Goal: Transaction & Acquisition: Book appointment/travel/reservation

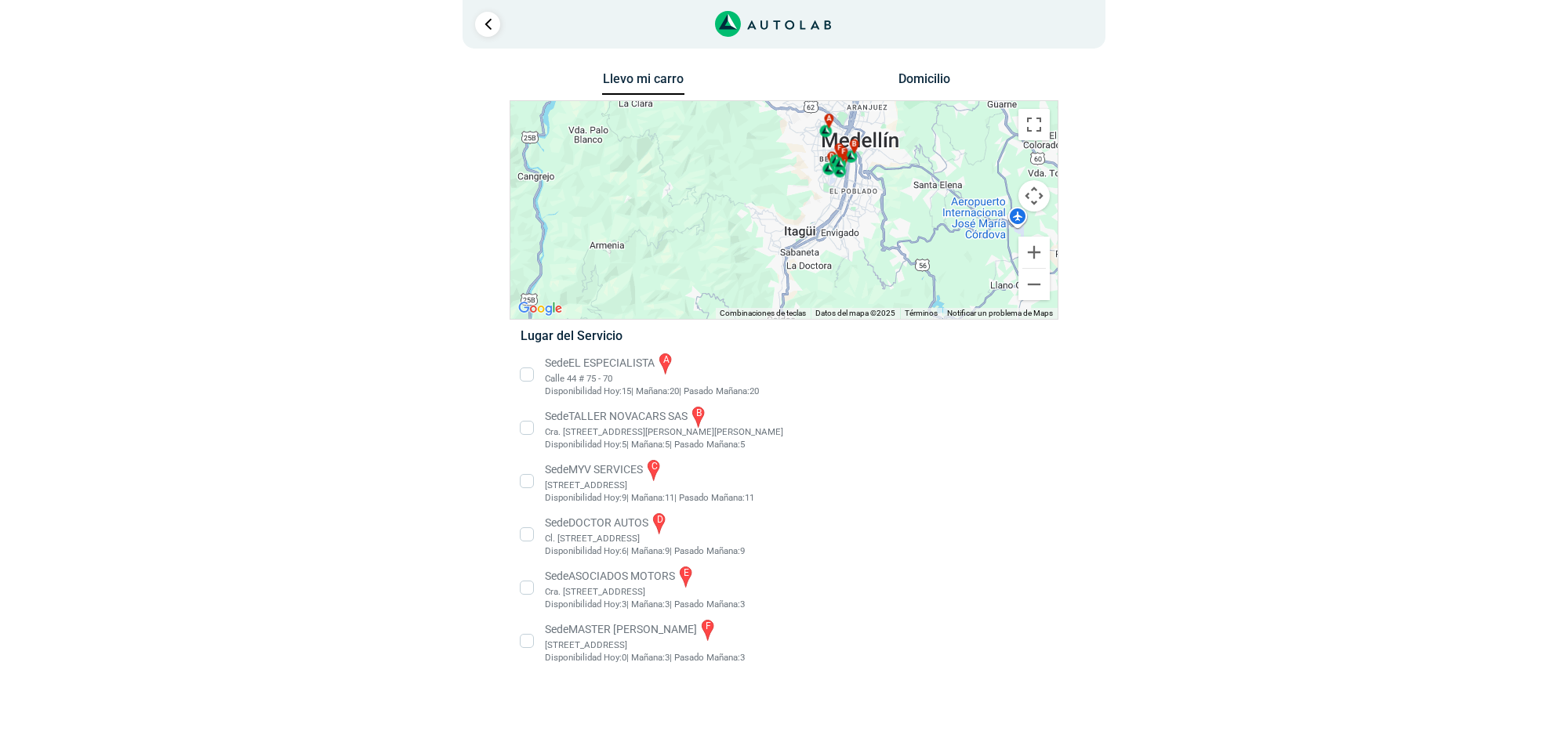
drag, startPoint x: 914, startPoint y: 239, endPoint x: 927, endPoint y: 180, distance: 60.4
click at [927, 185] on div "a b c d e f" at bounding box center [783, 210] width 547 height 218
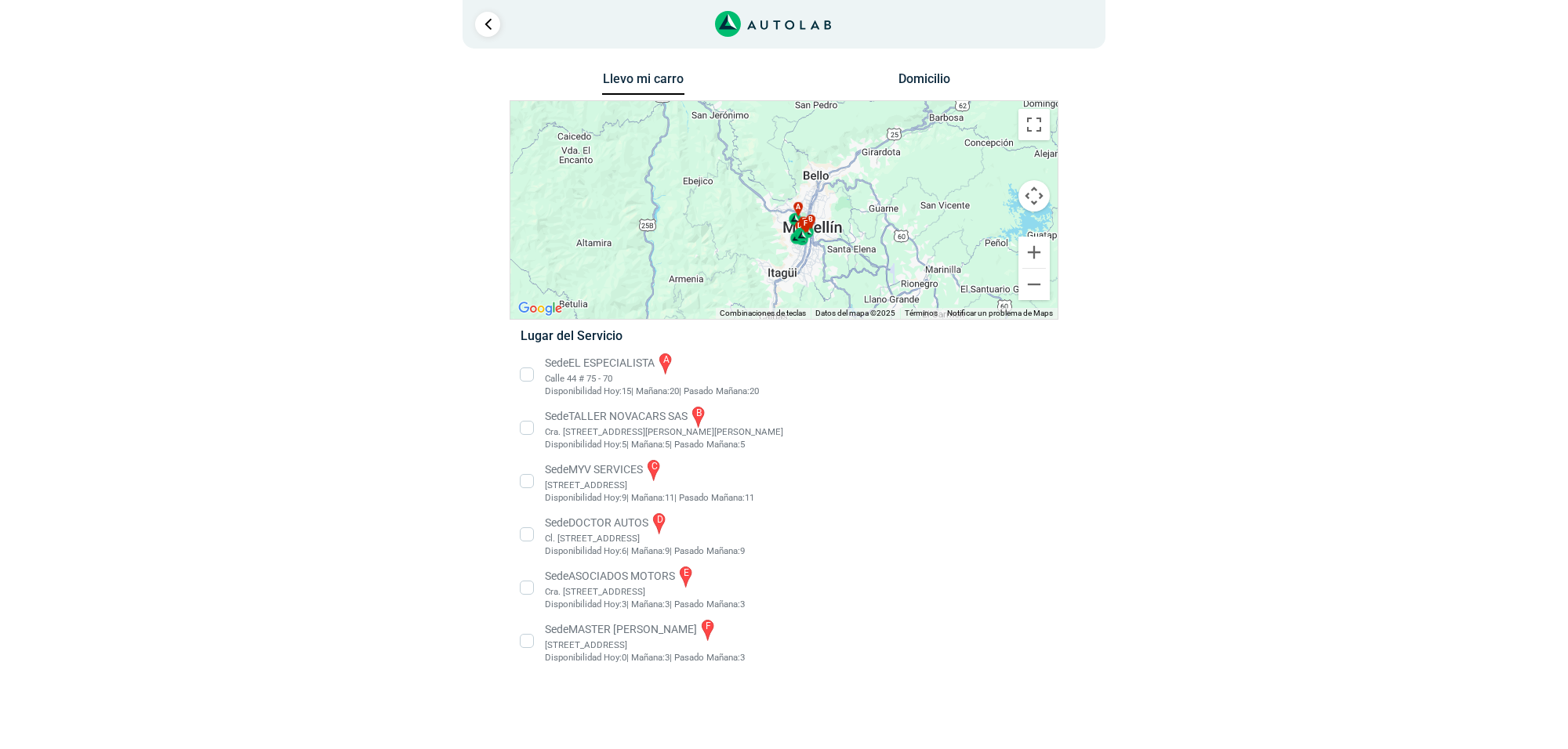
drag, startPoint x: 965, startPoint y: 149, endPoint x: 880, endPoint y: 224, distance: 113.4
click at [880, 224] on div "a b c d e f" at bounding box center [783, 210] width 547 height 218
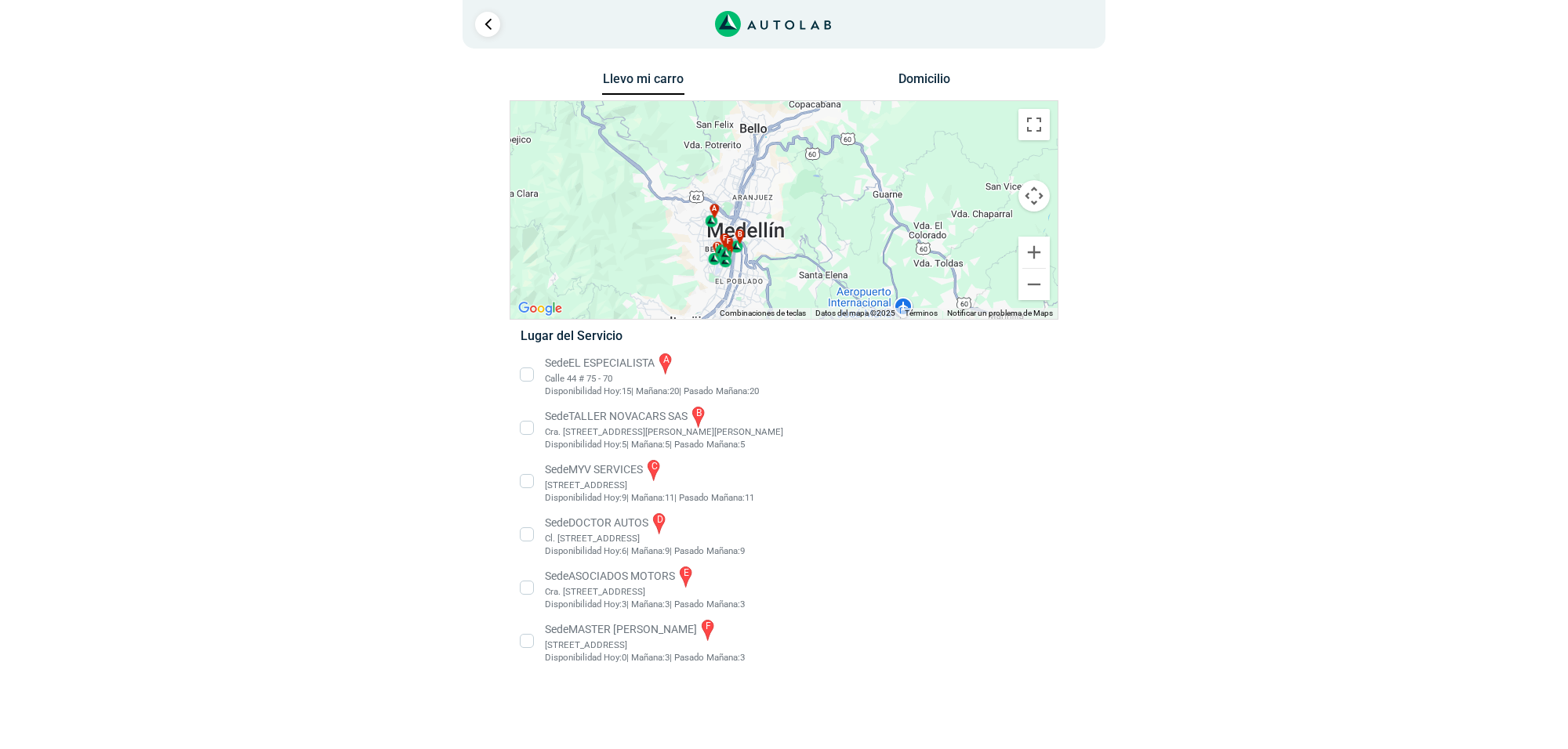
click at [592, 645] on li "Sede MASTER MOTRIZ f Cl 20 #52 35, Guayabal, Medellín, Guayabal, Medellín, Anti…" at bounding box center [783, 641] width 550 height 47
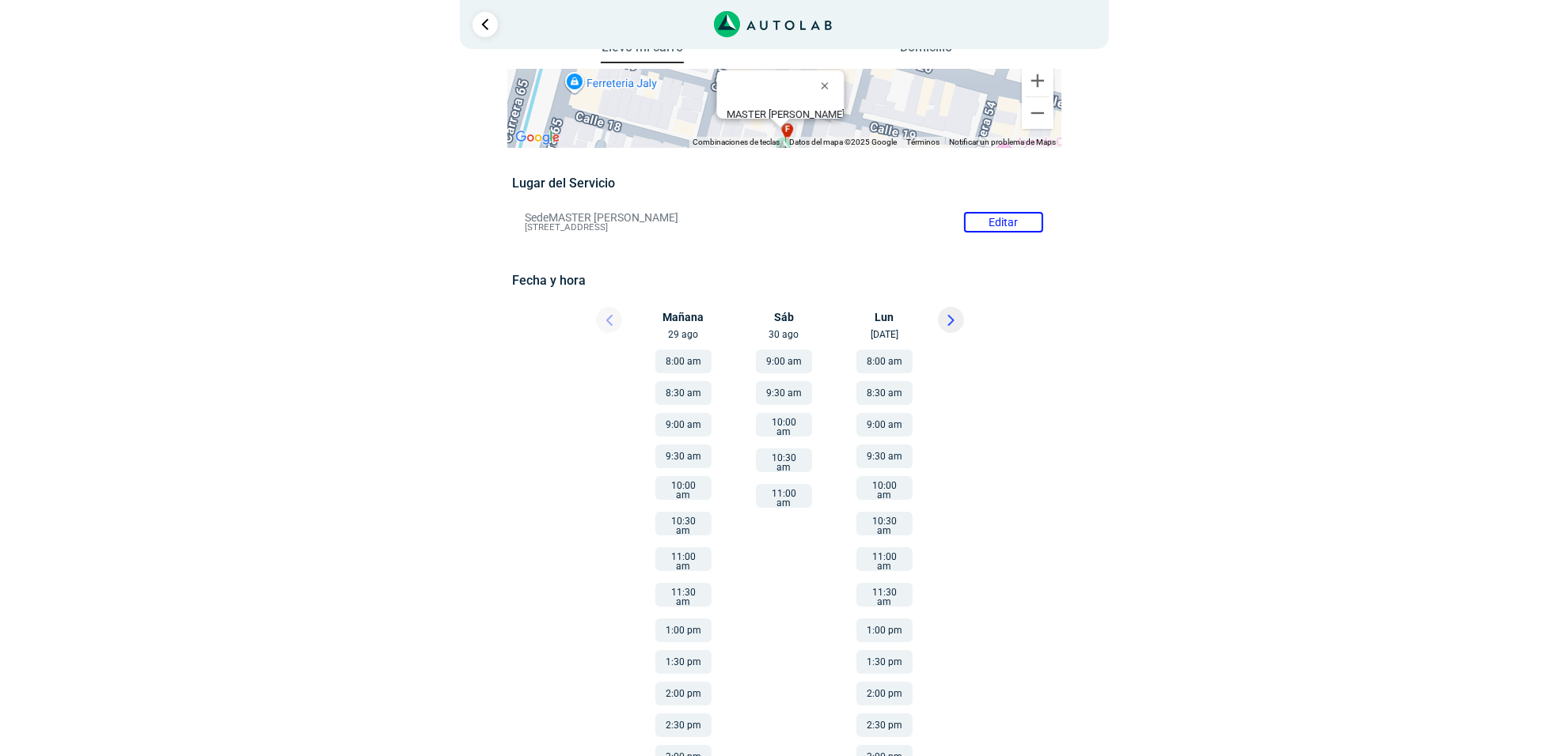
scroll to position [50, 0]
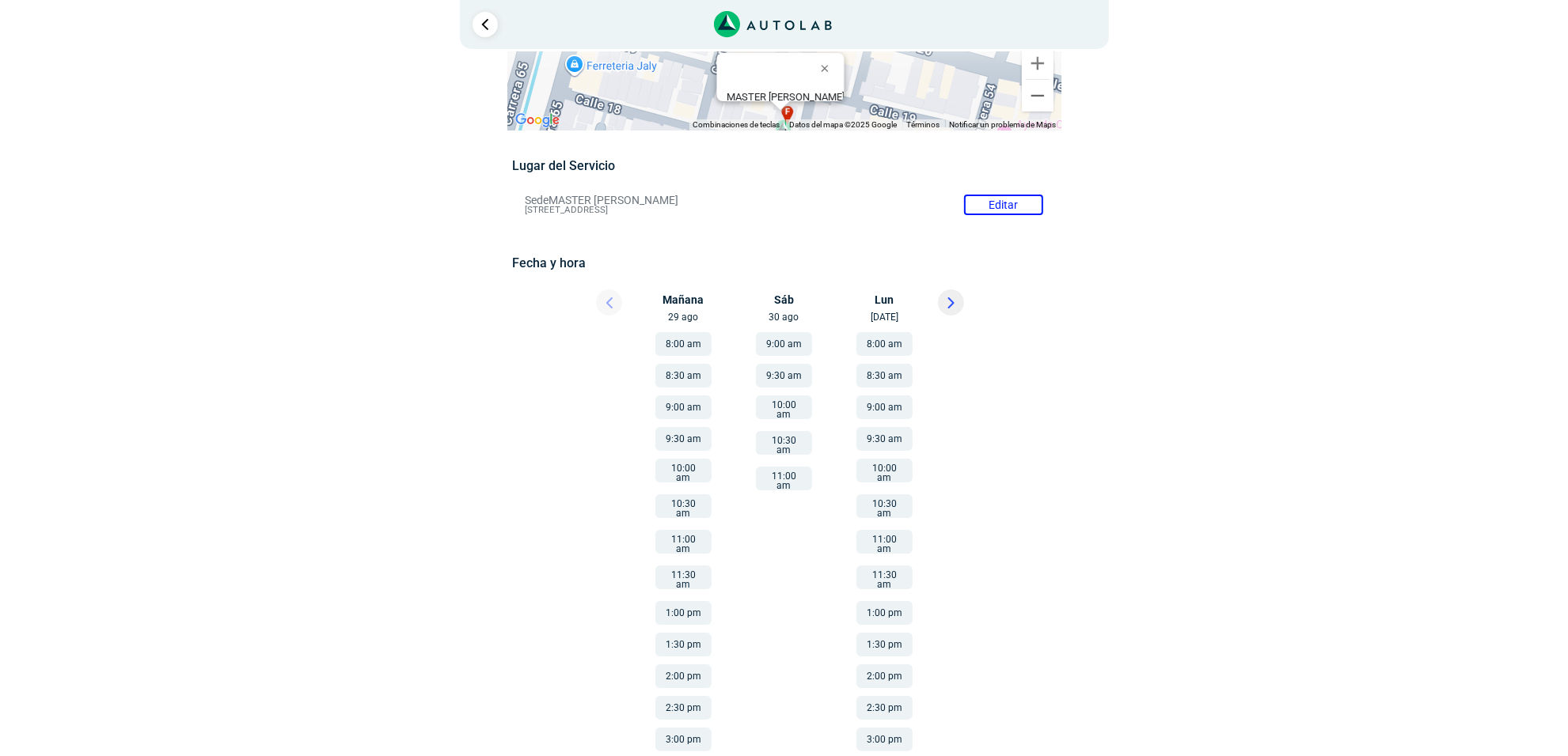
drag, startPoint x: 792, startPoint y: 475, endPoint x: 804, endPoint y: 441, distance: 36.1
click at [792, 475] on button "11:00 am" at bounding box center [784, 479] width 56 height 24
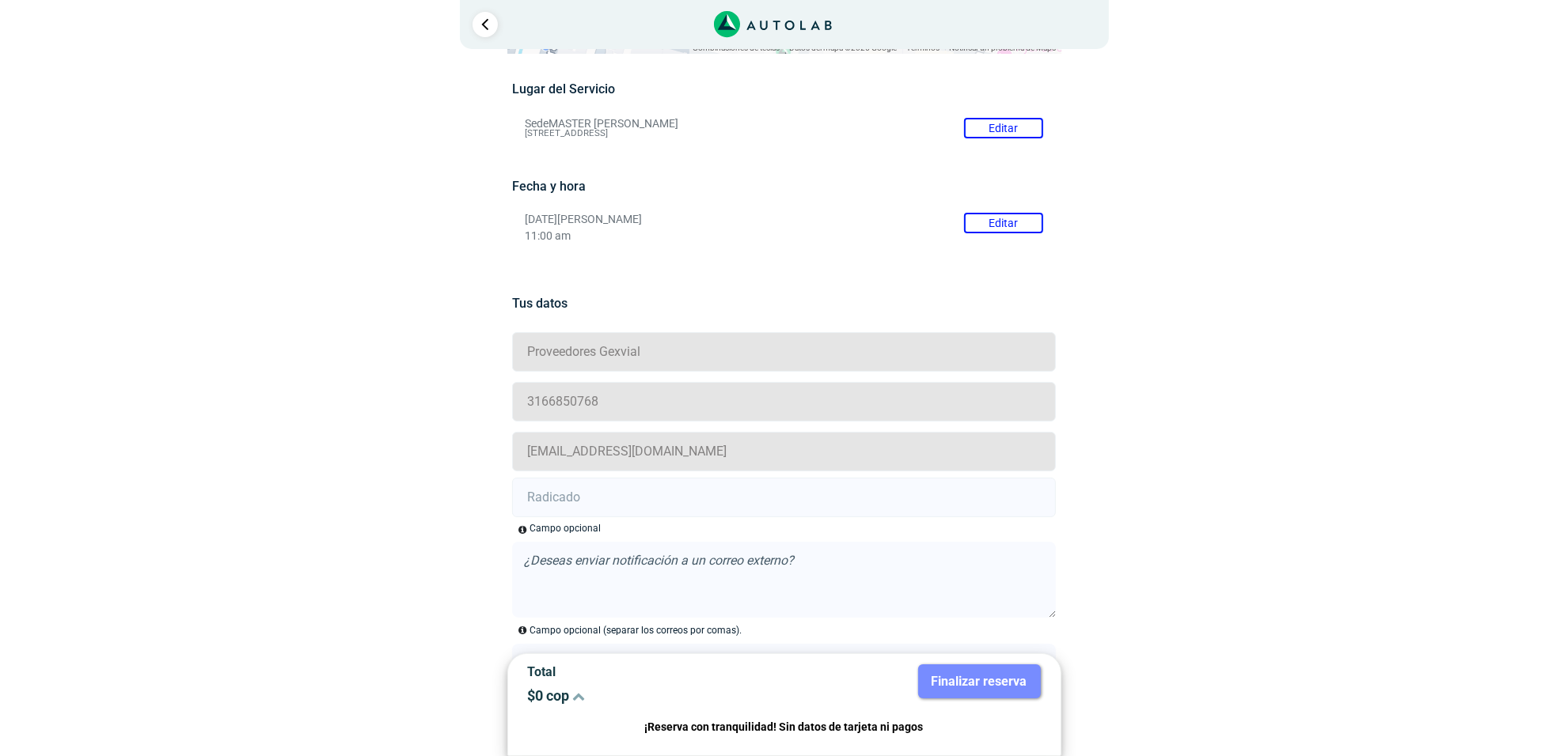
scroll to position [299, 0]
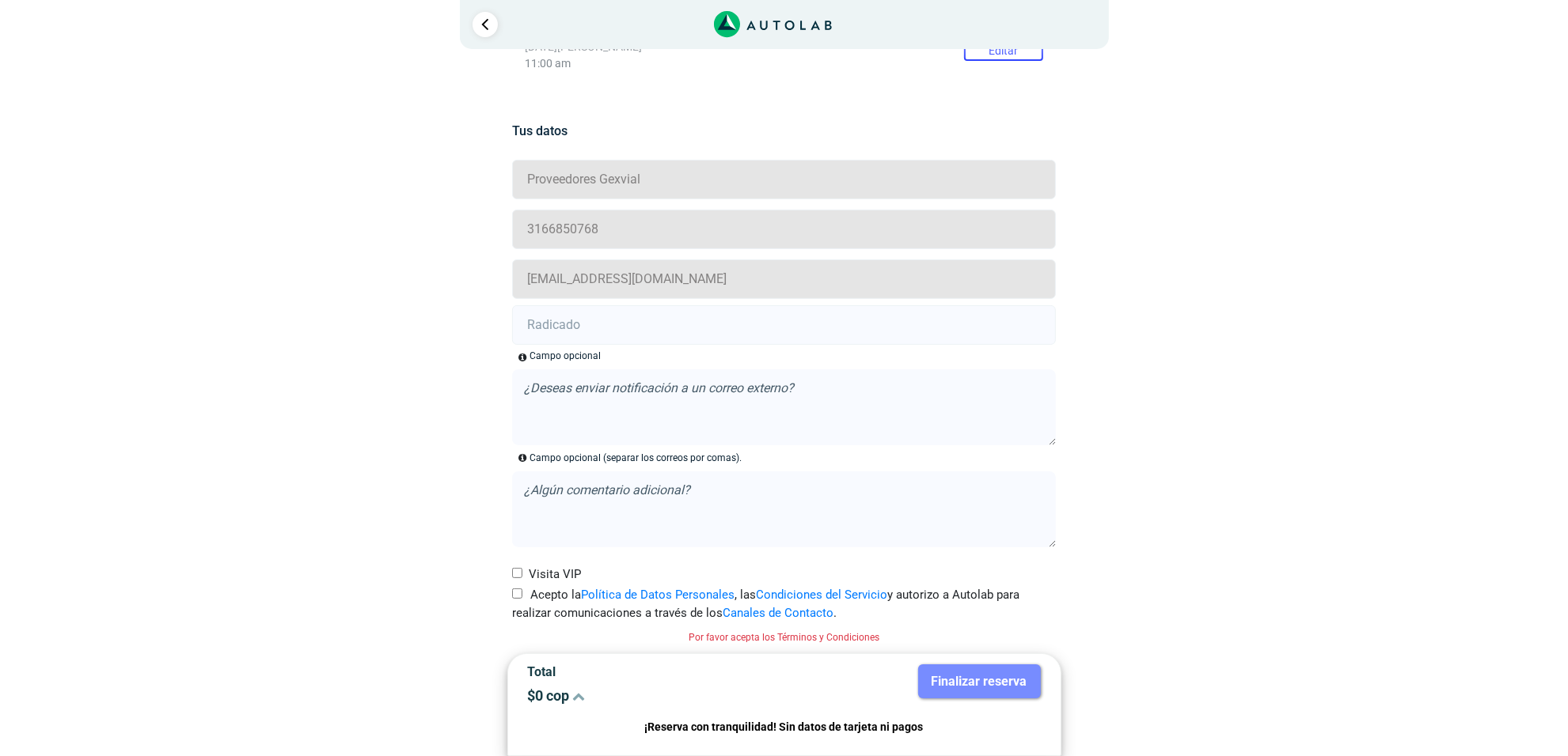
click at [516, 601] on label "Acepto la Política de Datos Personales , las Condiciones del Servicio y autoriz…" at bounding box center [784, 604] width 544 height 35
click at [516, 599] on input "Acepto la Política de Datos Personales , las Condiciones del Servicio y autoriz…" at bounding box center [517, 593] width 10 height 10
checkbox input "true"
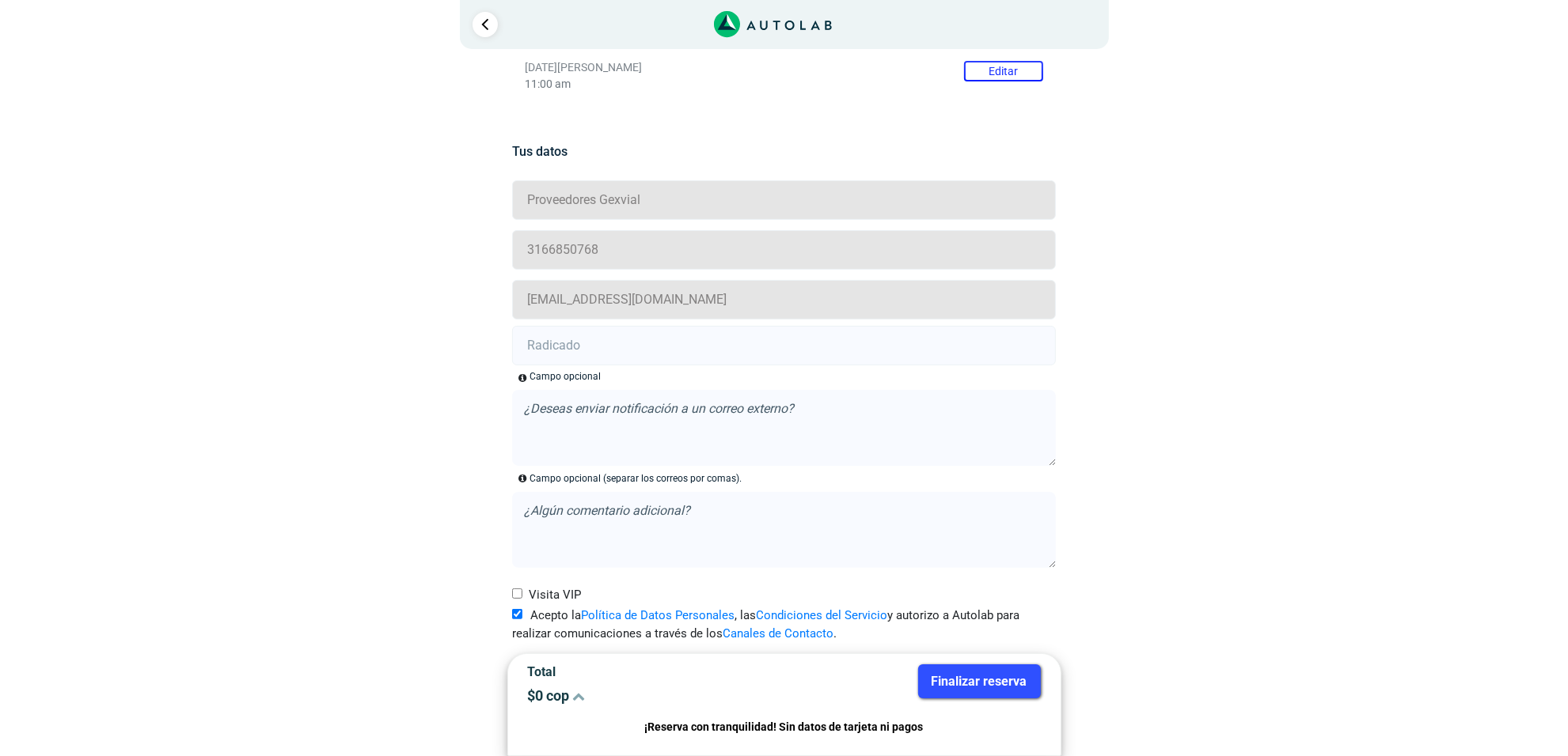
click at [616, 345] on input "text" at bounding box center [784, 346] width 544 height 39
drag, startPoint x: 679, startPoint y: 322, endPoint x: 679, endPoint y: 340, distance: 18.0
click at [679, 322] on form "Proveedores Gexvial 3166850768 proveedoresgexvial@grupomok.com Campo opcional ,…" at bounding box center [784, 411] width 544 height 467
click at [679, 340] on input "text" at bounding box center [784, 346] width 544 height 39
paste input "20910825"
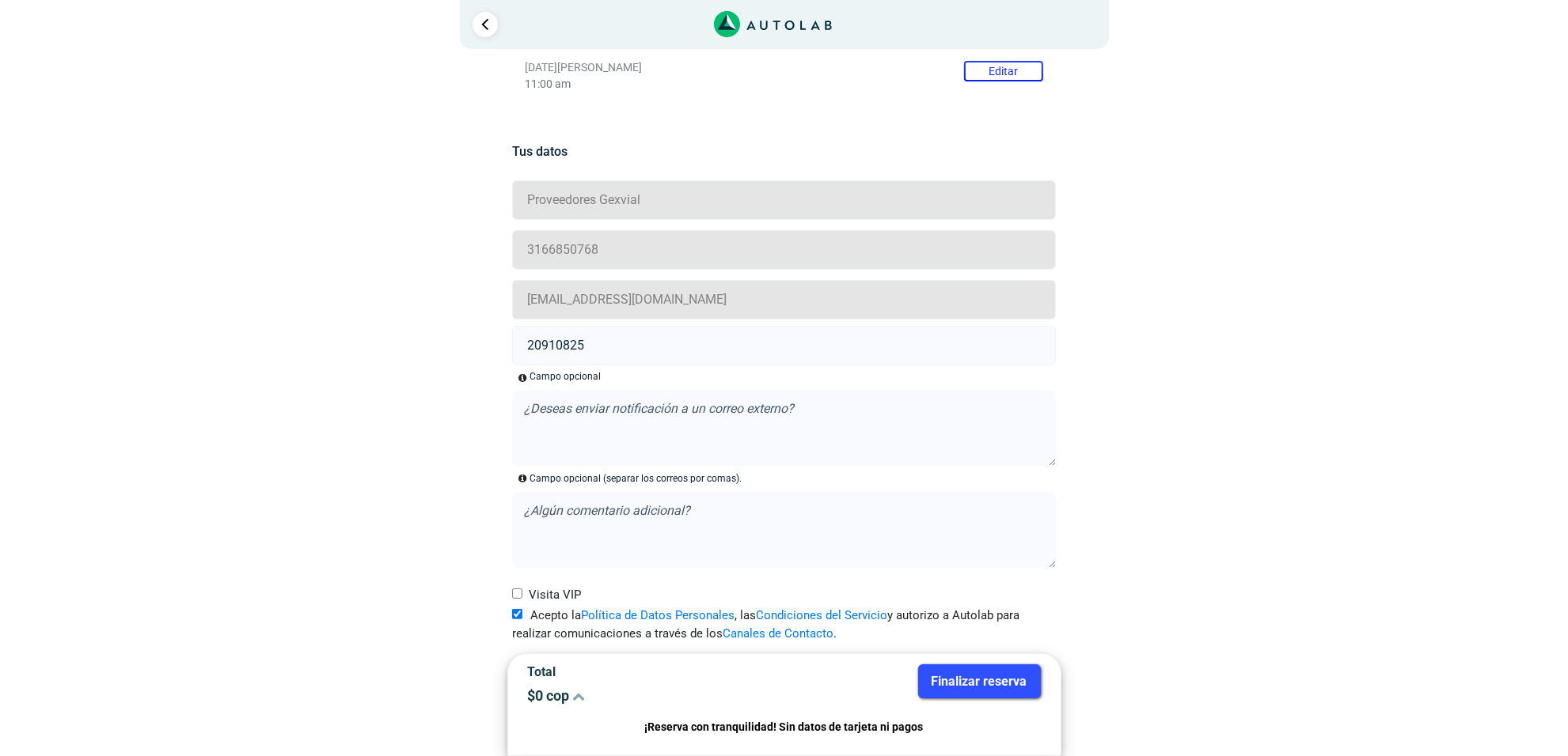
type input "20910825"
click at [1017, 675] on button "Finalizar reserva" at bounding box center [979, 681] width 123 height 34
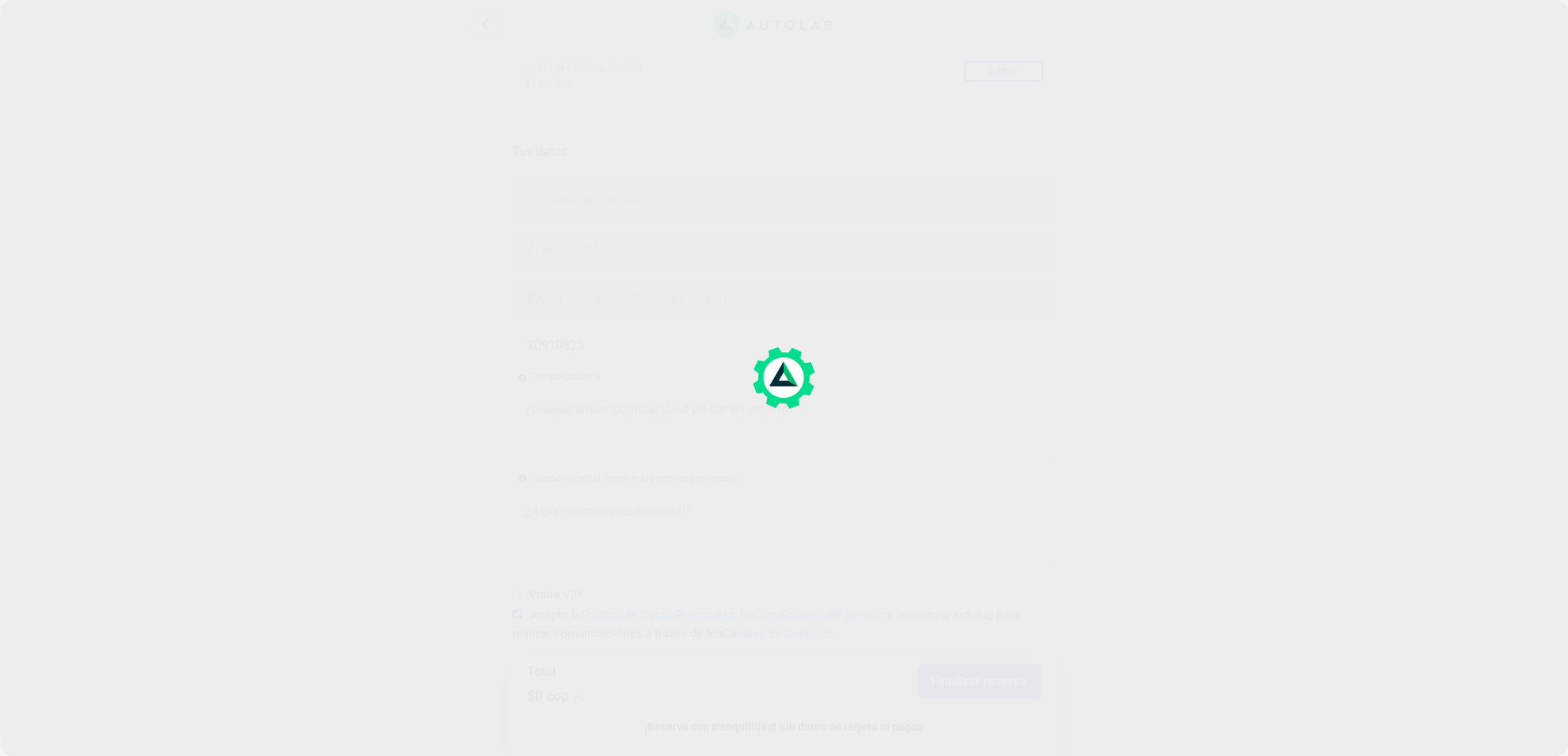
scroll to position [0, 0]
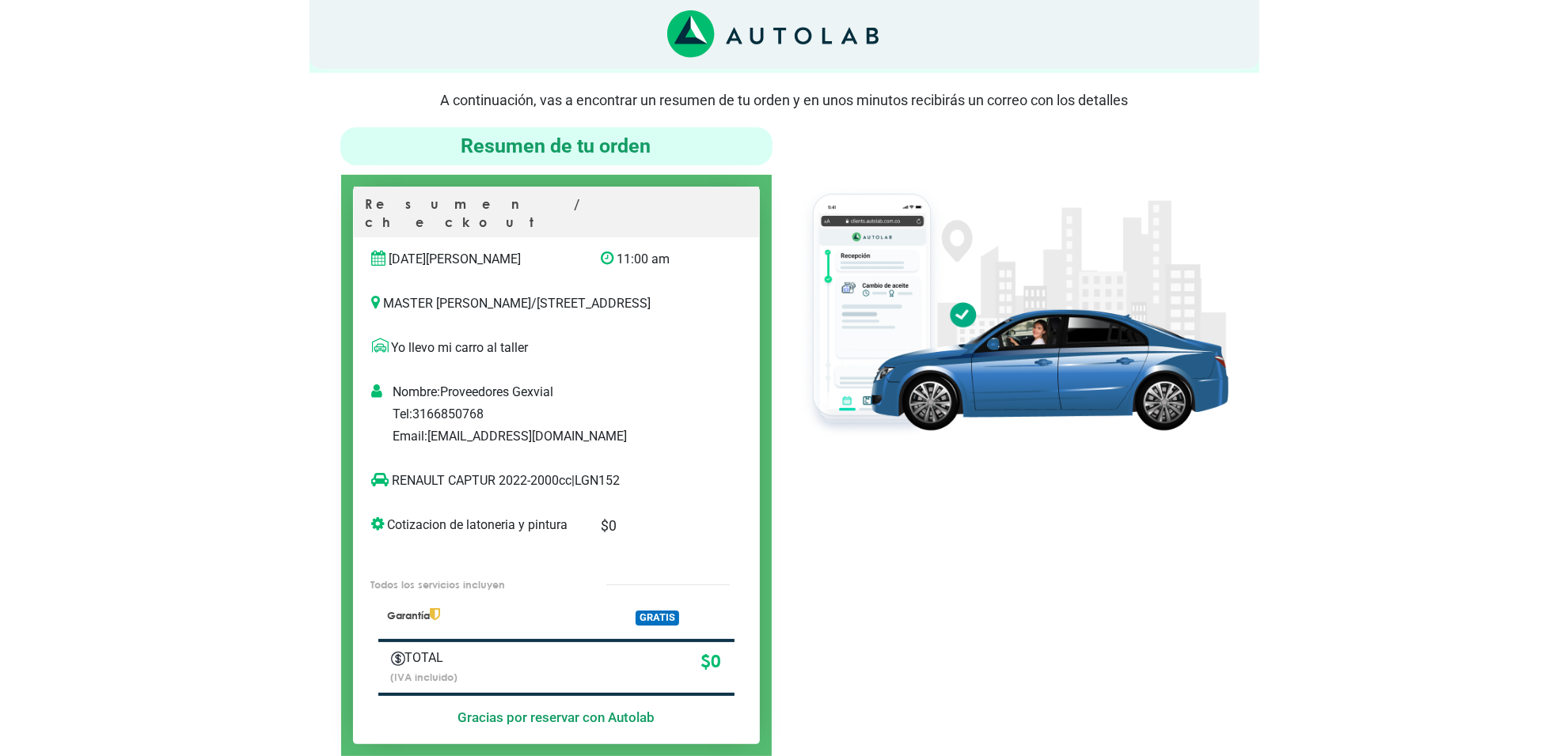
scroll to position [99, 0]
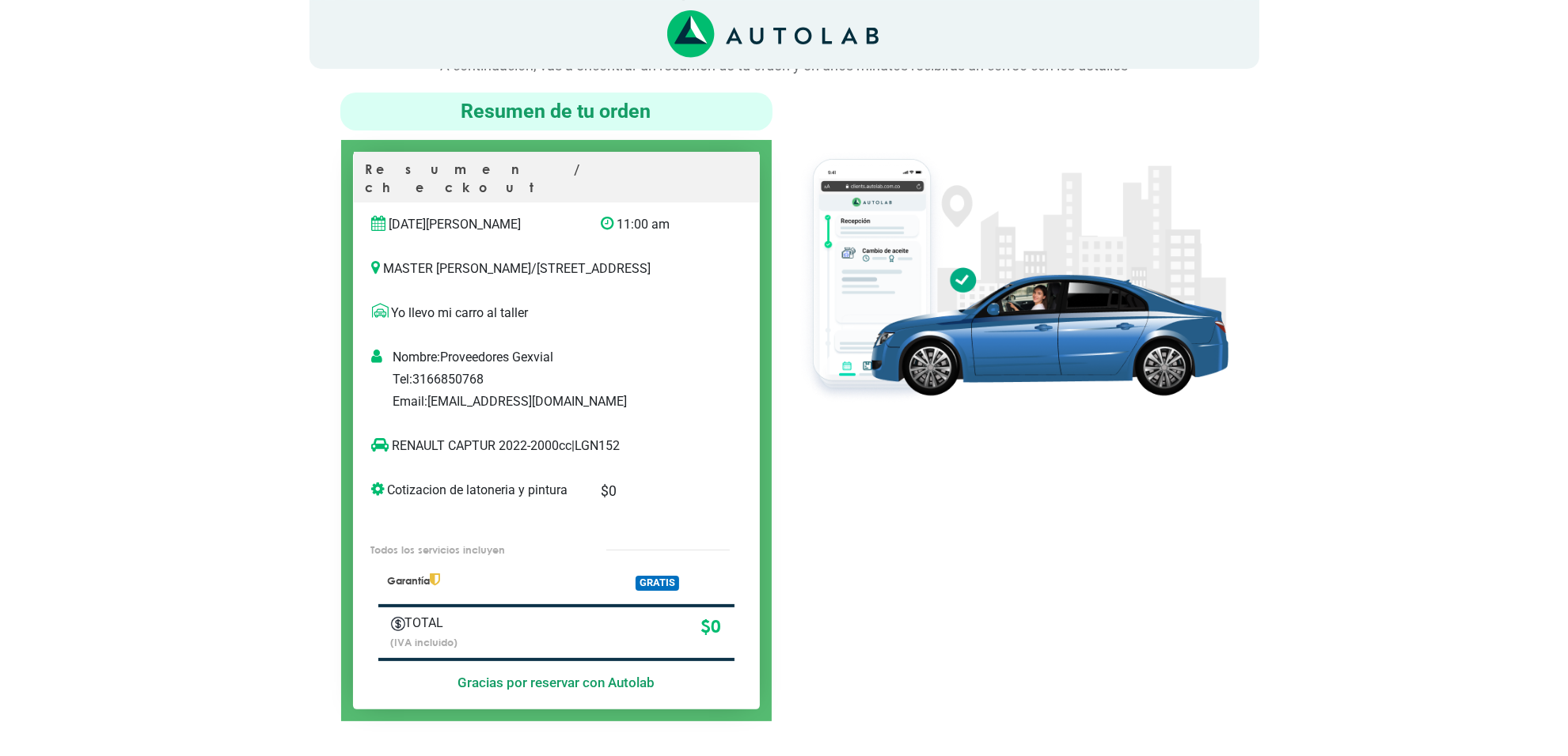
click at [608, 448] on p "RENAULT CAPTUR 2022-2000cc | LGN152" at bounding box center [540, 447] width 336 height 19
copy p "LGN152"
click at [492, 449] on p "RENAULT CAPTUR 2022-2000cc | LGN152" at bounding box center [540, 447] width 336 height 19
click at [497, 447] on p "RENAULT CAPTUR 2022-2000cc | LGN152" at bounding box center [540, 447] width 336 height 19
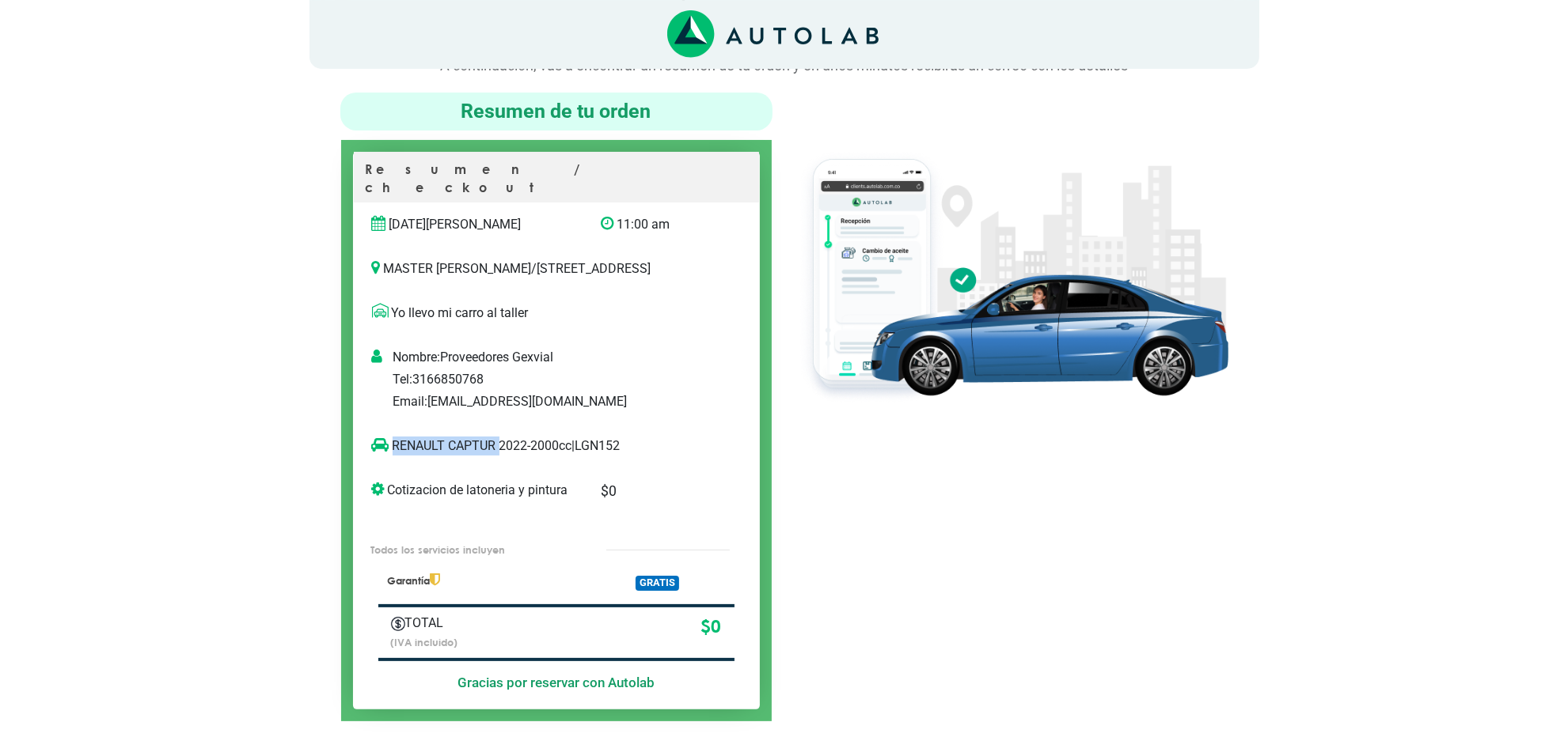
drag, startPoint x: 497, startPoint y: 446, endPoint x: 411, endPoint y: 446, distance: 86.0
click at [411, 446] on p "RENAULT CAPTUR 2022-2000cc | LGN152" at bounding box center [540, 447] width 336 height 19
click at [970, 504] on div at bounding box center [1012, 406] width 456 height 629
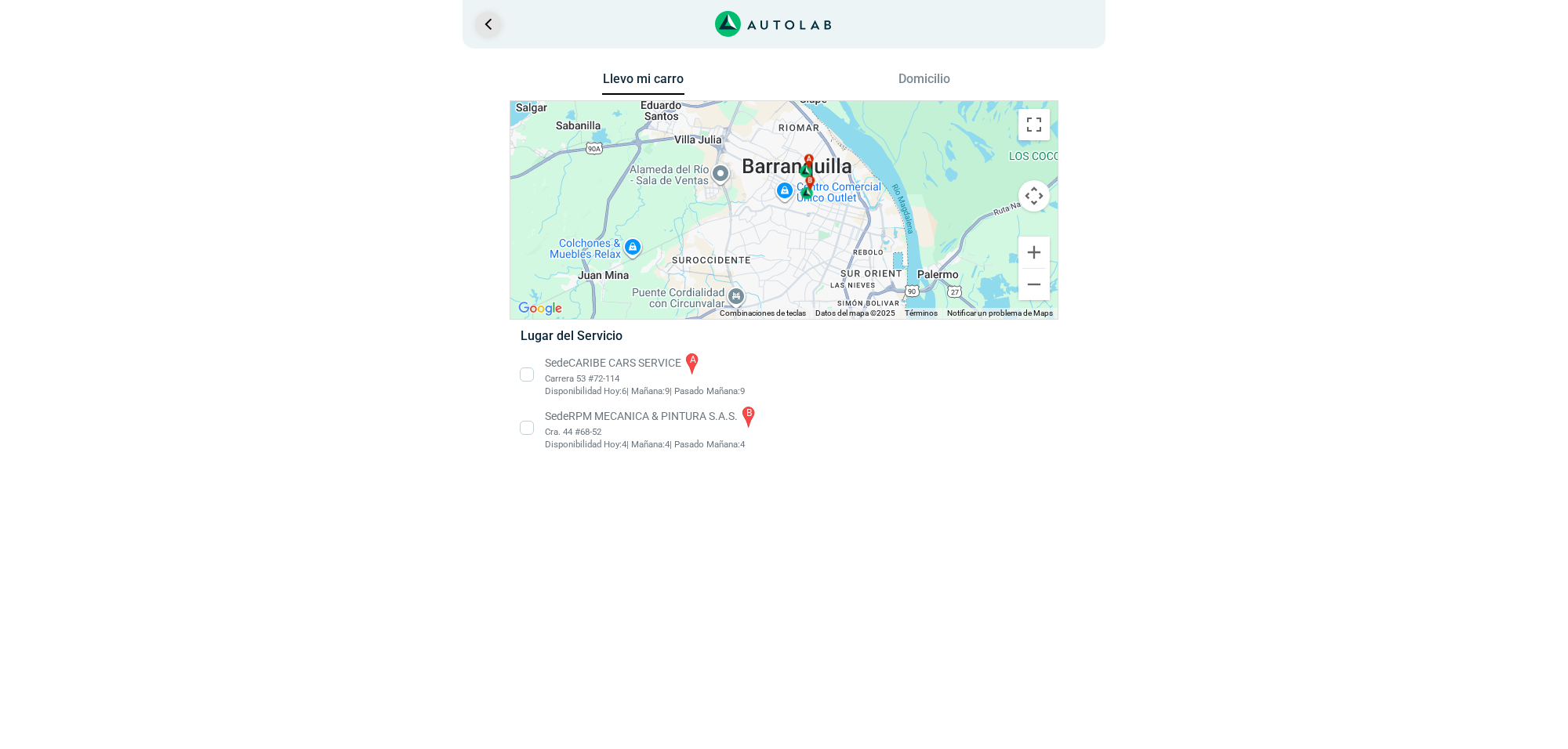
click at [486, 25] on link "Ir al paso anterior" at bounding box center [488, 25] width 25 height 25
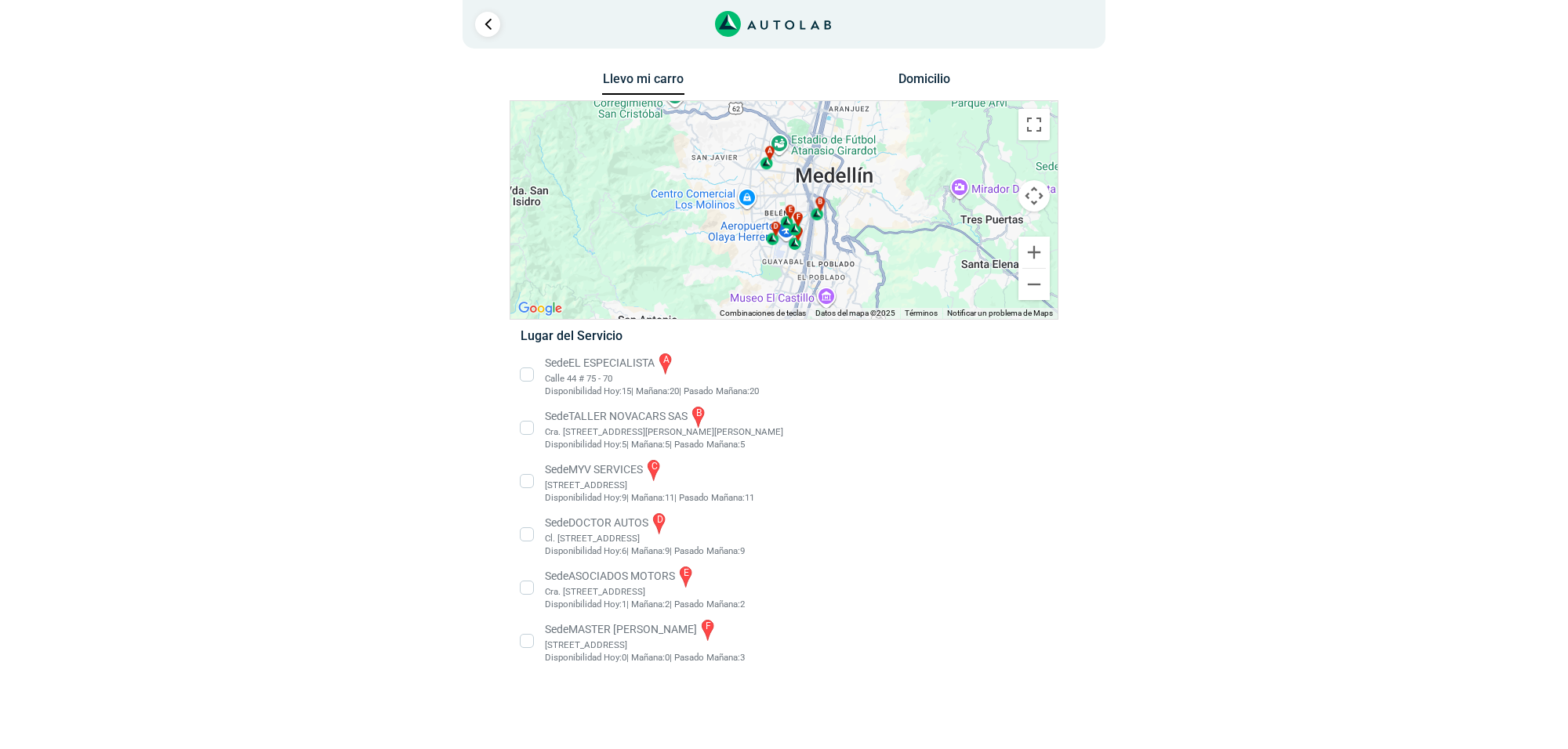
click at [643, 629] on li "Sede MASTER MOTRIZ f [STREET_ADDRESS]" at bounding box center [783, 641] width 550 height 47
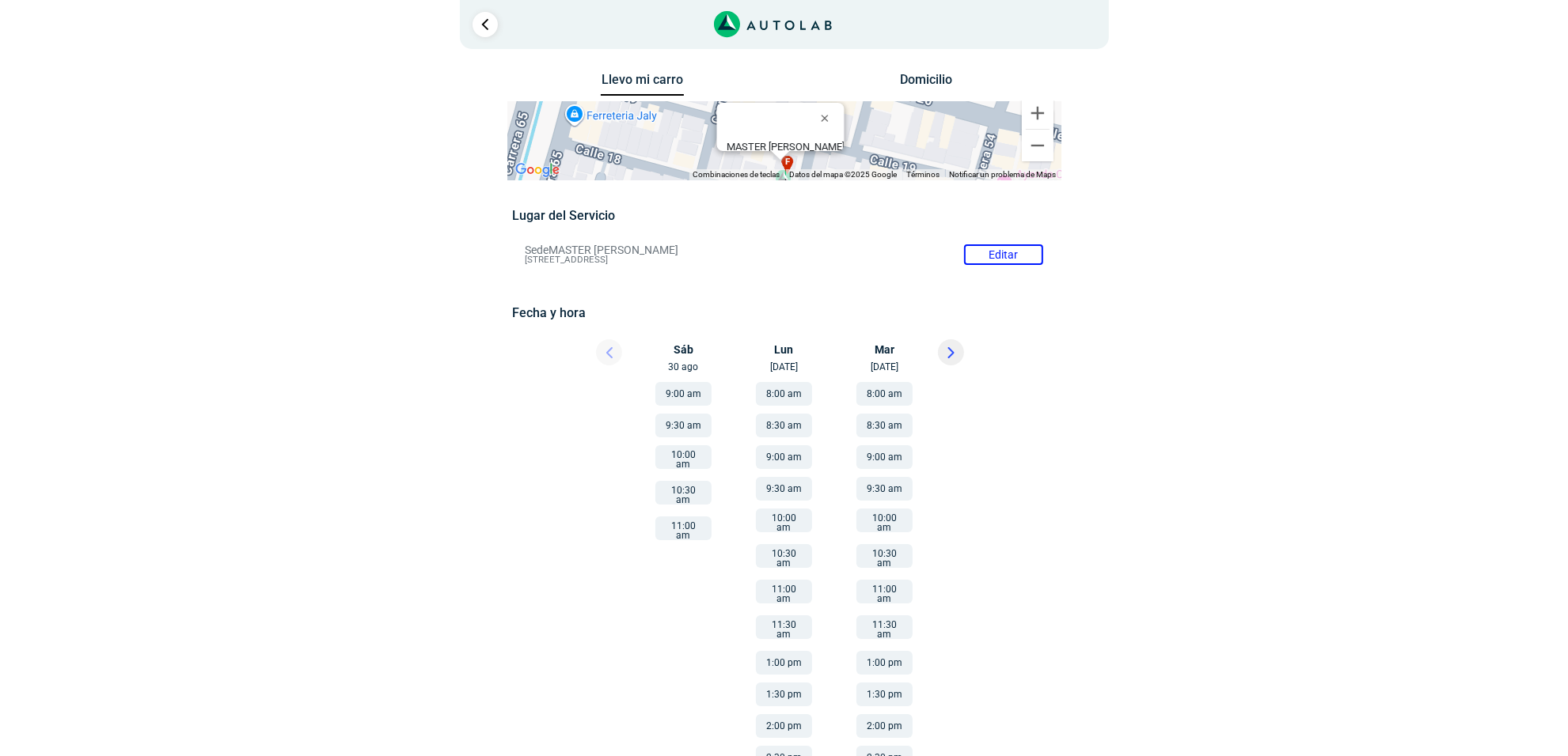
click at [670, 384] on button "9:00 am" at bounding box center [683, 394] width 56 height 24
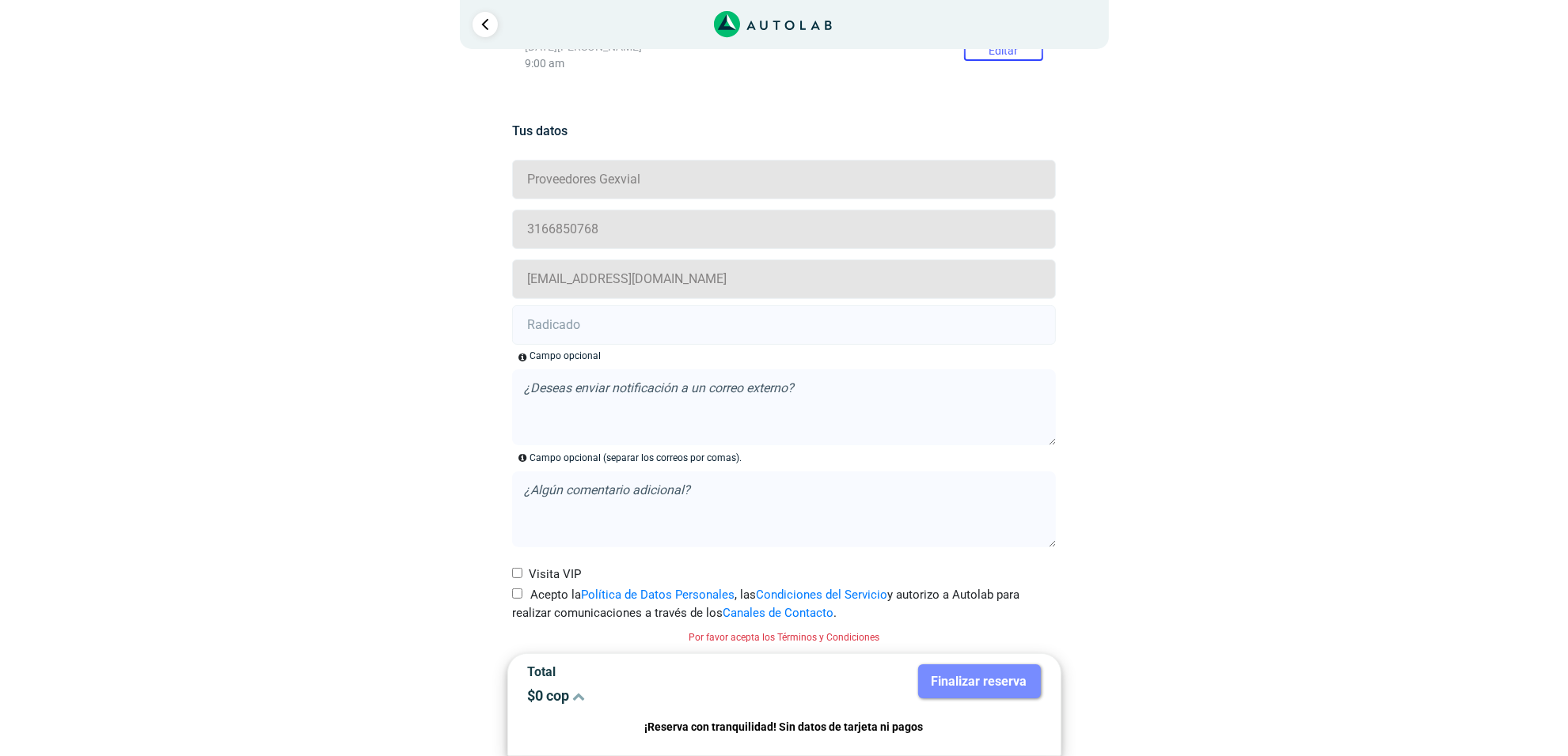
click at [527, 600] on label "Acepto la Política de Datos Personales , las Condiciones del Servicio y autoriz…" at bounding box center [784, 604] width 544 height 35
click at [522, 599] on input "Acepto la Política de Datos Personales , las Condiciones del Servicio y autoriz…" at bounding box center [517, 593] width 10 height 10
checkbox input "true"
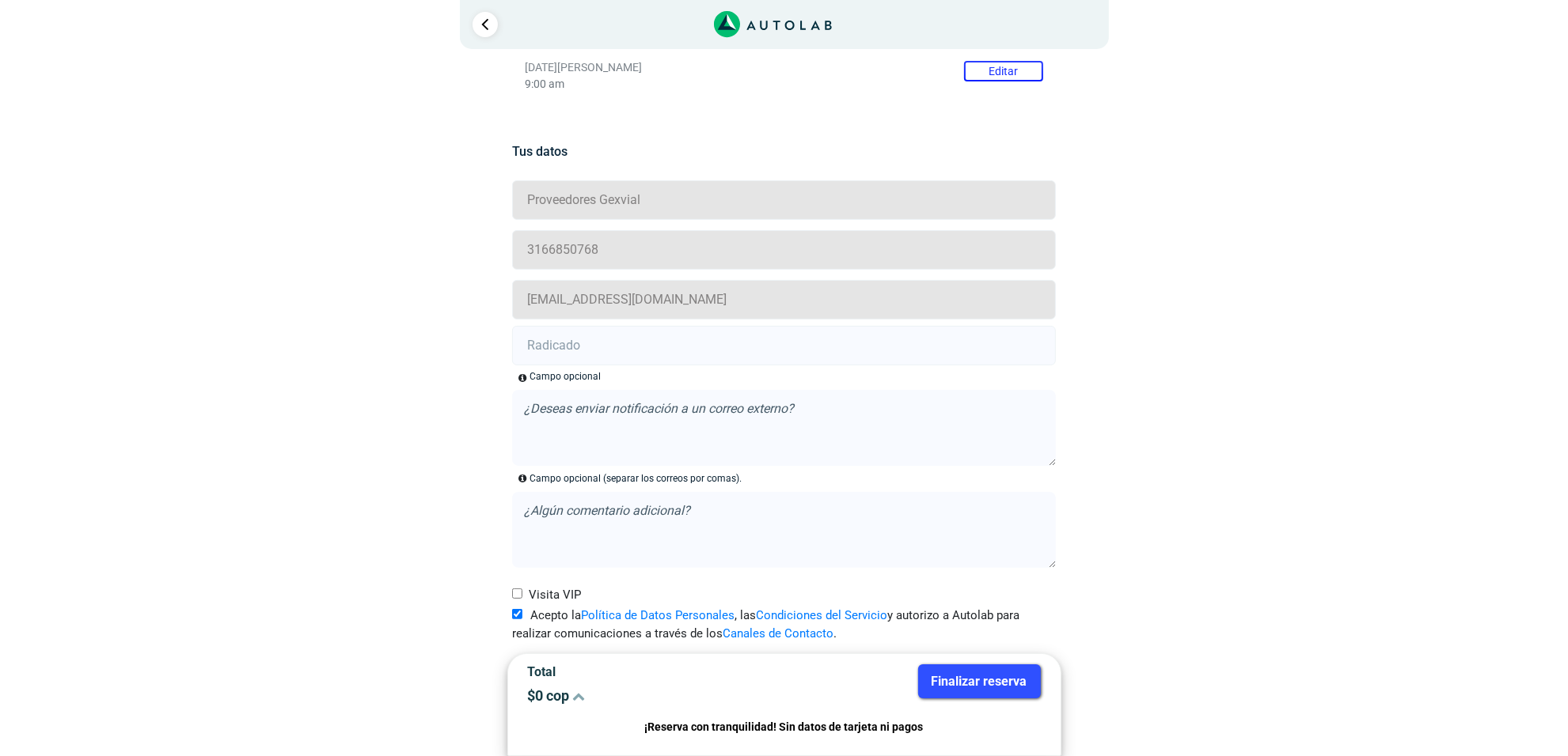
click at [541, 345] on input "text" at bounding box center [784, 346] width 544 height 39
paste input "20915577"
type input "20915577"
click at [1025, 670] on button "Finalizar reserva" at bounding box center [979, 681] width 123 height 34
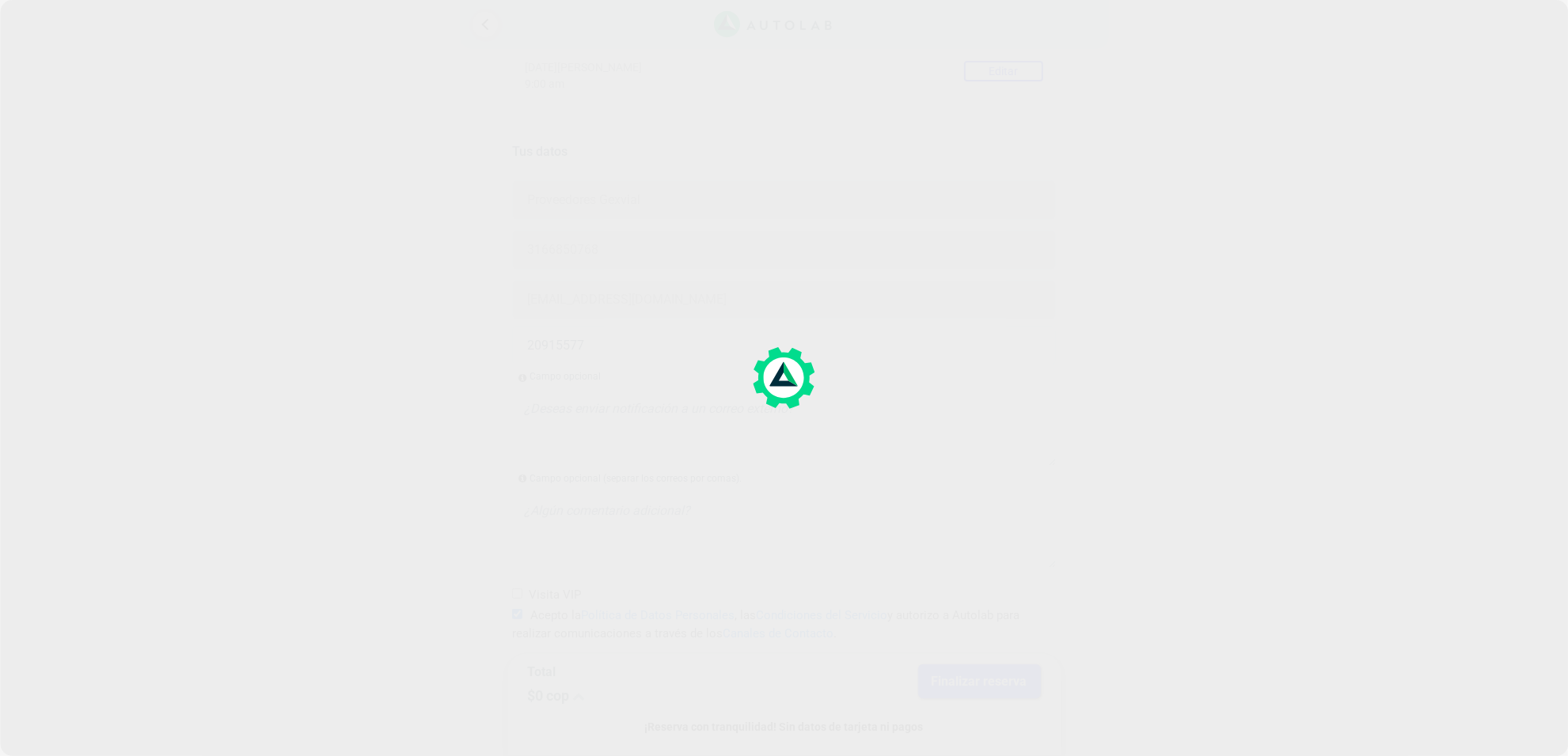
scroll to position [0, 0]
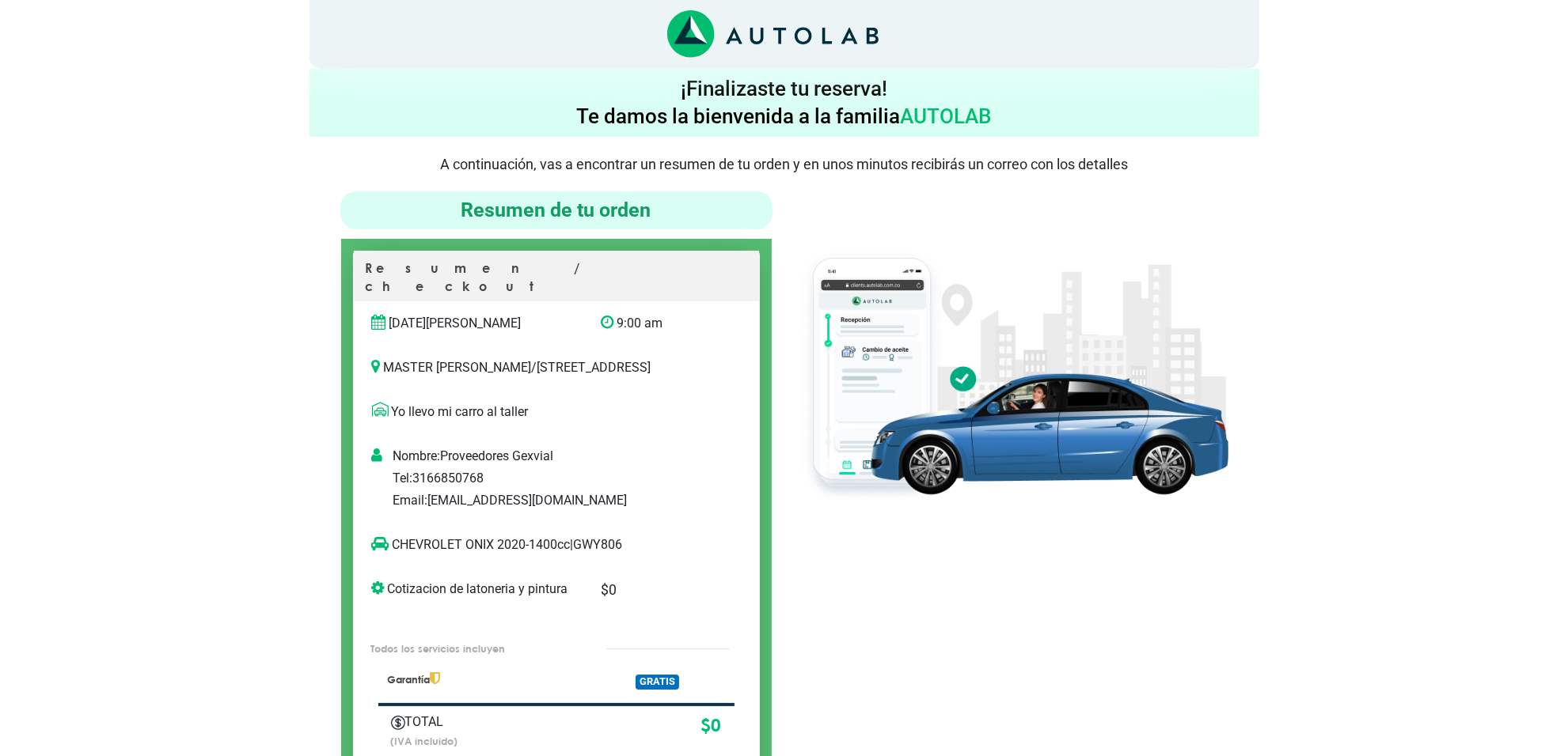
scroll to position [99, 0]
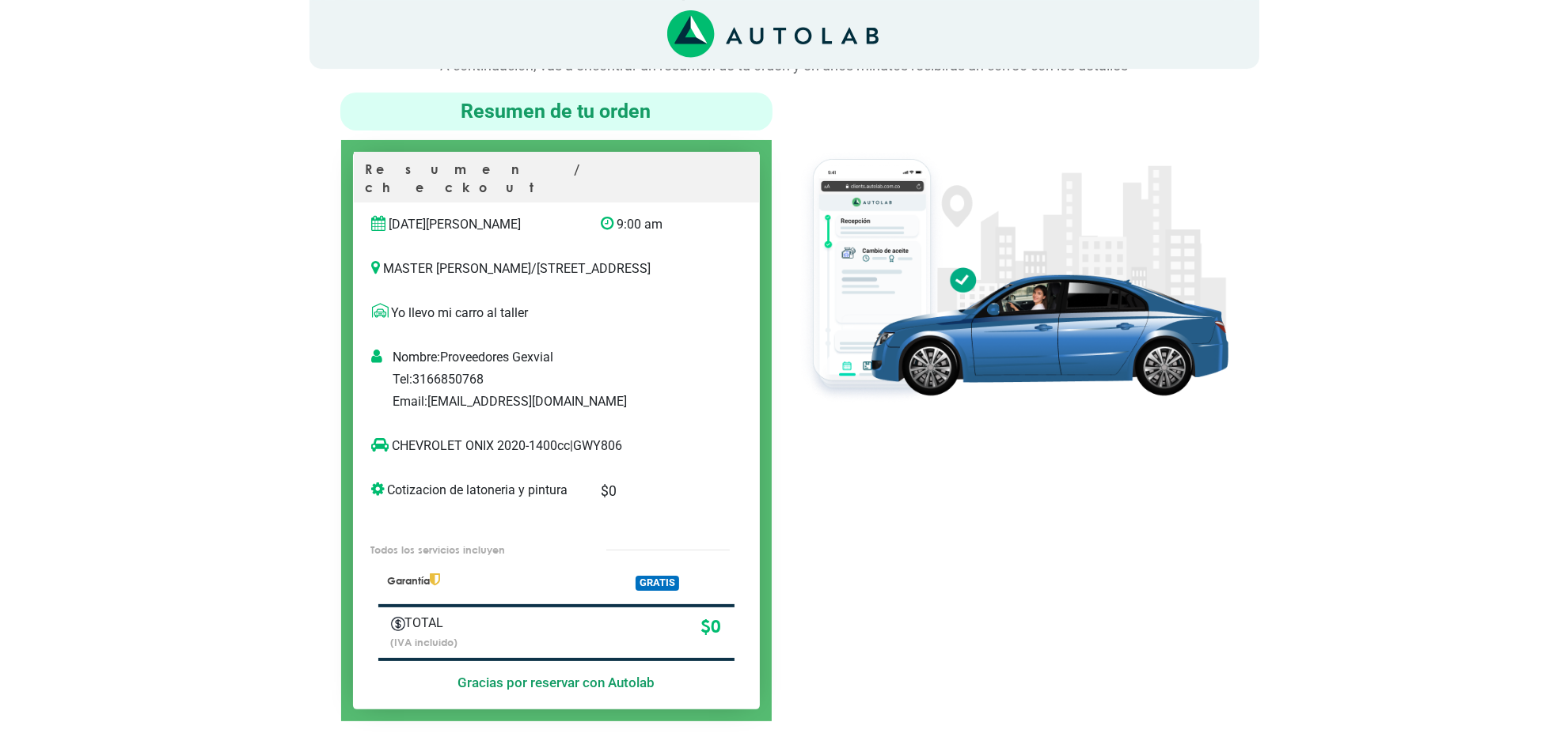
click at [603, 446] on p "CHEVROLET ONIX 2020-1400cc | GWY806" at bounding box center [540, 447] width 336 height 19
copy p "GWY806"
drag, startPoint x: 492, startPoint y: 445, endPoint x: 394, endPoint y: 453, distance: 98.3
click at [394, 453] on p "CHEVROLET ONIX 2020-1400cc | GWY806" at bounding box center [540, 447] width 336 height 19
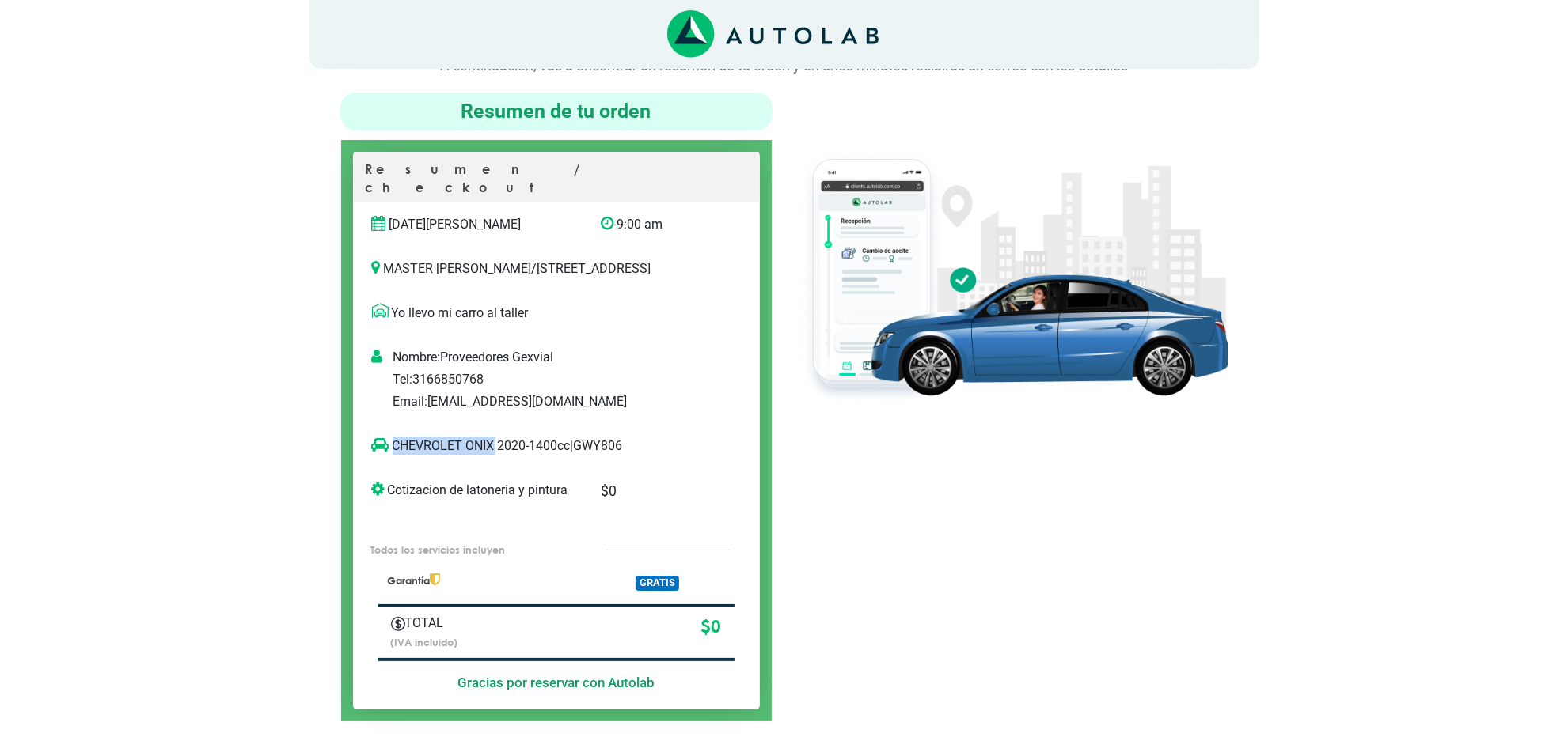
copy p "CHEVROLET ONIX"
click at [1030, 551] on div at bounding box center [1012, 406] width 456 height 629
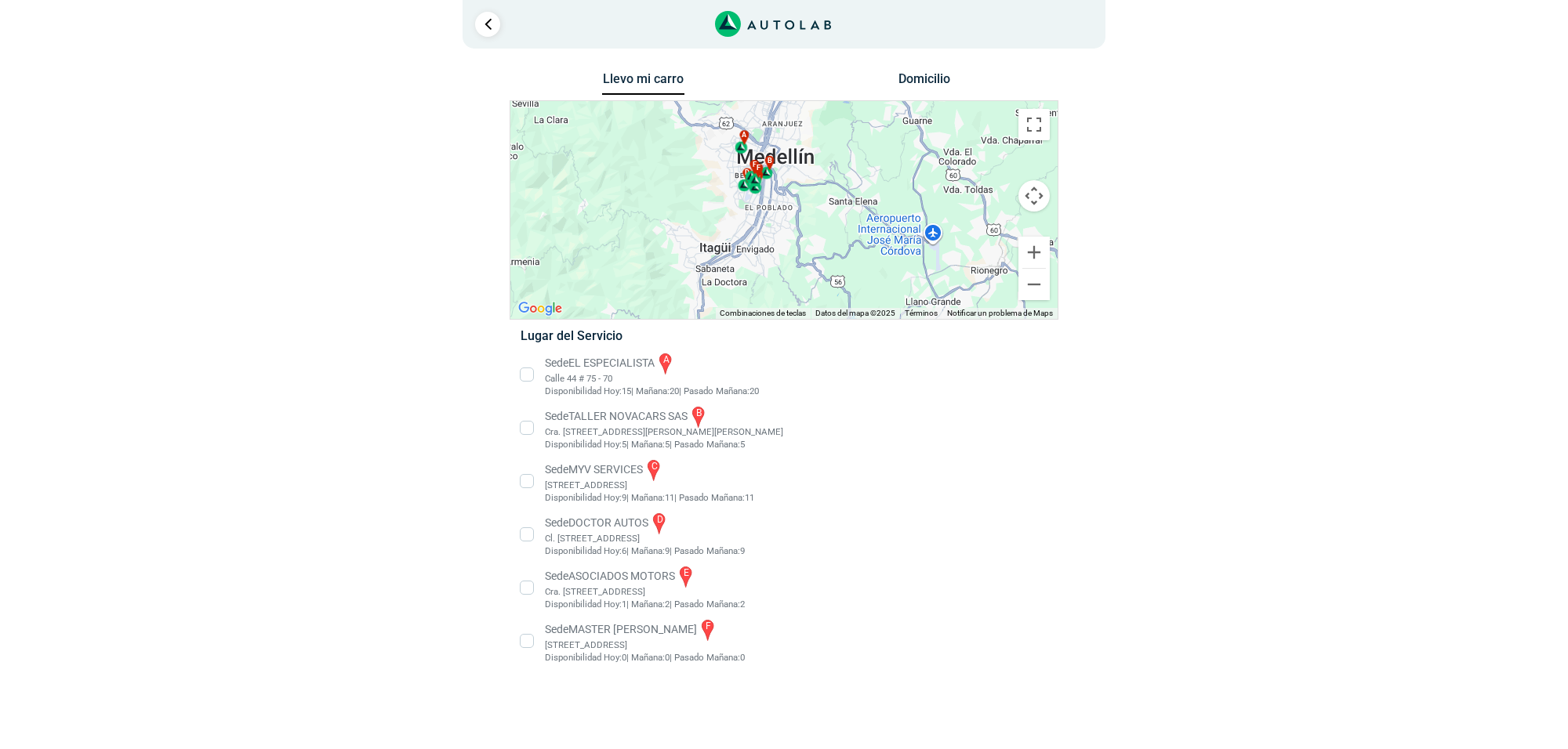
drag, startPoint x: 870, startPoint y: 243, endPoint x: 882, endPoint y: 186, distance: 58.2
click at [882, 186] on div "a b c d e f" at bounding box center [783, 210] width 547 height 218
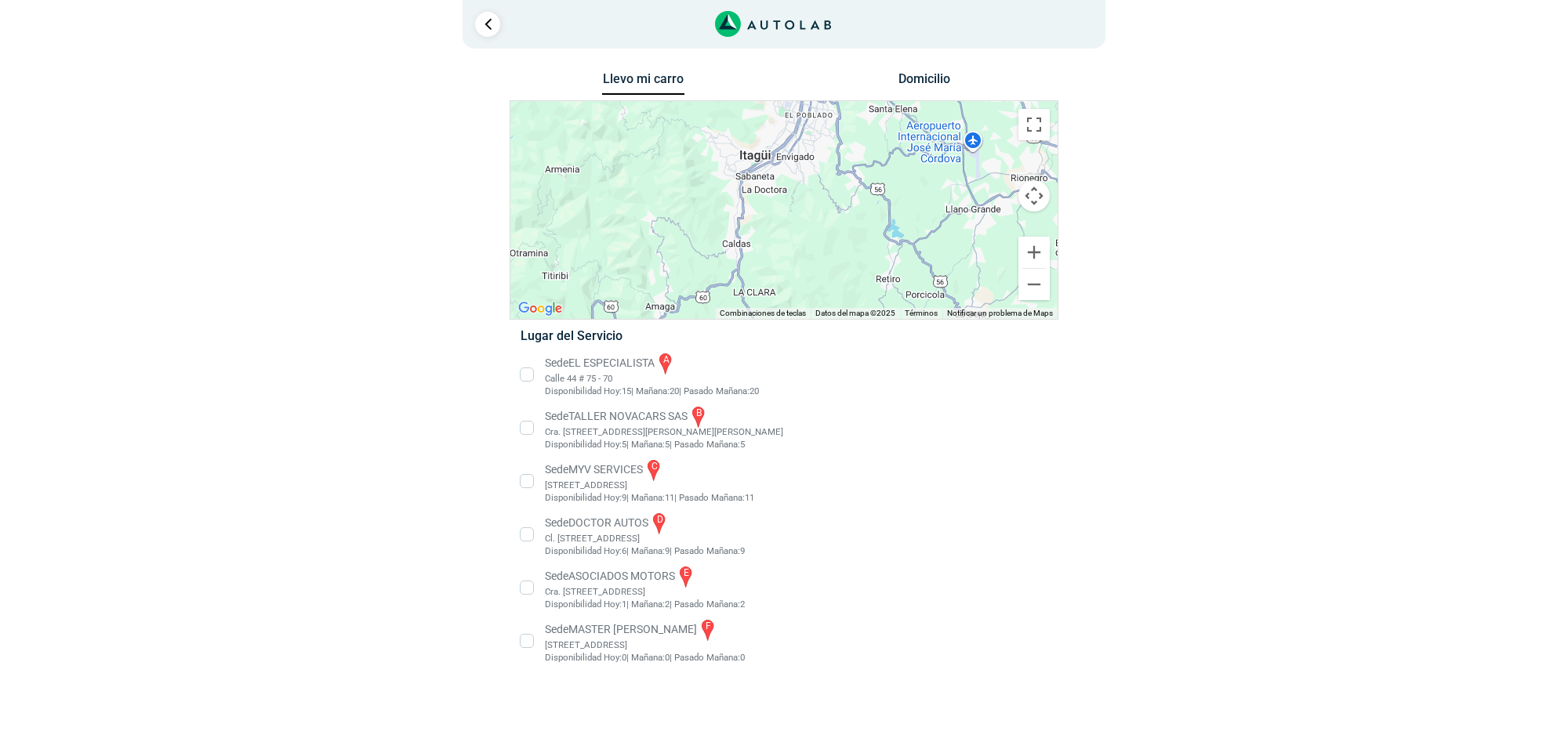
drag, startPoint x: 812, startPoint y: 259, endPoint x: 856, endPoint y: 164, distance: 104.7
click at [856, 164] on div "a b c d e f" at bounding box center [783, 210] width 547 height 218
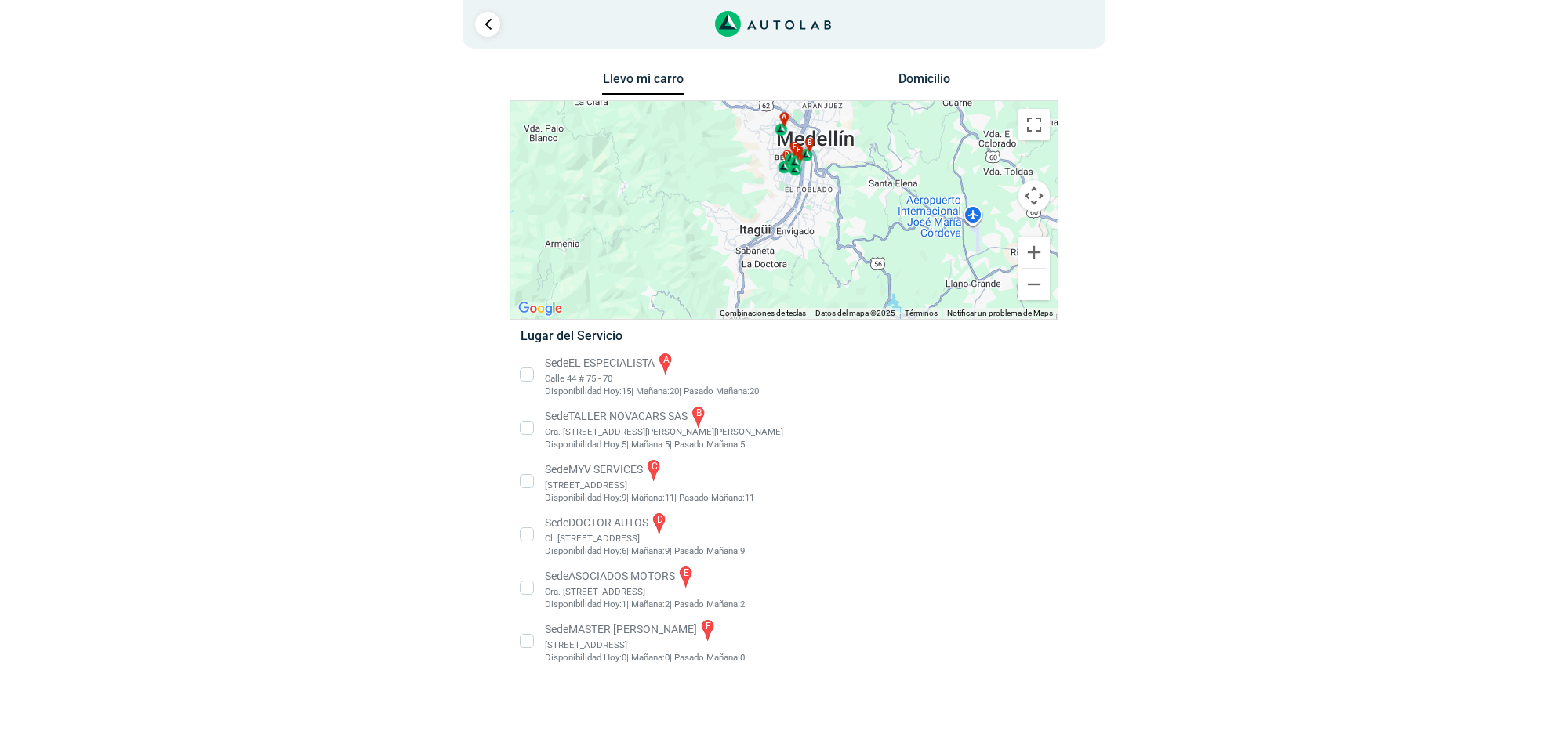
drag, startPoint x: 839, startPoint y: 211, endPoint x: 839, endPoint y: 272, distance: 61.0
click at [839, 272] on div "a b c d e f" at bounding box center [783, 210] width 547 height 218
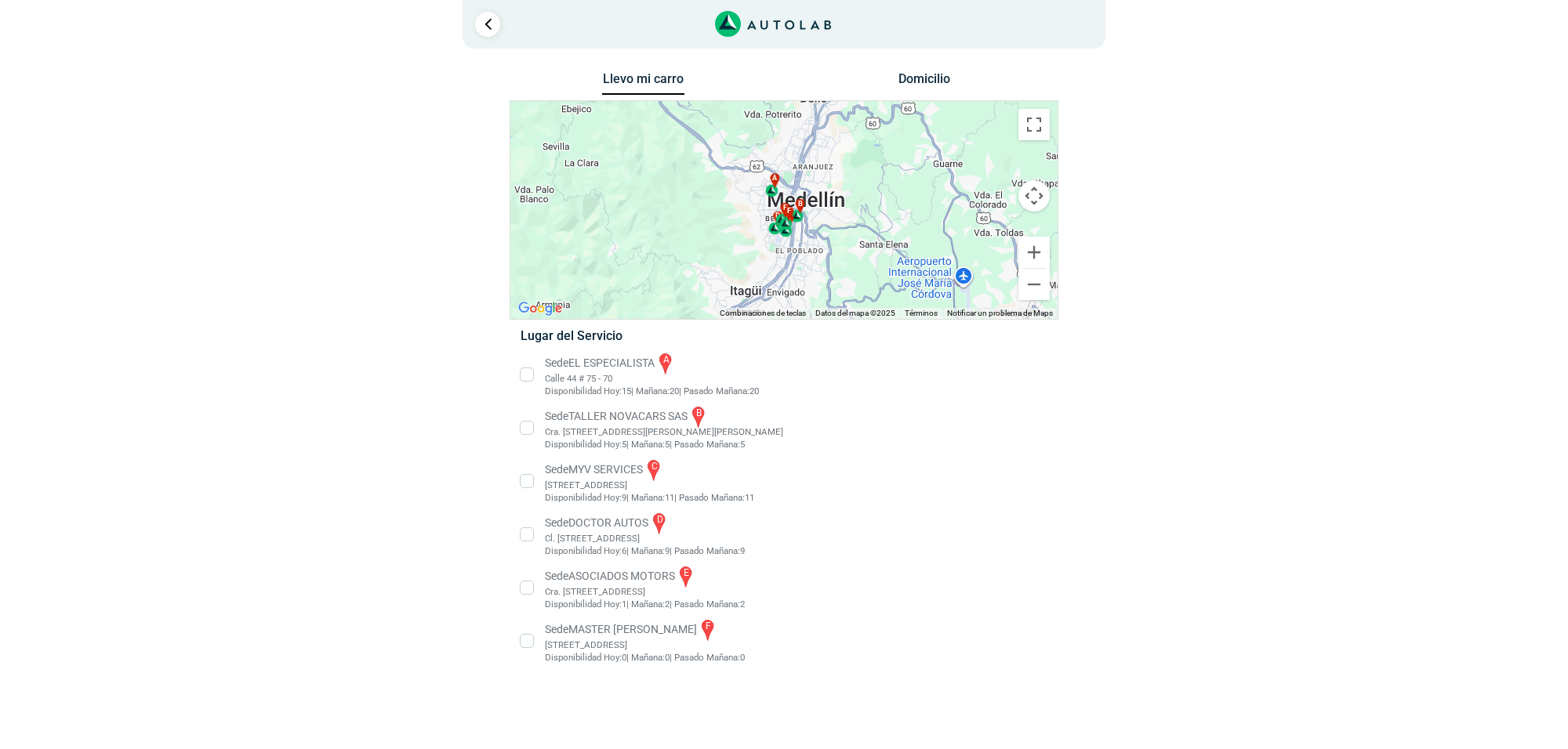
drag, startPoint x: 845, startPoint y: 169, endPoint x: 836, endPoint y: 237, distance: 68.6
click at [836, 237] on div "a b c d e f" at bounding box center [783, 210] width 547 height 218
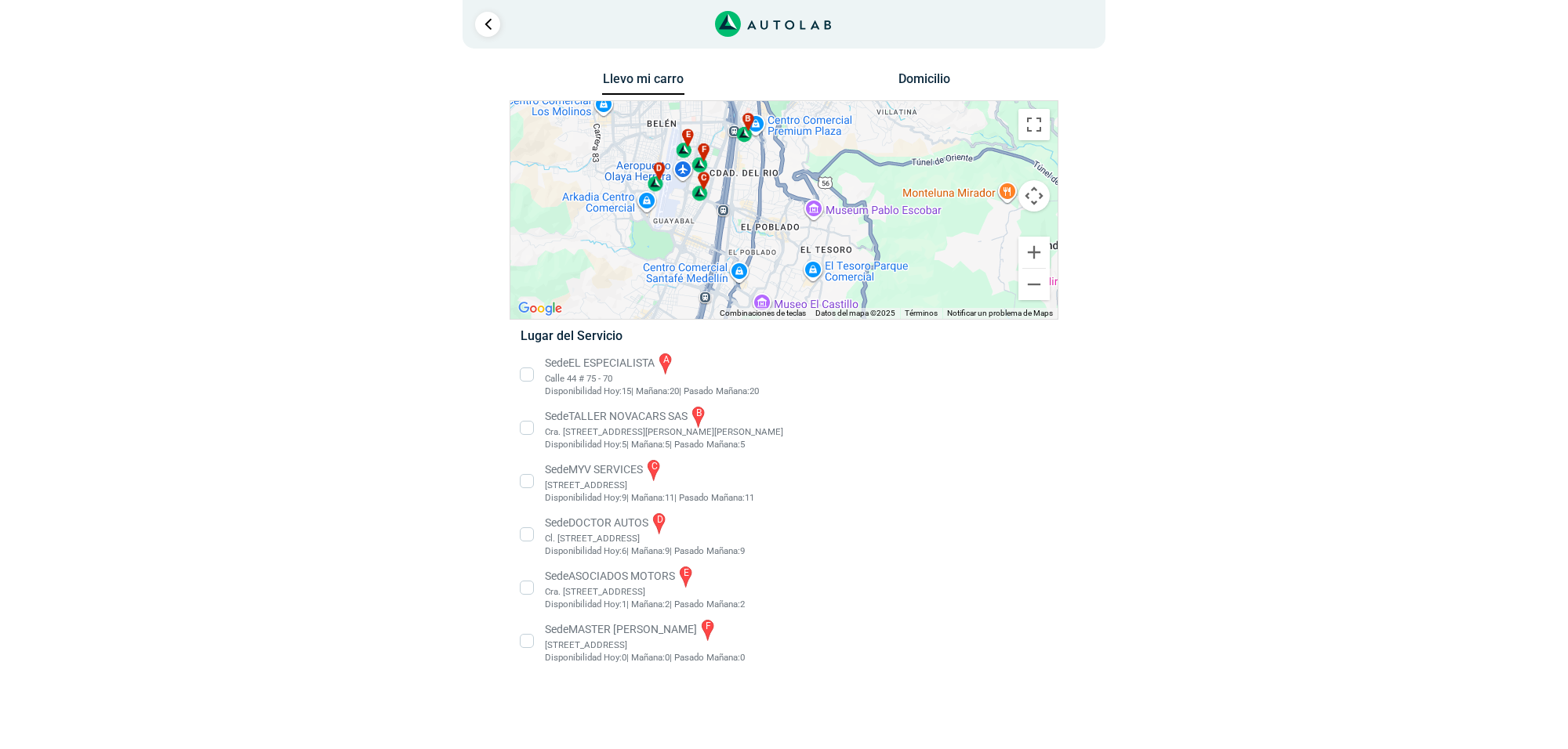
drag, startPoint x: 817, startPoint y: 252, endPoint x: 882, endPoint y: 214, distance: 75.3
click at [882, 214] on div "a b c d e f" at bounding box center [783, 210] width 547 height 218
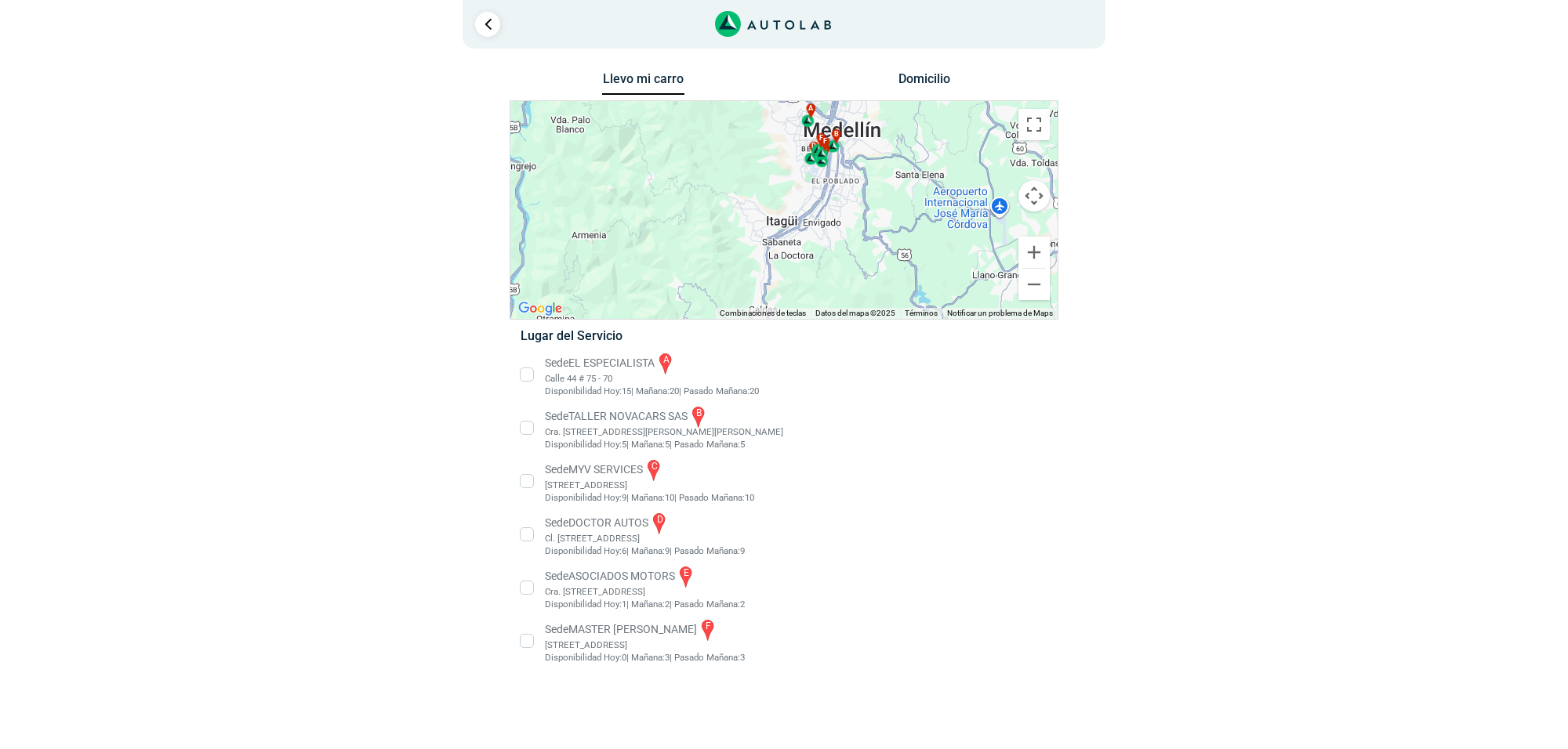
drag, startPoint x: 929, startPoint y: 244, endPoint x: 887, endPoint y: 184, distance: 73.2
click at [887, 184] on div "a b c d e f" at bounding box center [783, 210] width 547 height 218
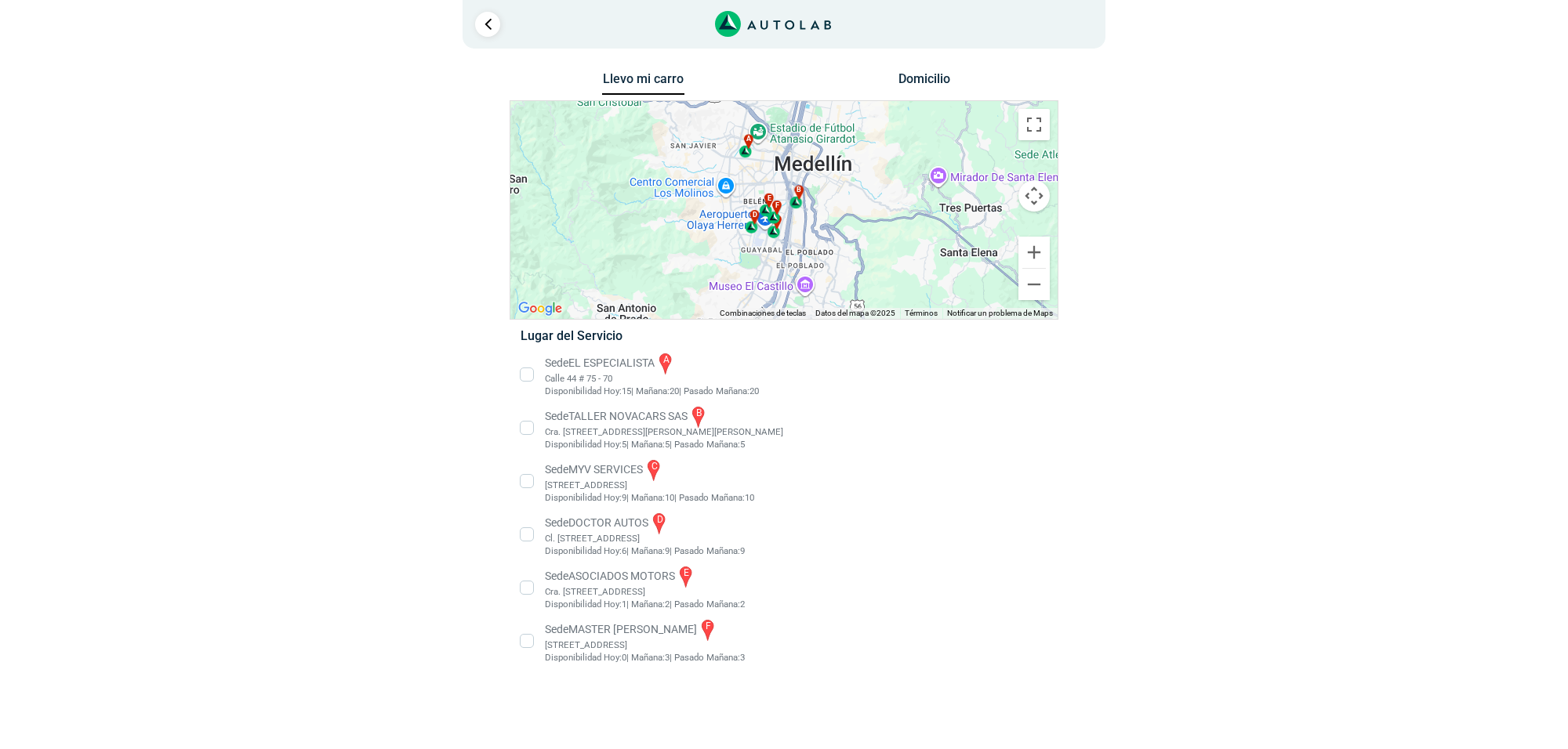
drag, startPoint x: 840, startPoint y: 240, endPoint x: 855, endPoint y: 330, distance: 91.2
click at [855, 330] on div "Llevo mi carro Domicilio ← Mover a la izquierda → Mover a la derecha ↑ Mover ha…" at bounding box center [783, 377] width 549 height 618
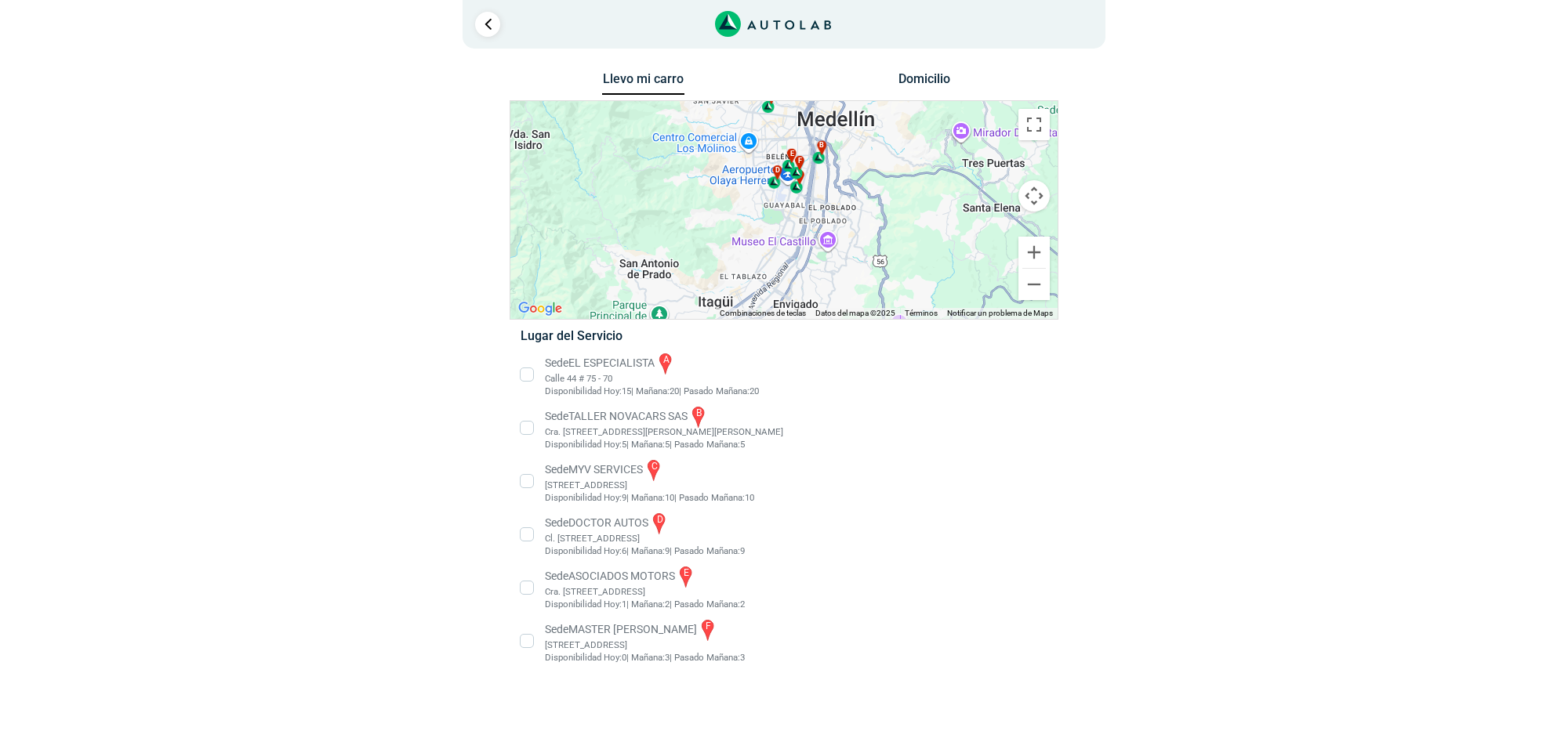
drag, startPoint x: 890, startPoint y: 176, endPoint x: 913, endPoint y: 133, distance: 48.8
click at [913, 133] on div "a b c d e f" at bounding box center [783, 210] width 547 height 218
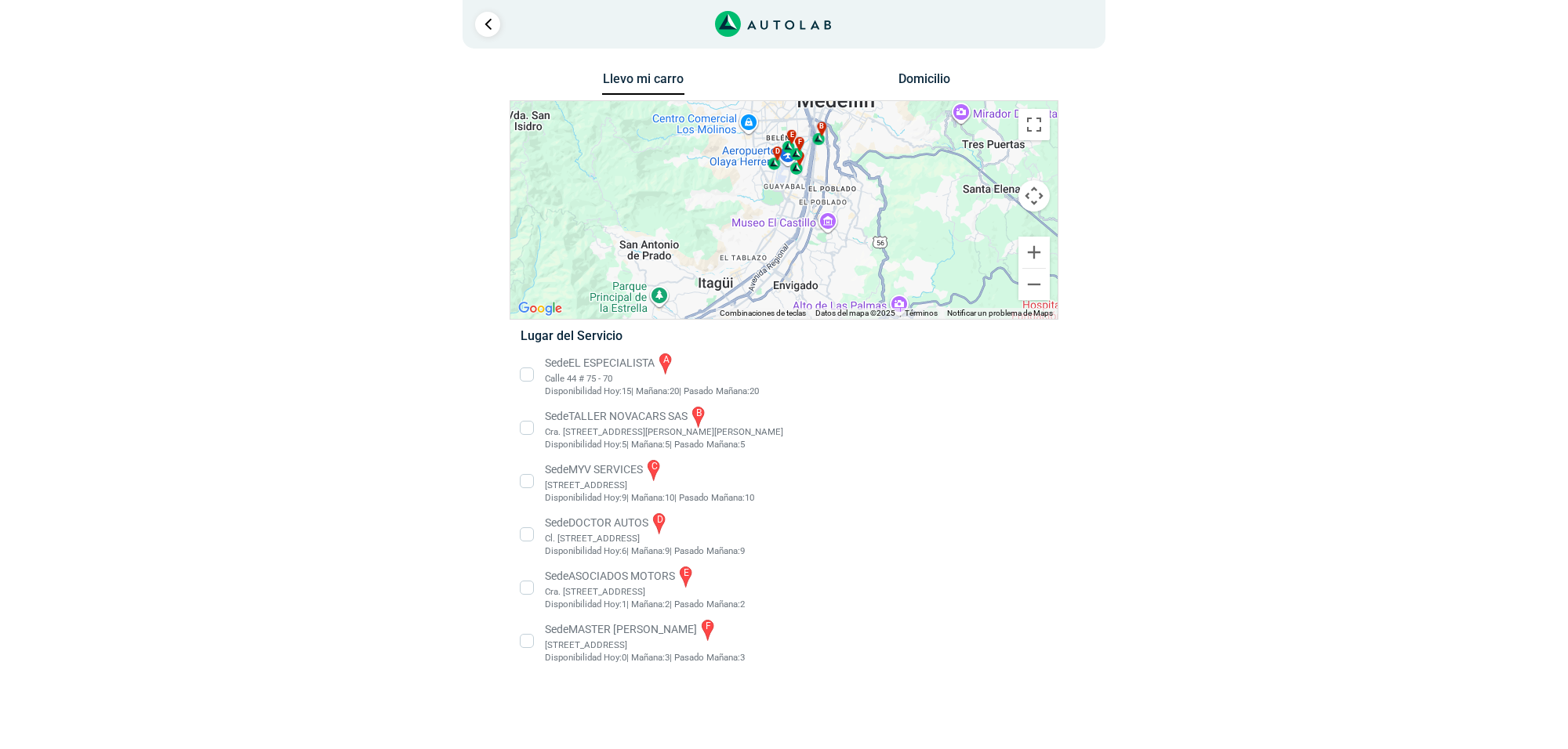
drag, startPoint x: 836, startPoint y: 259, endPoint x: 836, endPoint y: 233, distance: 26.0
click at [836, 233] on div "a b c d e f" at bounding box center [783, 210] width 547 height 218
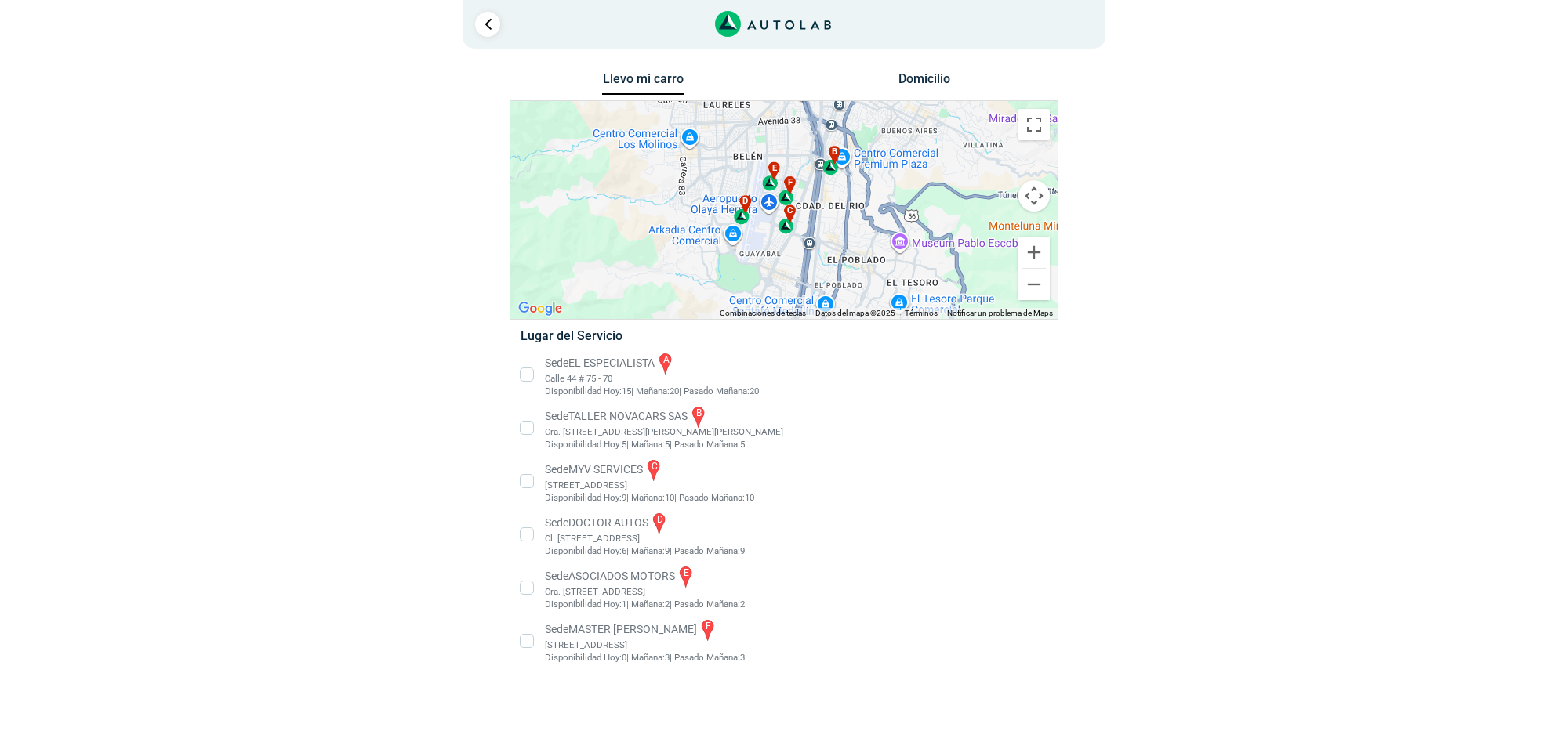
drag, startPoint x: 809, startPoint y: 271, endPoint x: 817, endPoint y: 435, distance: 164.2
click at [817, 435] on div "Llevo mi carro Domicilio ← Mover a la izquierda → Mover a la derecha ↑ Mover ha…" at bounding box center [783, 377] width 549 height 618
click at [601, 376] on li "Sede EL ESPECIALISTA a Calle 44 # 75 - 70 Disponibilidad Hoy: 15 | Mañana: 20 20" at bounding box center [783, 374] width 550 height 47
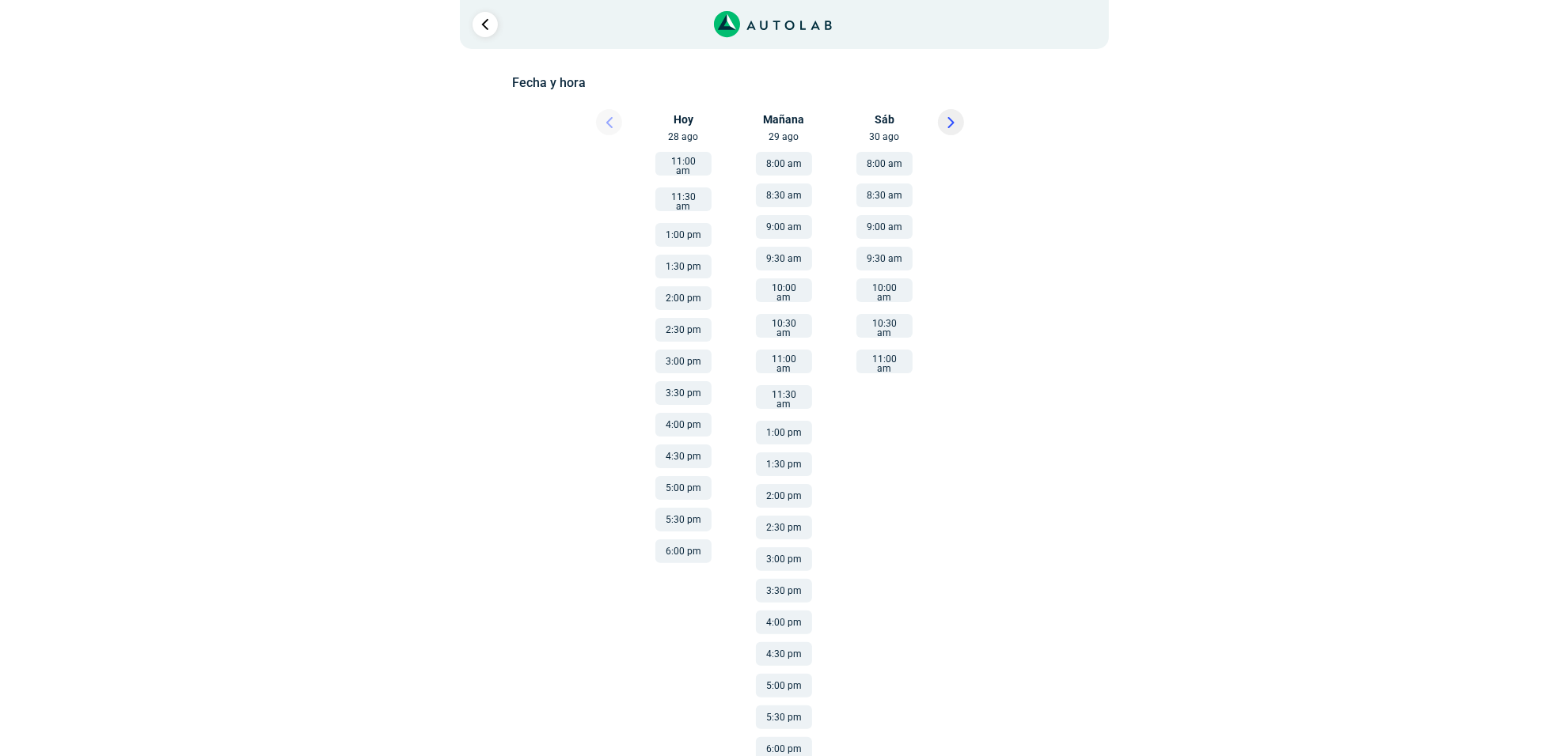
scroll to position [240, 0]
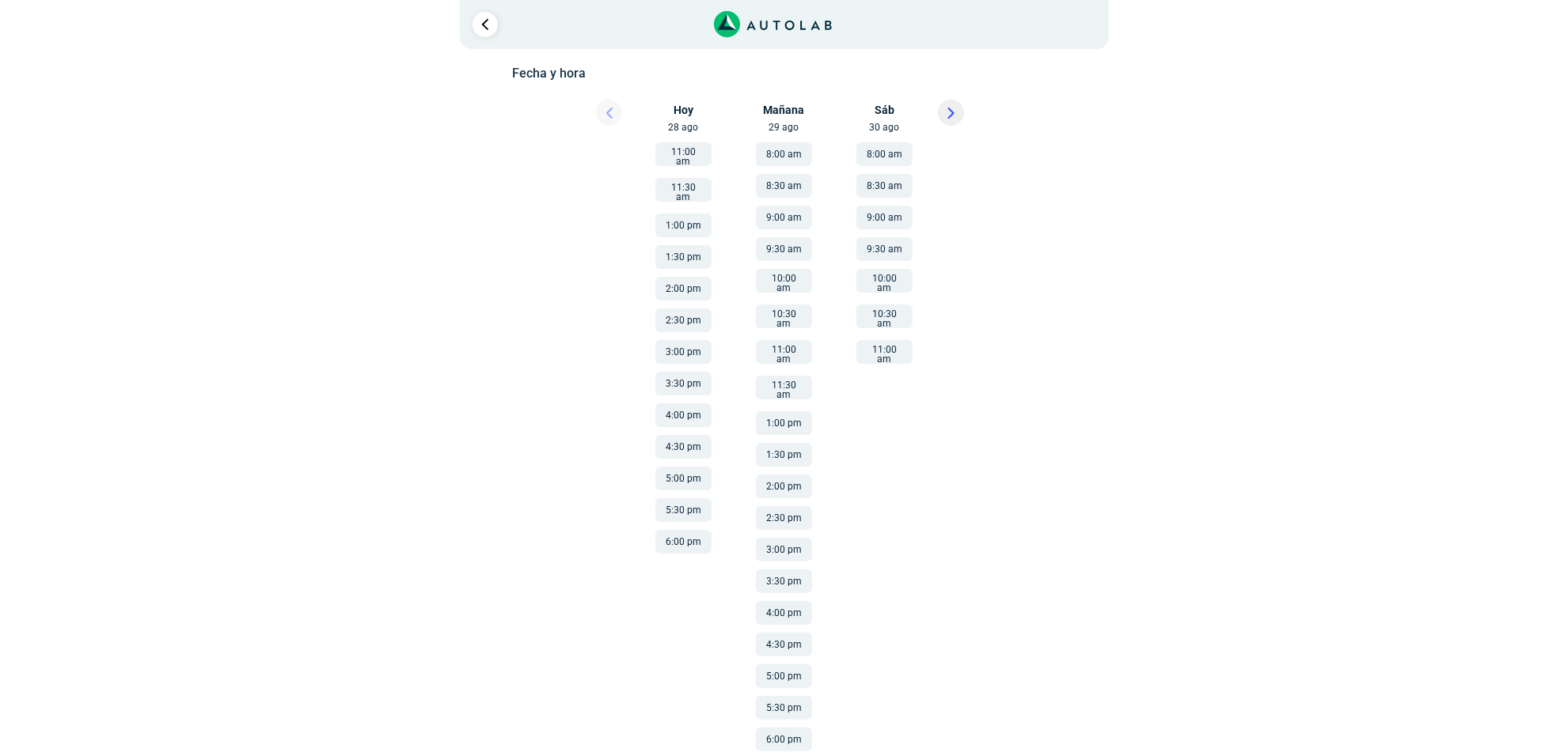
click at [804, 443] on button "1:30 pm" at bounding box center [784, 455] width 56 height 24
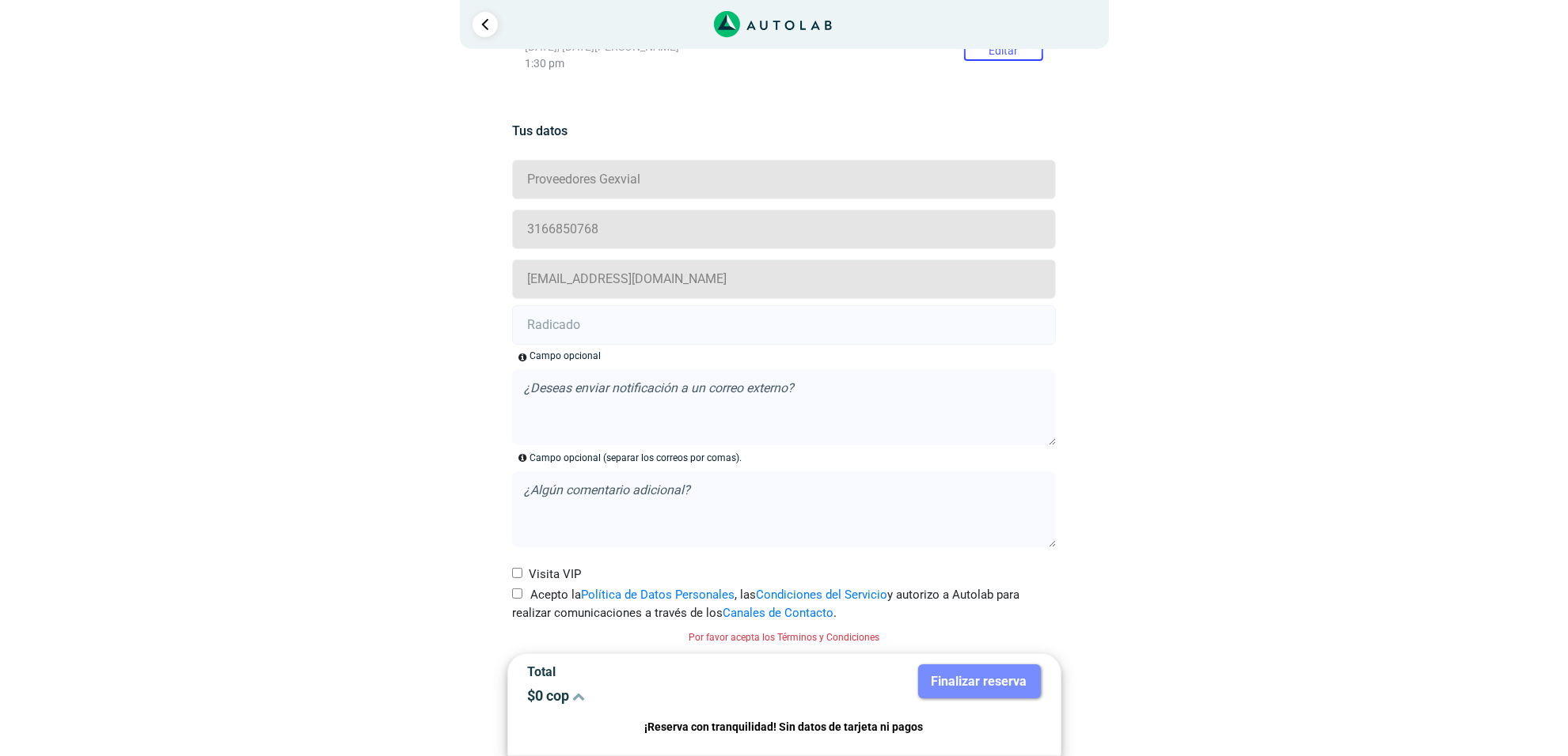
click at [522, 595] on label "Acepto la Política de Datos Personales , las Condiciones del Servicio y autoriz…" at bounding box center [784, 604] width 544 height 35
click at [522, 595] on input "Acepto la Política de Datos Personales , las Condiciones del Servicio y autoriz…" at bounding box center [517, 593] width 10 height 10
checkbox input "true"
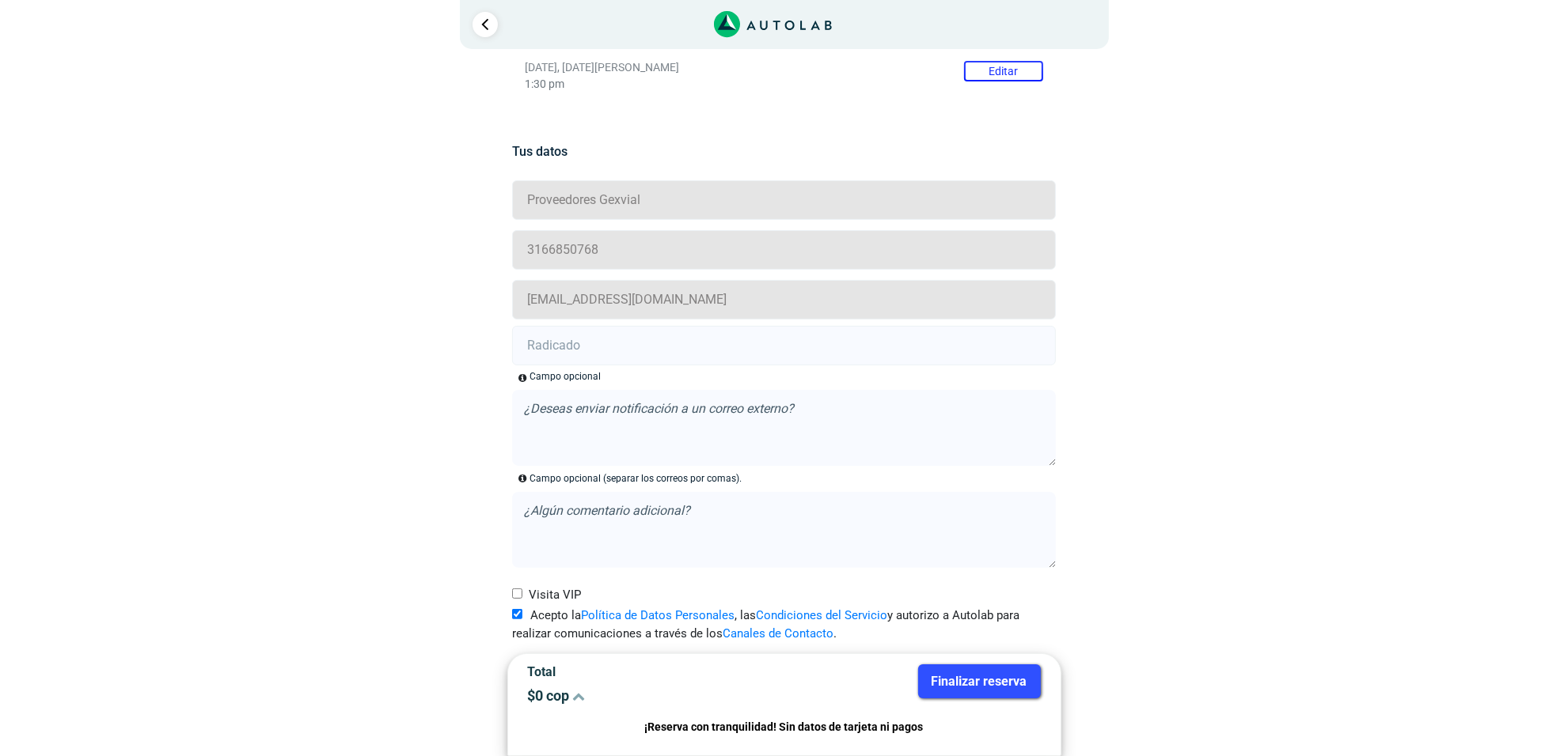
click at [724, 337] on input "text" at bounding box center [784, 346] width 544 height 39
paste input "20915753"
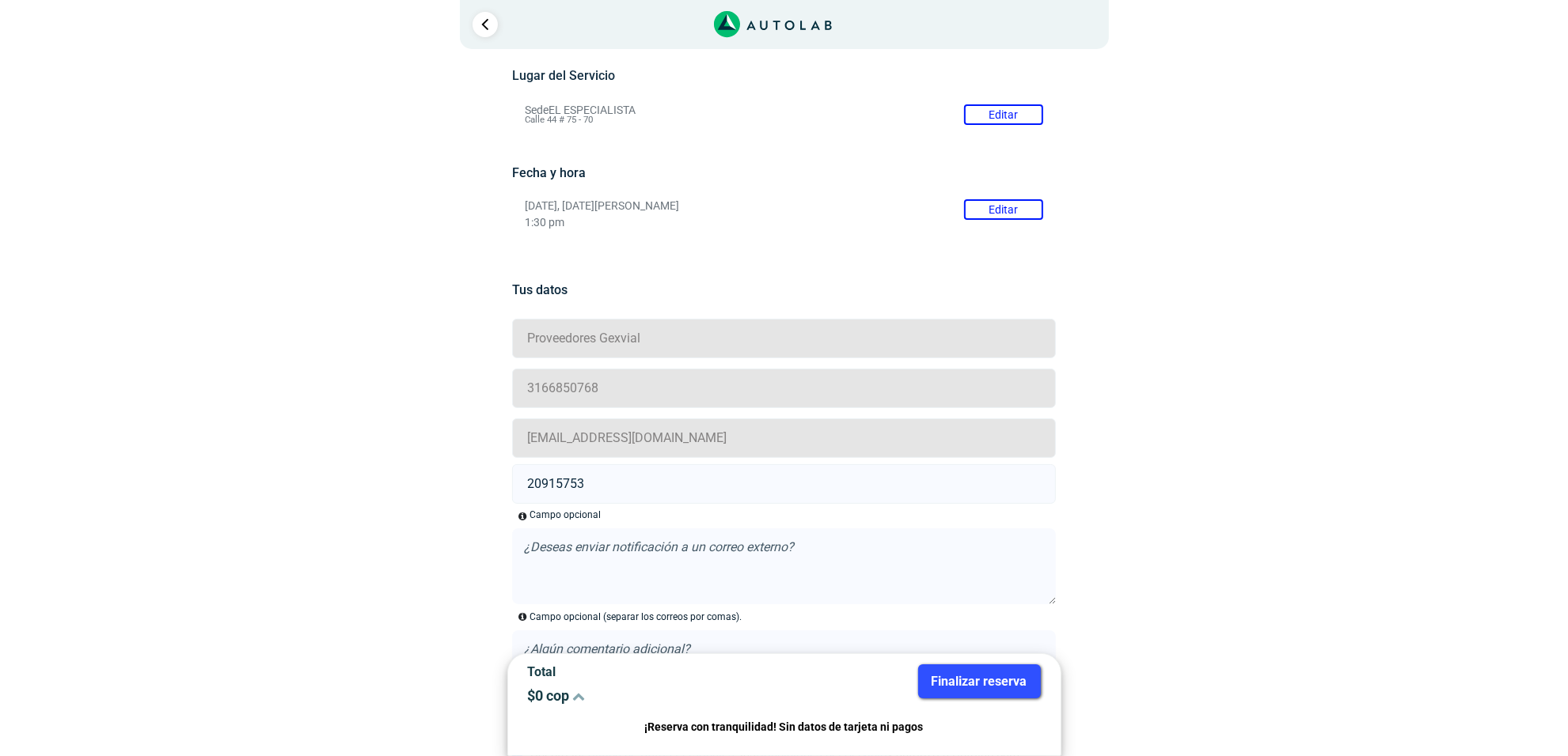
scroll to position [0, 0]
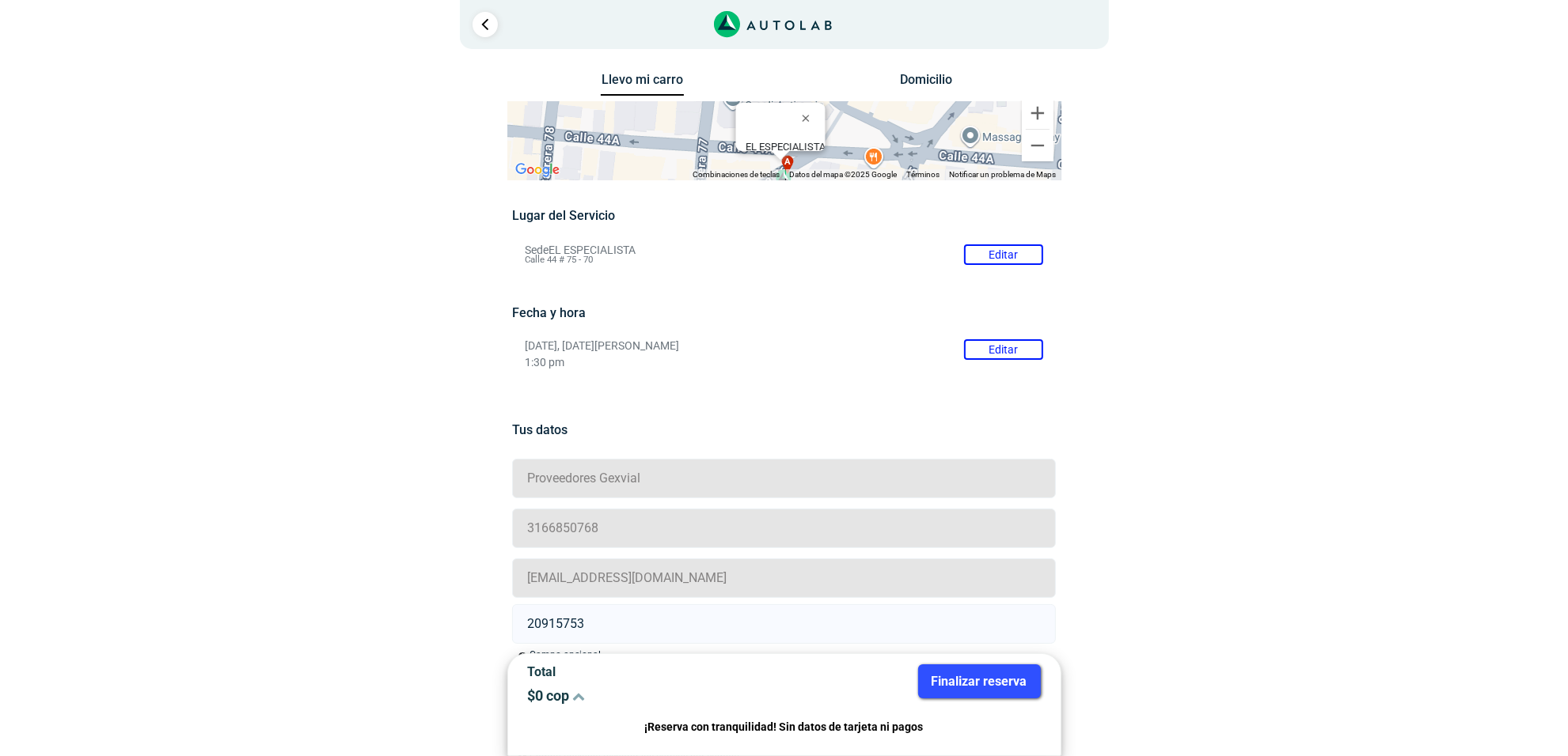
type input "20915753"
click at [1001, 673] on button "Finalizar reserva" at bounding box center [979, 681] width 123 height 34
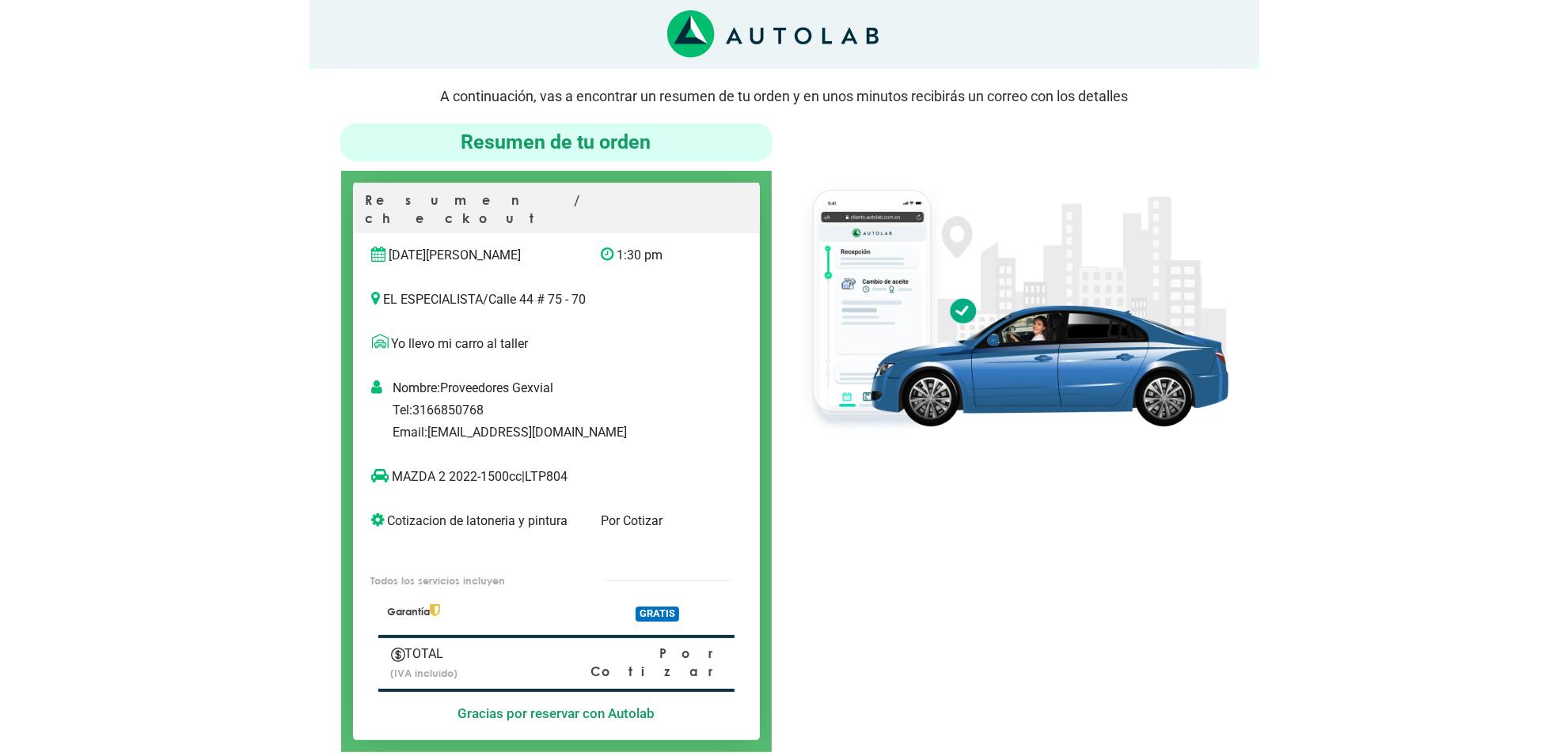
scroll to position [99, 0]
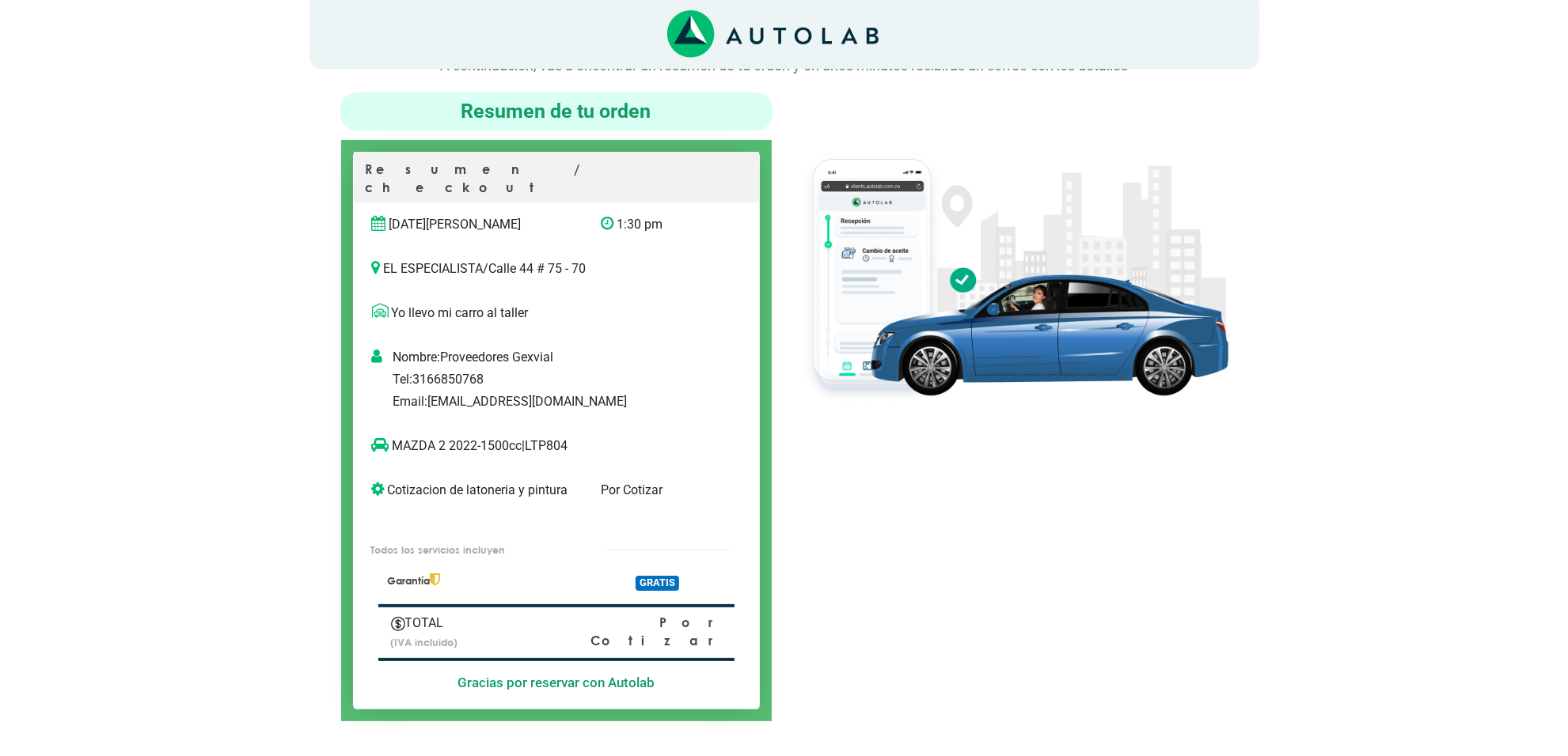
click at [569, 437] on p "MAZDA 2 2022-1500cc | LTP804" at bounding box center [540, 447] width 336 height 19
copy p "LTP804"
click at [1011, 685] on div at bounding box center [1012, 406] width 456 height 629
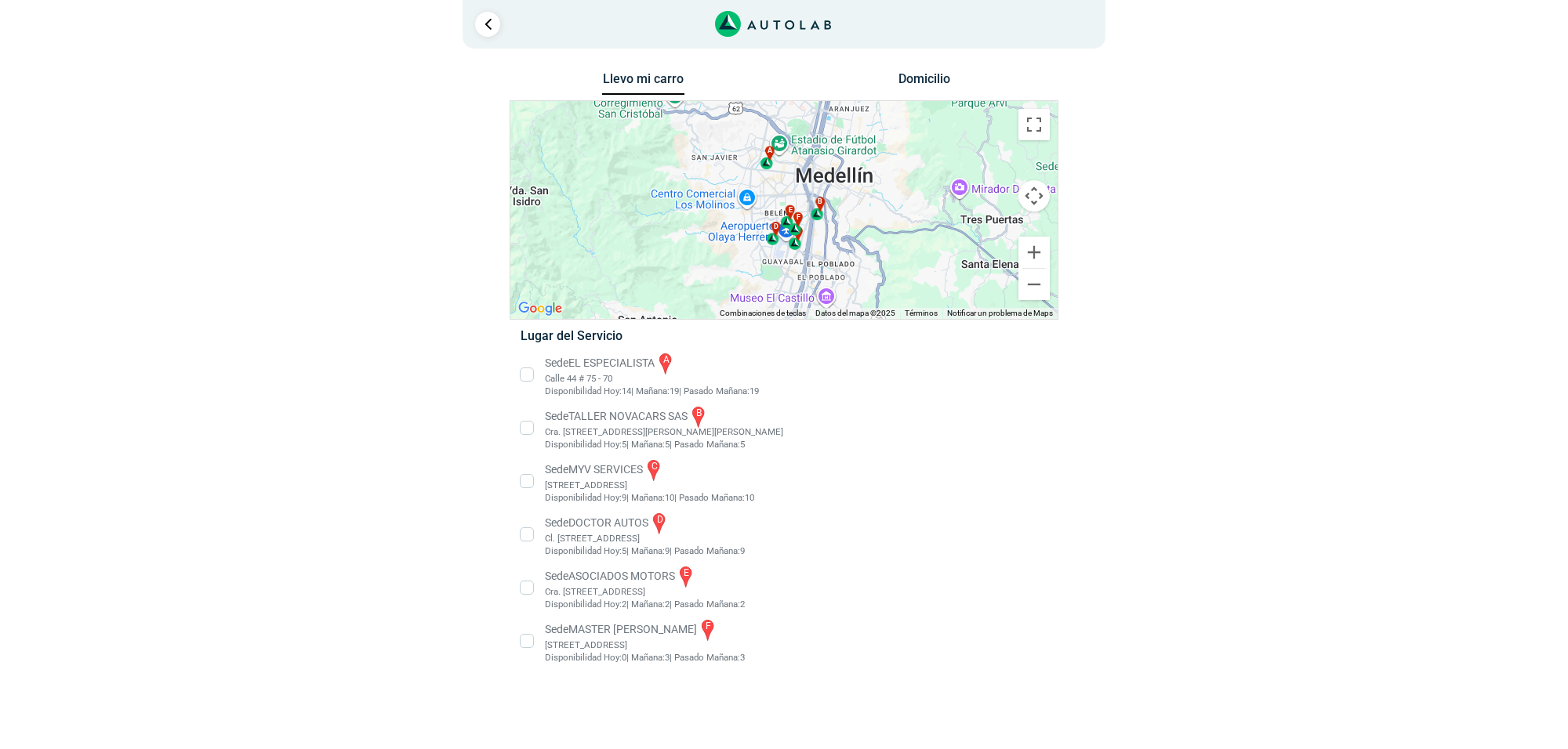
click at [605, 357] on li "Sede EL ESPECIALISTA a Calle 44 # 75 - 70 Disponibilidad Hoy: 14 | Mañana: 19 19" at bounding box center [783, 374] width 550 height 47
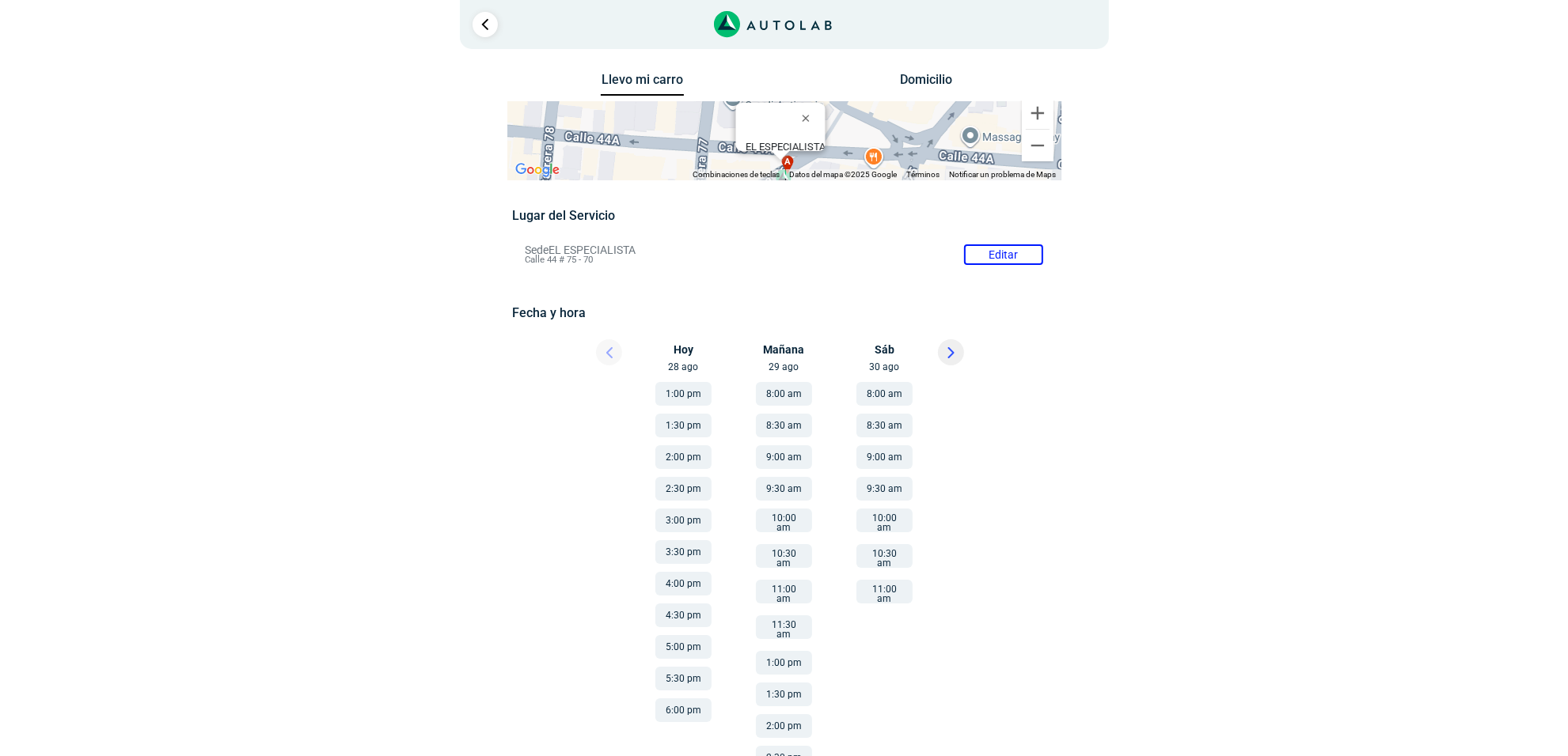
click at [894, 512] on button "10:00 am" at bounding box center [885, 521] width 56 height 24
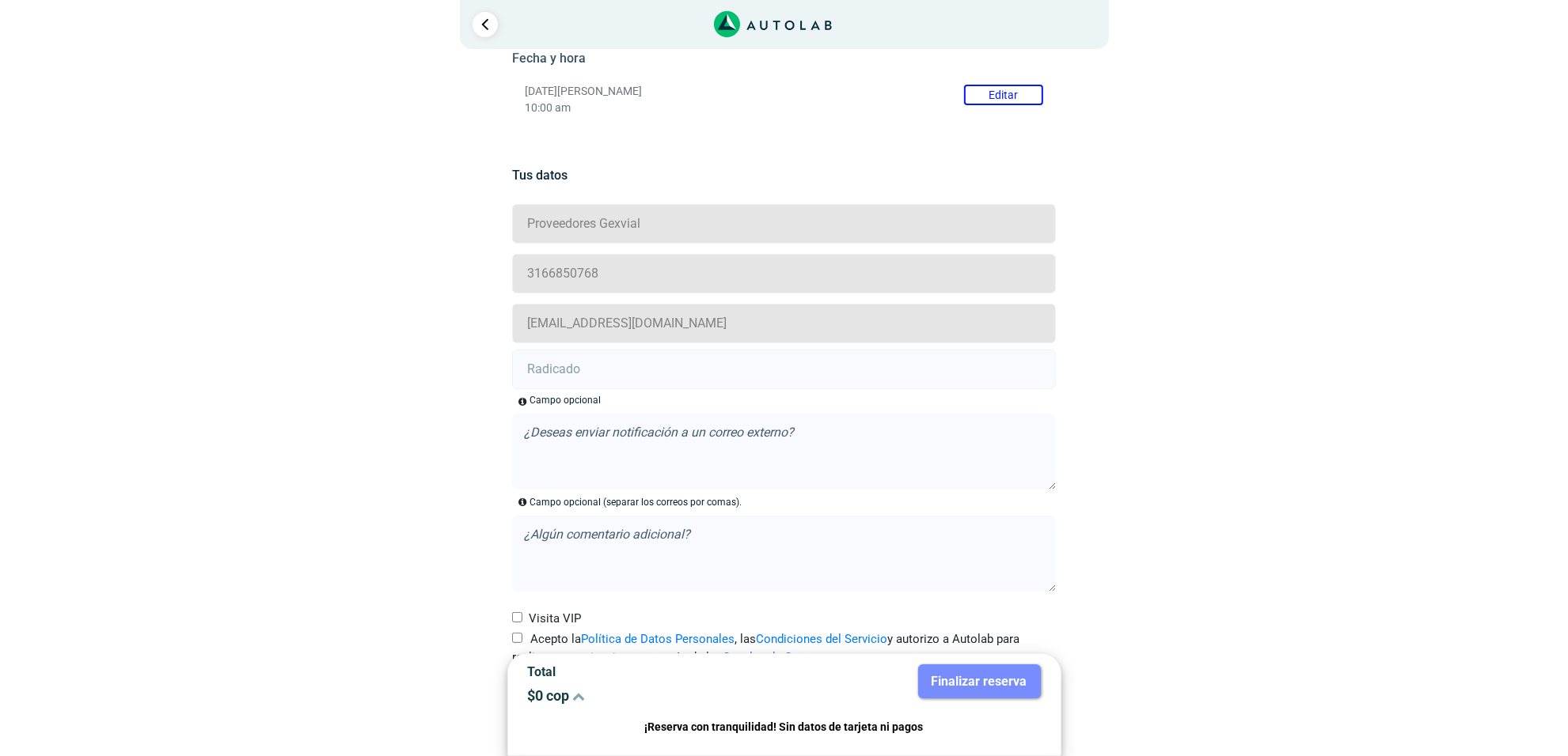
scroll to position [299, 0]
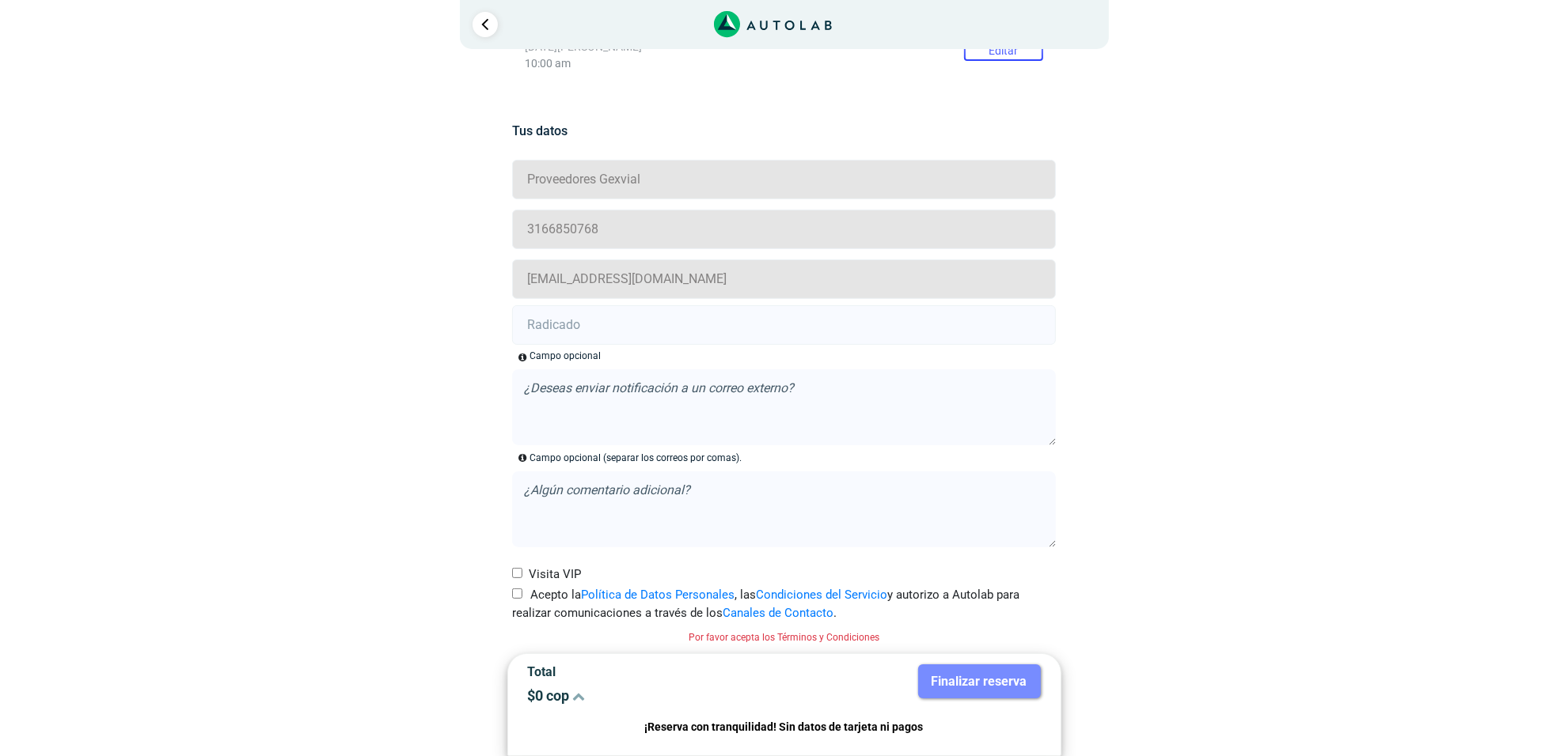
click at [572, 334] on input "text" at bounding box center [784, 325] width 544 height 39
paste input "20916013"
click at [662, 327] on input "20916013 -" at bounding box center [784, 325] width 544 height 39
paste input "20916022"
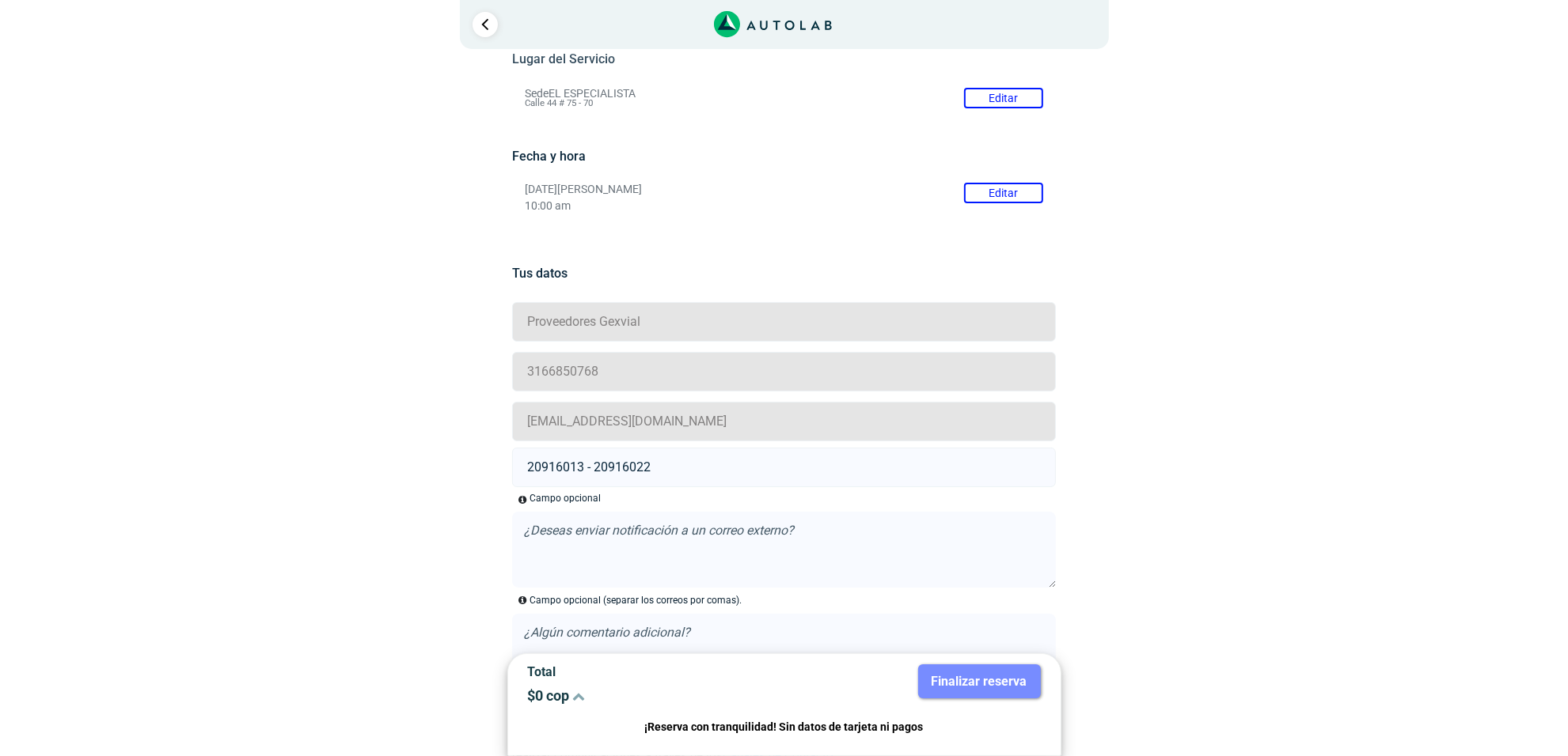
scroll to position [0, 0]
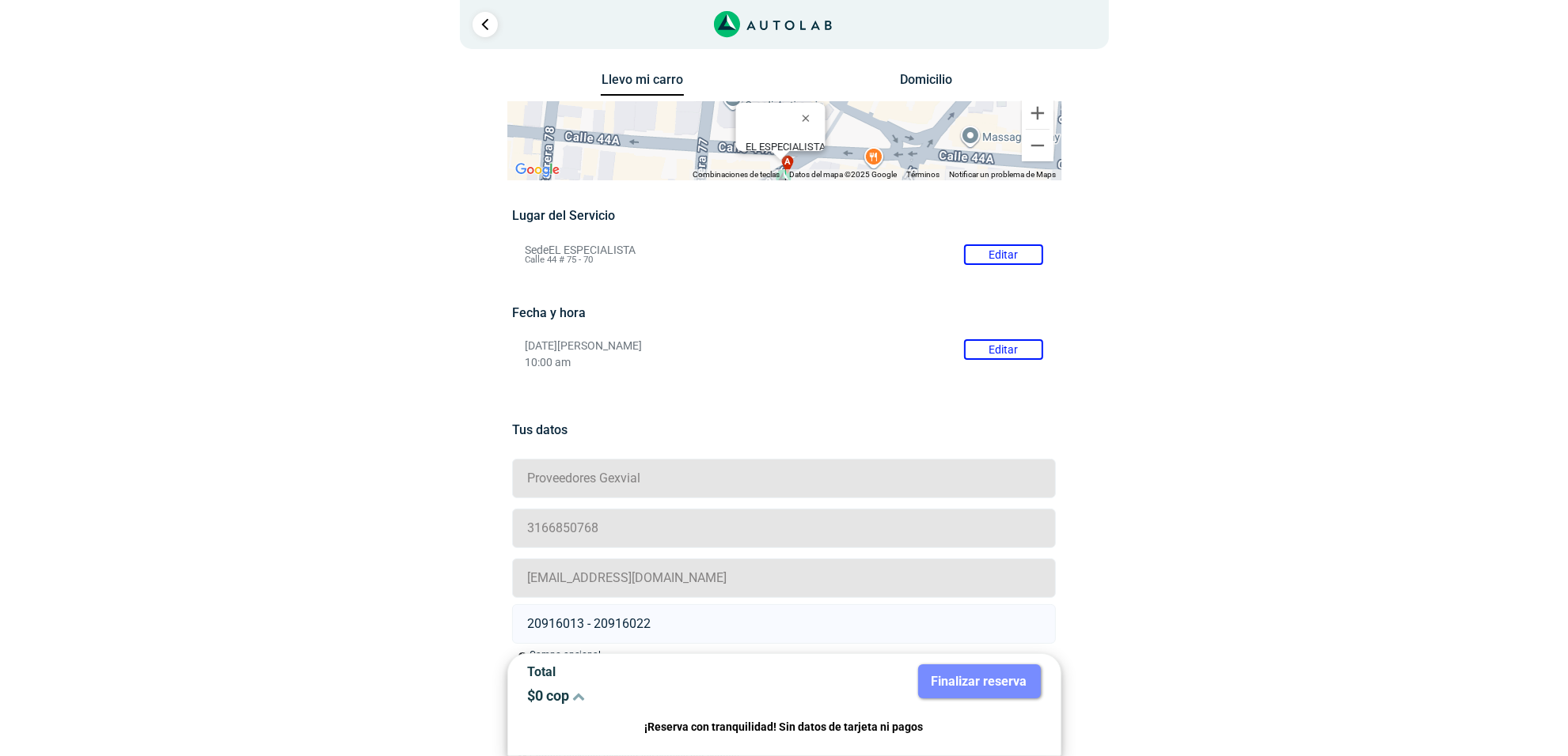
type input "20916013 - 20916022"
click at [988, 354] on button "Editar" at bounding box center [1003, 350] width 79 height 21
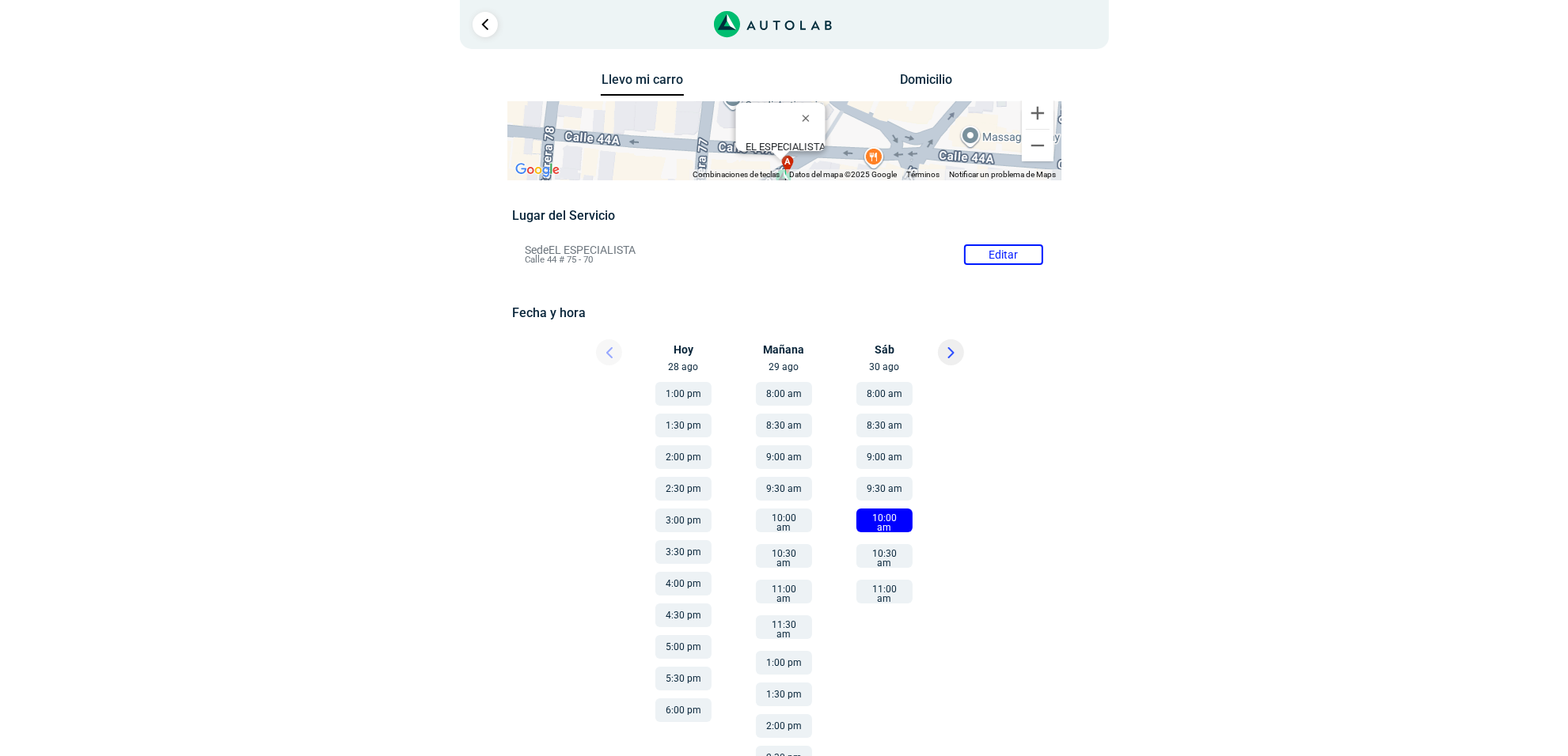
click at [904, 552] on button "10:30 am" at bounding box center [885, 556] width 56 height 24
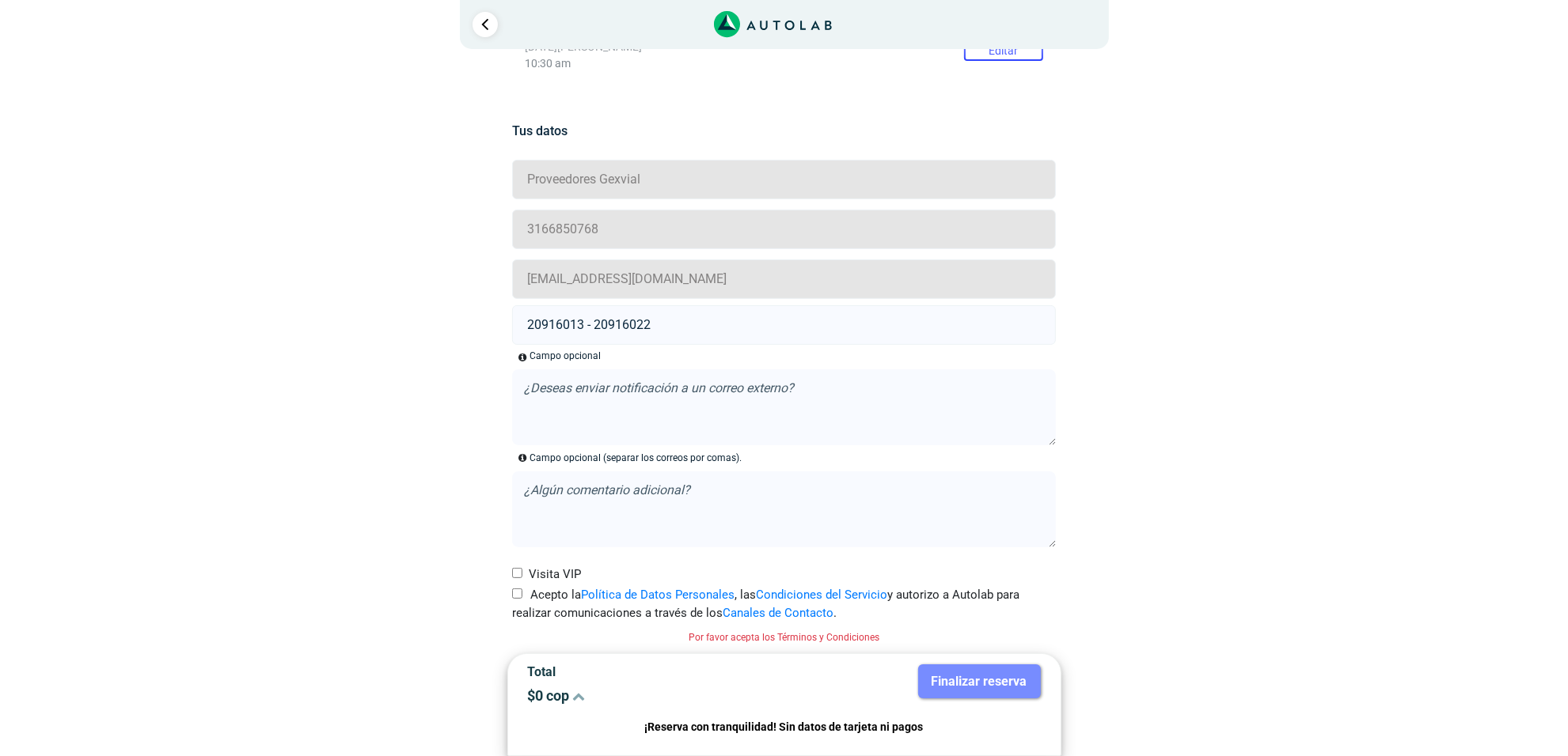
click at [995, 60] on p "10:30 am" at bounding box center [784, 63] width 518 height 14
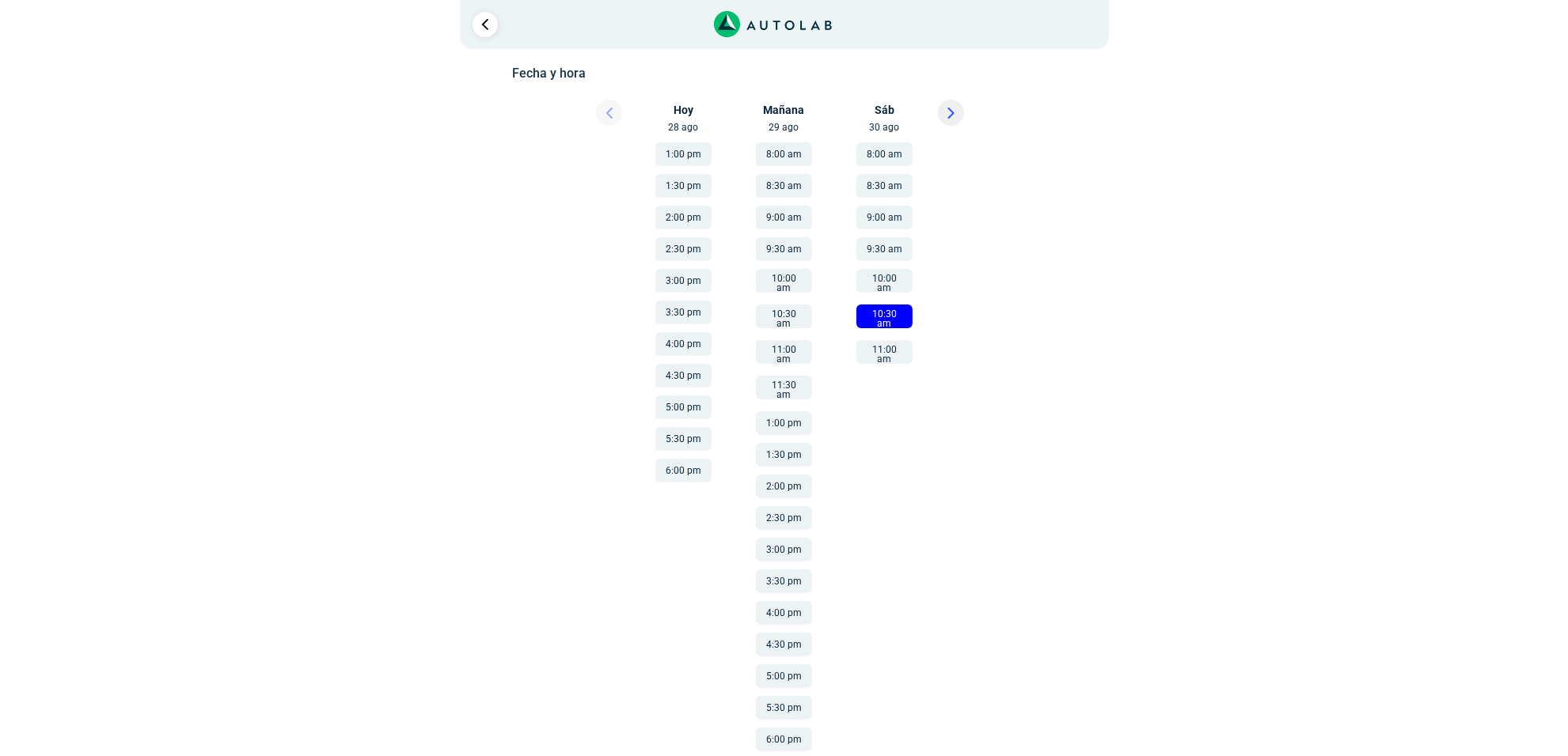
click at [887, 344] on button "11:00 am" at bounding box center [885, 352] width 56 height 24
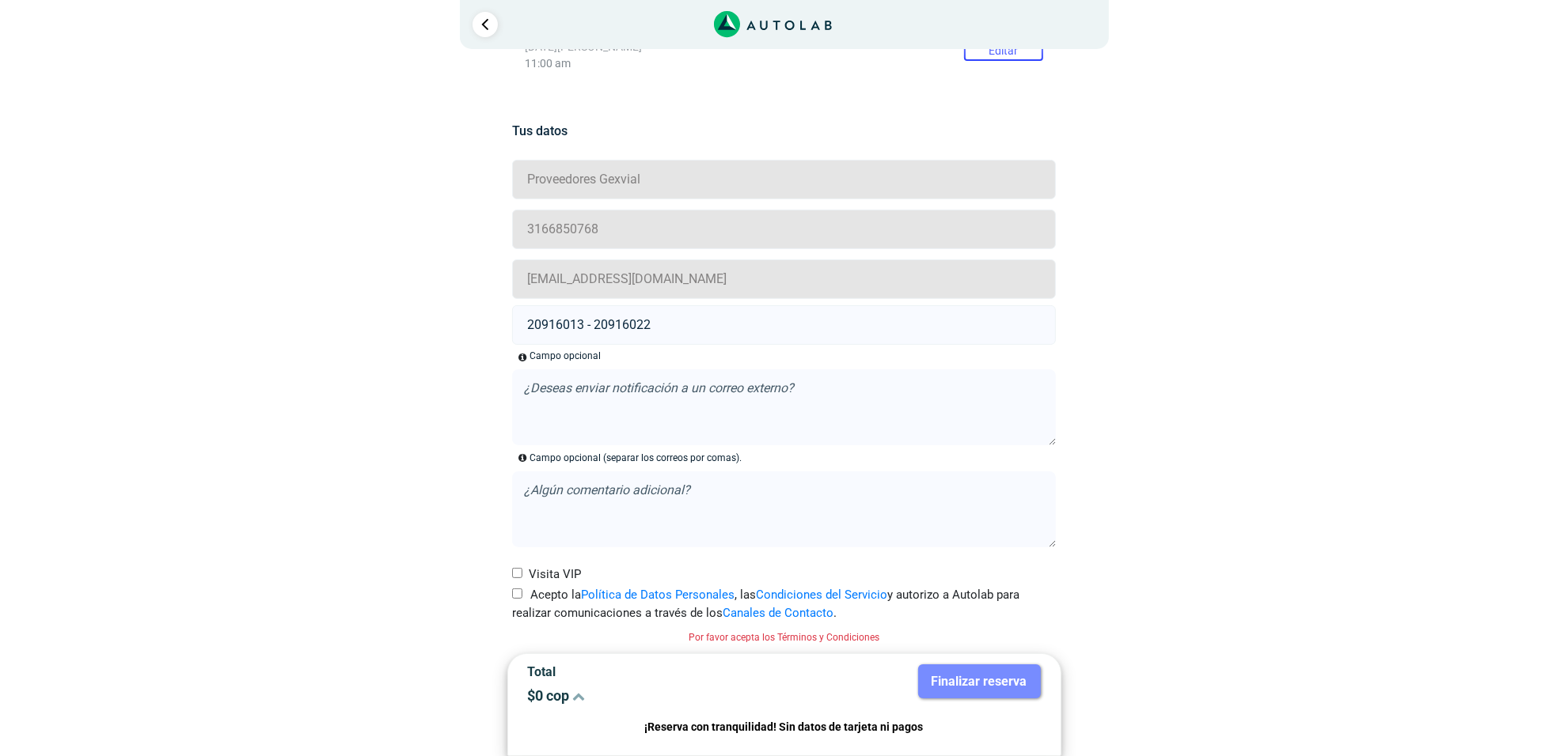
click at [514, 598] on input "Acepto la Política de Datos Personales , las Condiciones del Servicio y autoriz…" at bounding box center [517, 593] width 10 height 10
checkbox input "true"
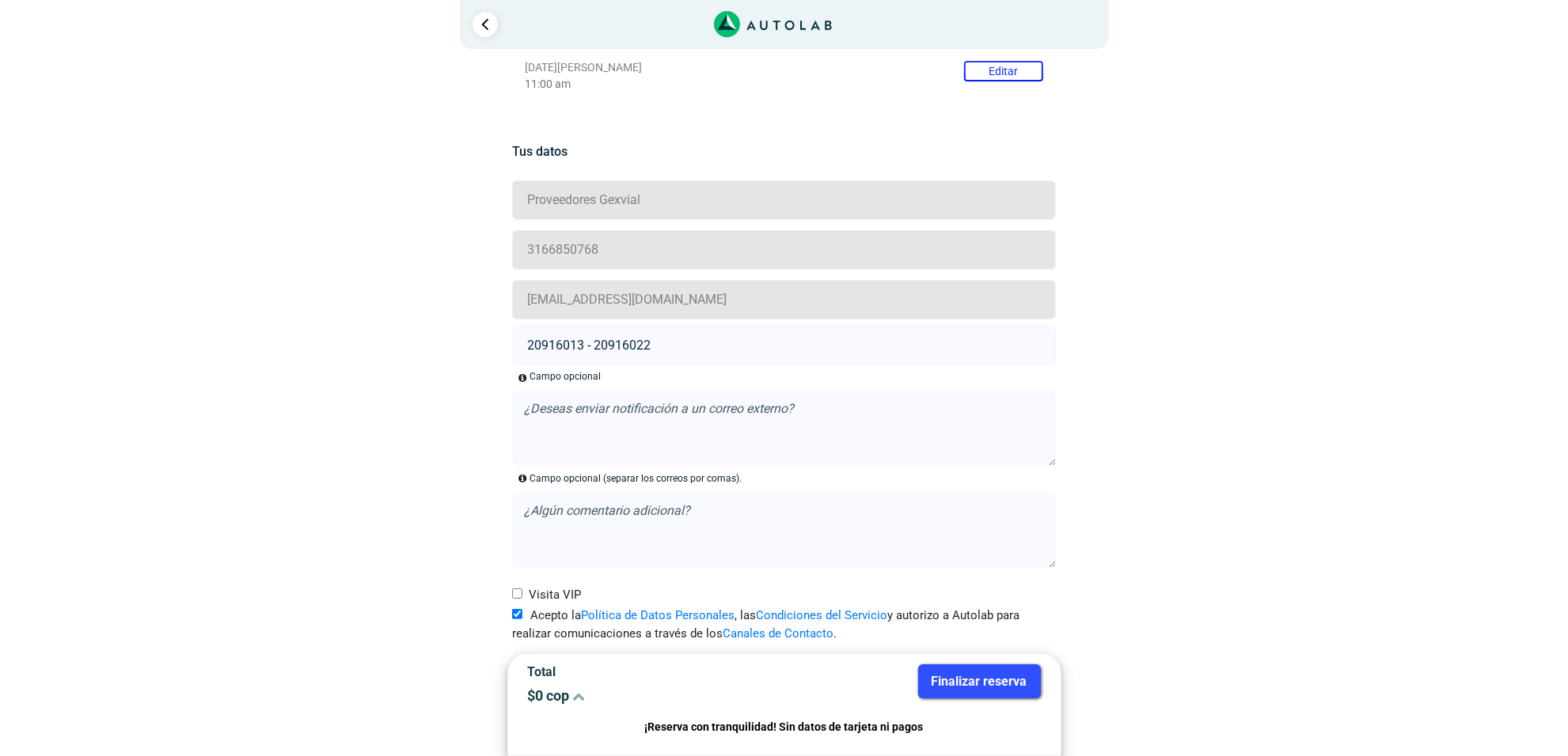
scroll to position [278, 0]
click at [966, 709] on div "Finalizar reserva" at bounding box center [918, 690] width 269 height 52
click at [956, 690] on button "Finalizar reserva" at bounding box center [979, 681] width 123 height 34
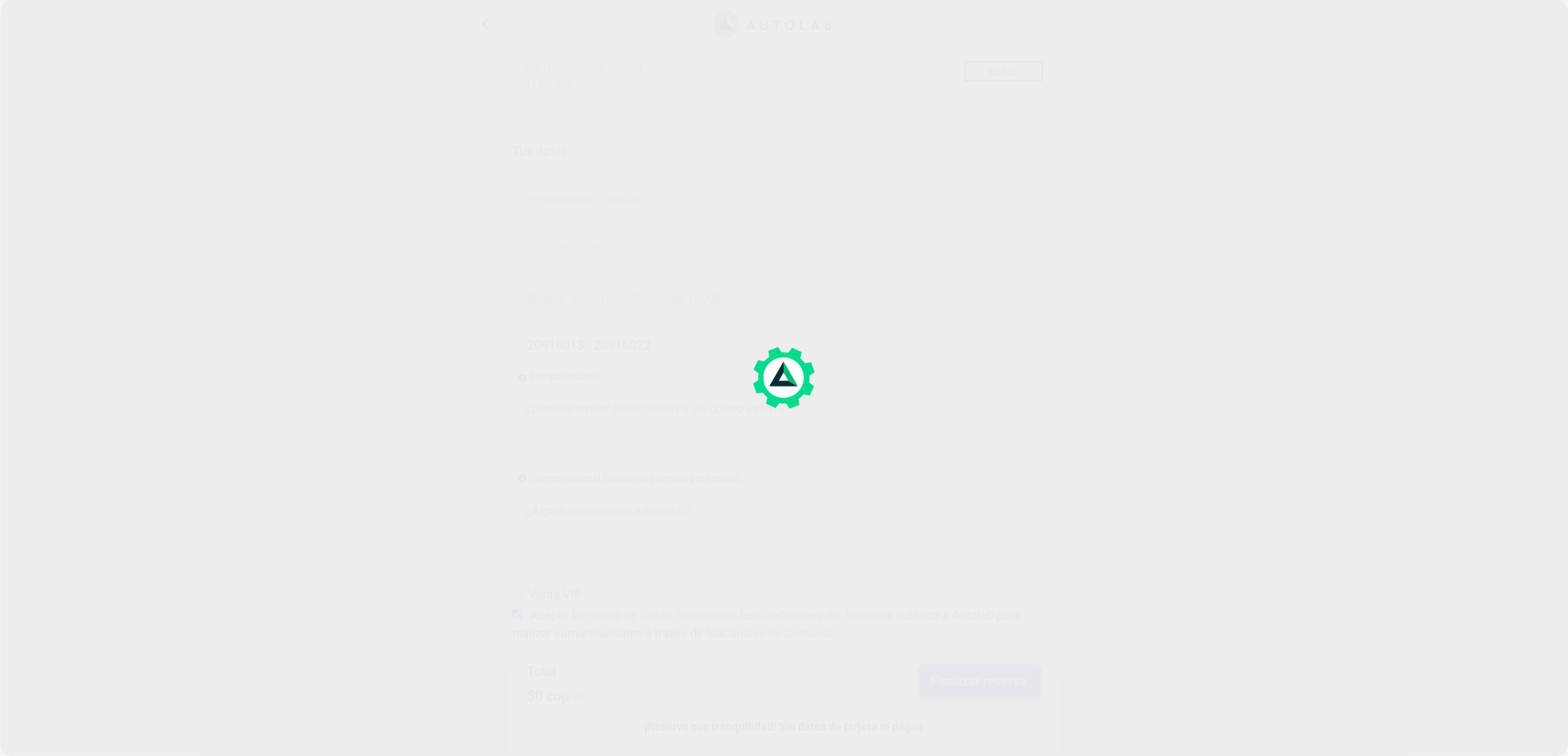
scroll to position [0, 0]
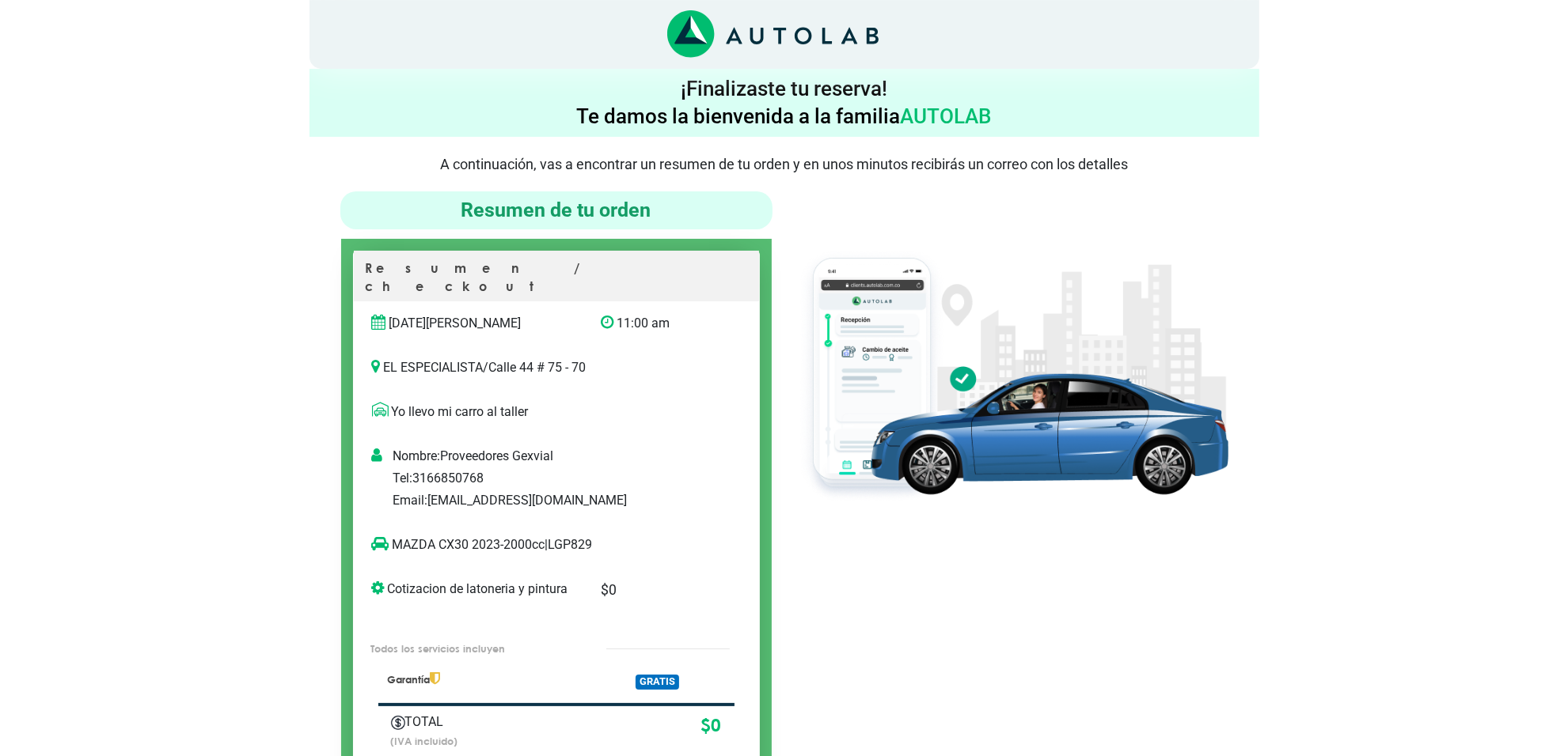
click at [579, 536] on p "MAZDA CX30 2023-2000cc | LGP829" at bounding box center [540, 545] width 336 height 19
click at [578, 536] on p "MAZDA CX30 2023-2000cc | LGP829" at bounding box center [540, 545] width 336 height 19
copy p "LGP829"
copy p "MAZDA CX30"
drag, startPoint x: 467, startPoint y: 523, endPoint x: 395, endPoint y: 528, distance: 72.2
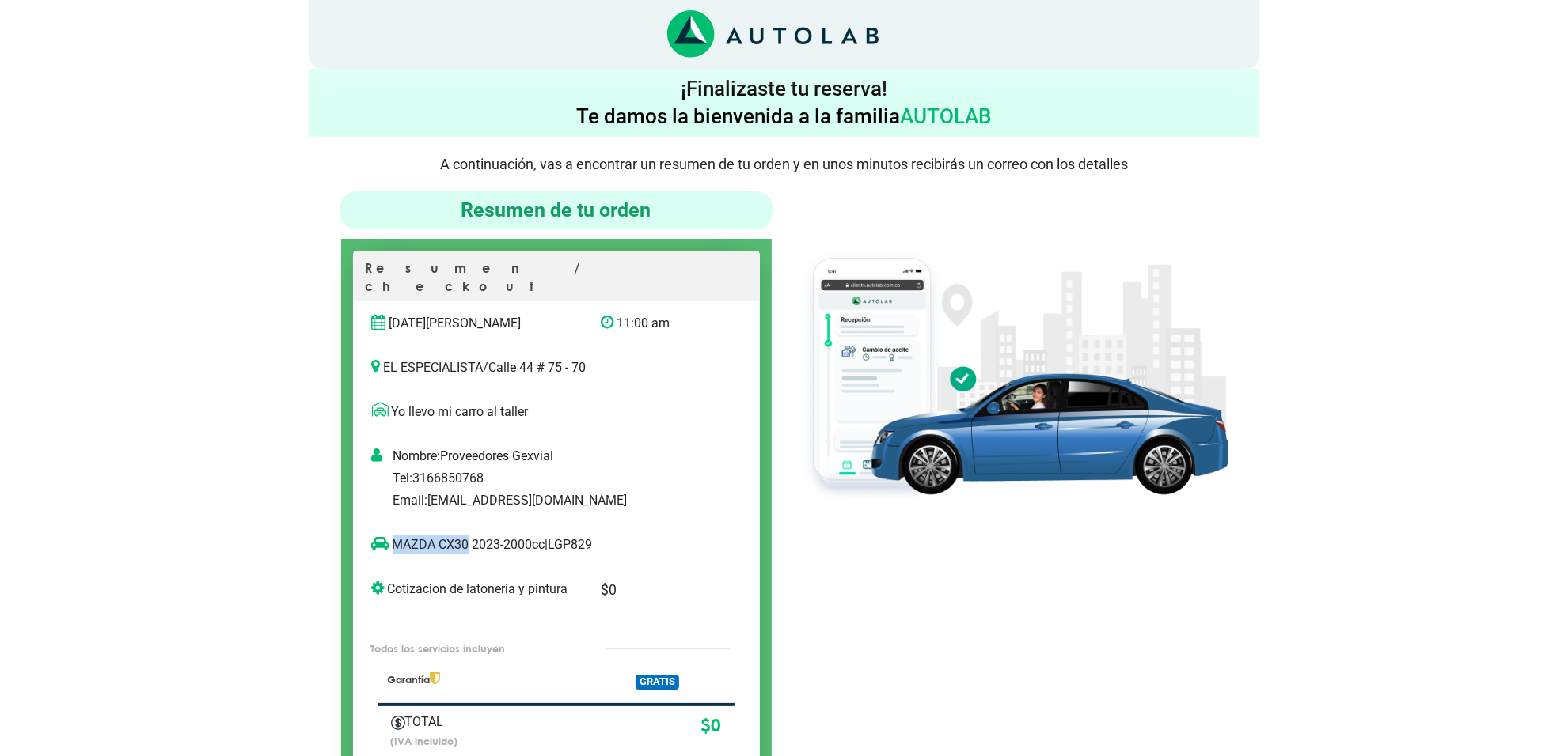
click at [395, 536] on p "MAZDA CX30 2023-2000cc | LGP829" at bounding box center [540, 545] width 336 height 19
drag, startPoint x: 576, startPoint y: 538, endPoint x: 577, endPoint y: 524, distance: 14.0
click at [577, 538] on div "MAZDA CX30 2023-2000cc | LGP829" at bounding box center [540, 551] width 360 height 31
click at [577, 536] on p "MAZDA CX30 2023-2000cc | LGP829" at bounding box center [540, 545] width 336 height 19
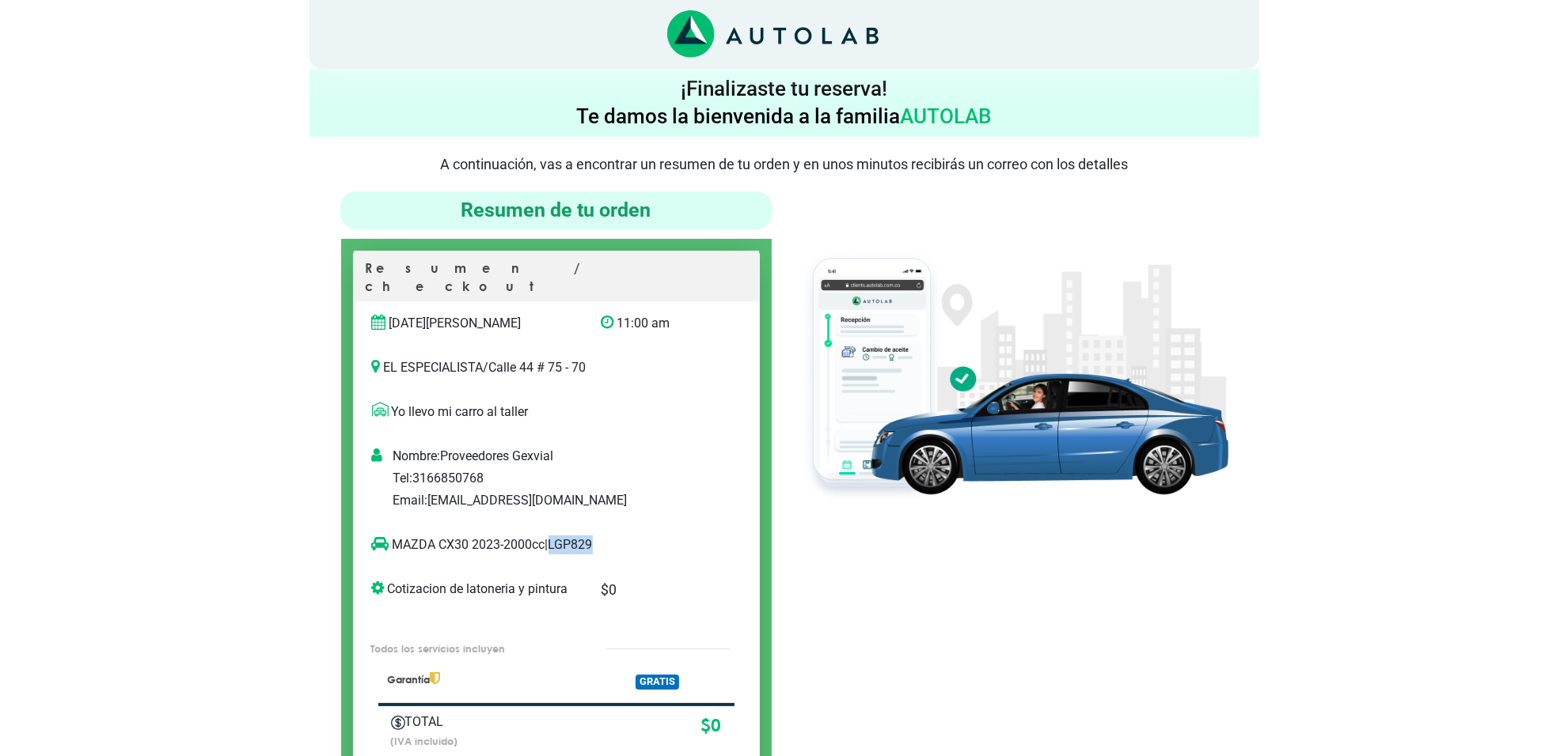
copy p "LGP829"
click at [1039, 626] on div at bounding box center [1012, 506] width 456 height 629
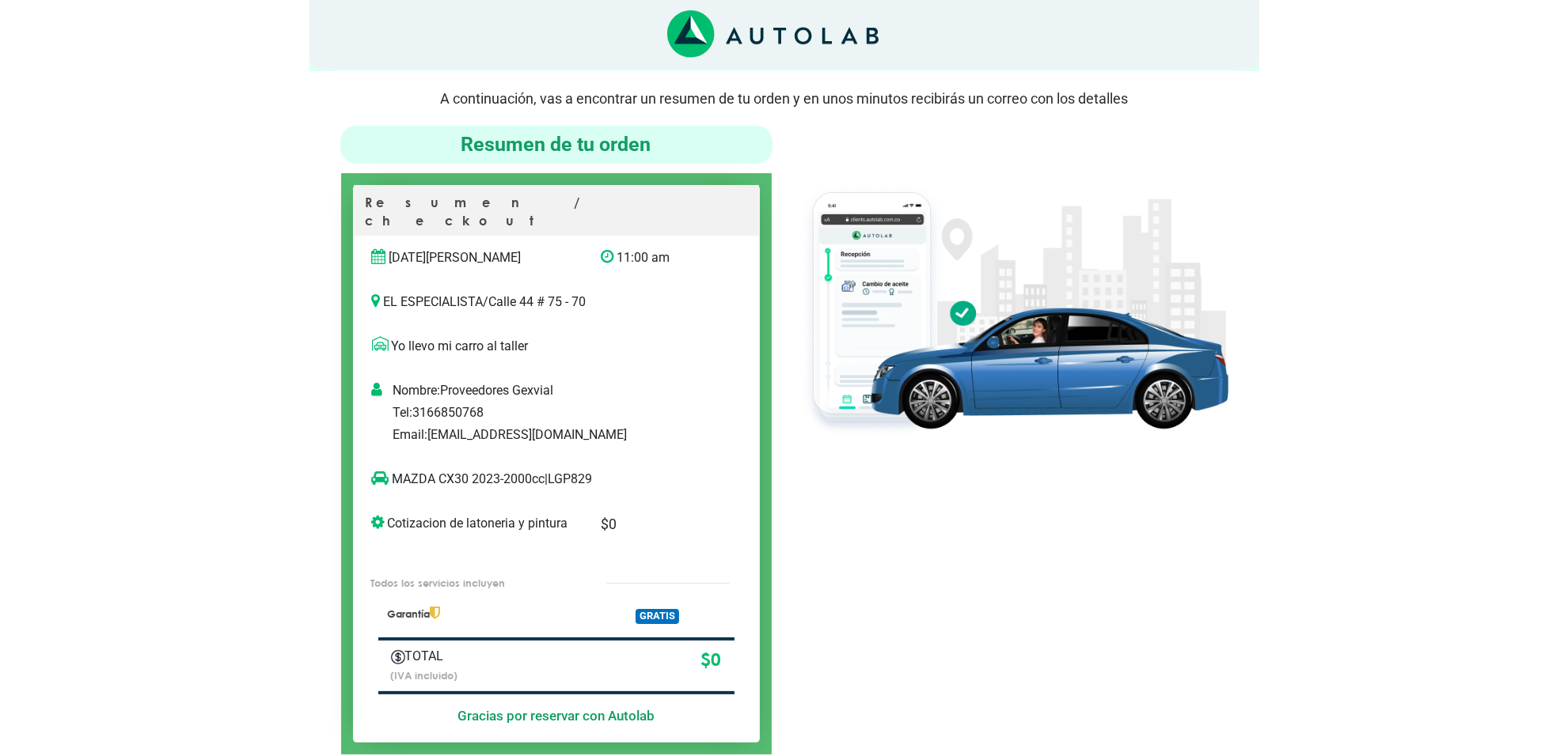
scroll to position [99, 0]
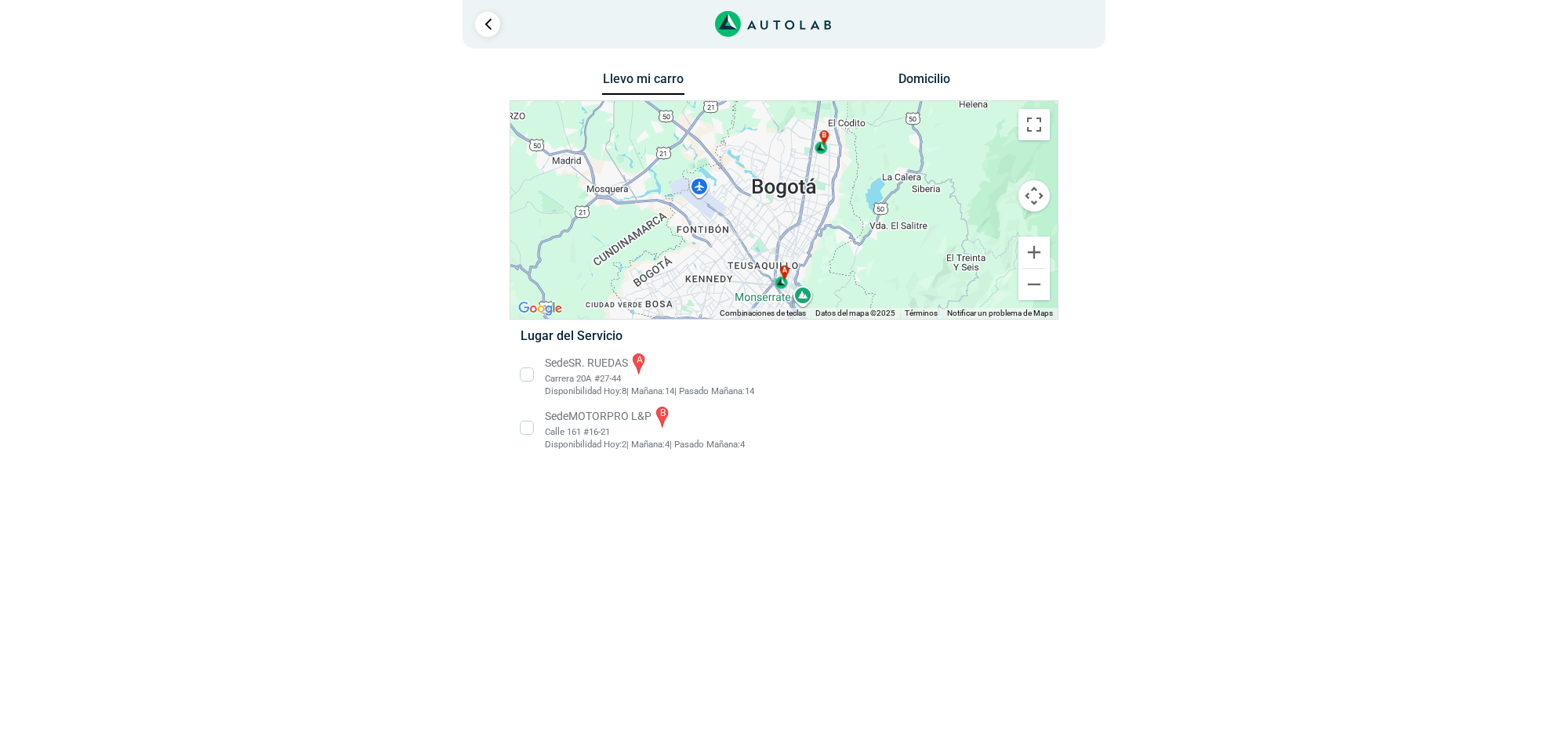
click at [557, 385] on li "Sede SR. RUEDAS a Carrera 20A #27-44 Disponibilidad [DATE]: 8 | [DATE]: 14 14" at bounding box center [783, 374] width 550 height 47
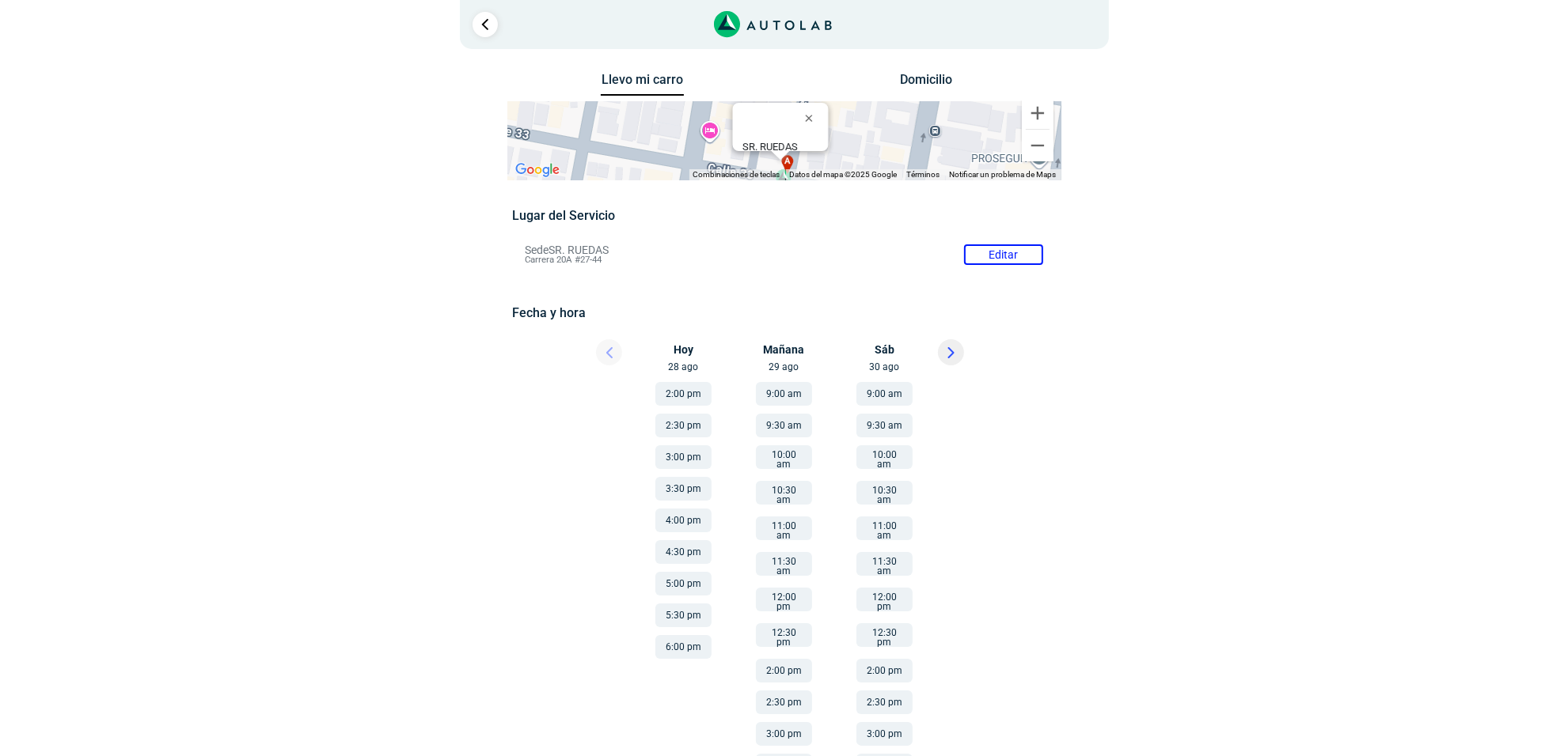
click at [962, 345] on button at bounding box center [950, 352] width 26 height 26
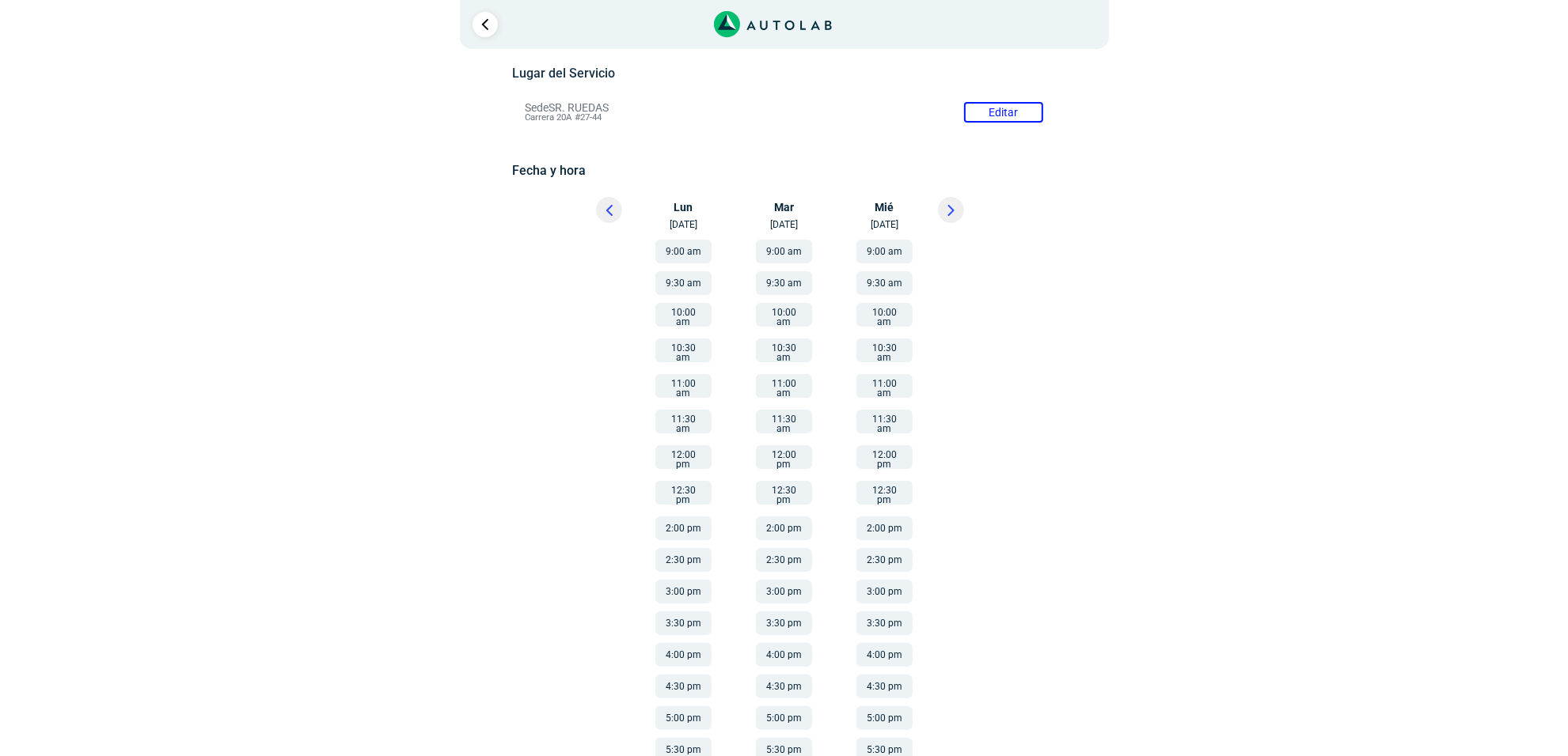
scroll to position [176, 0]
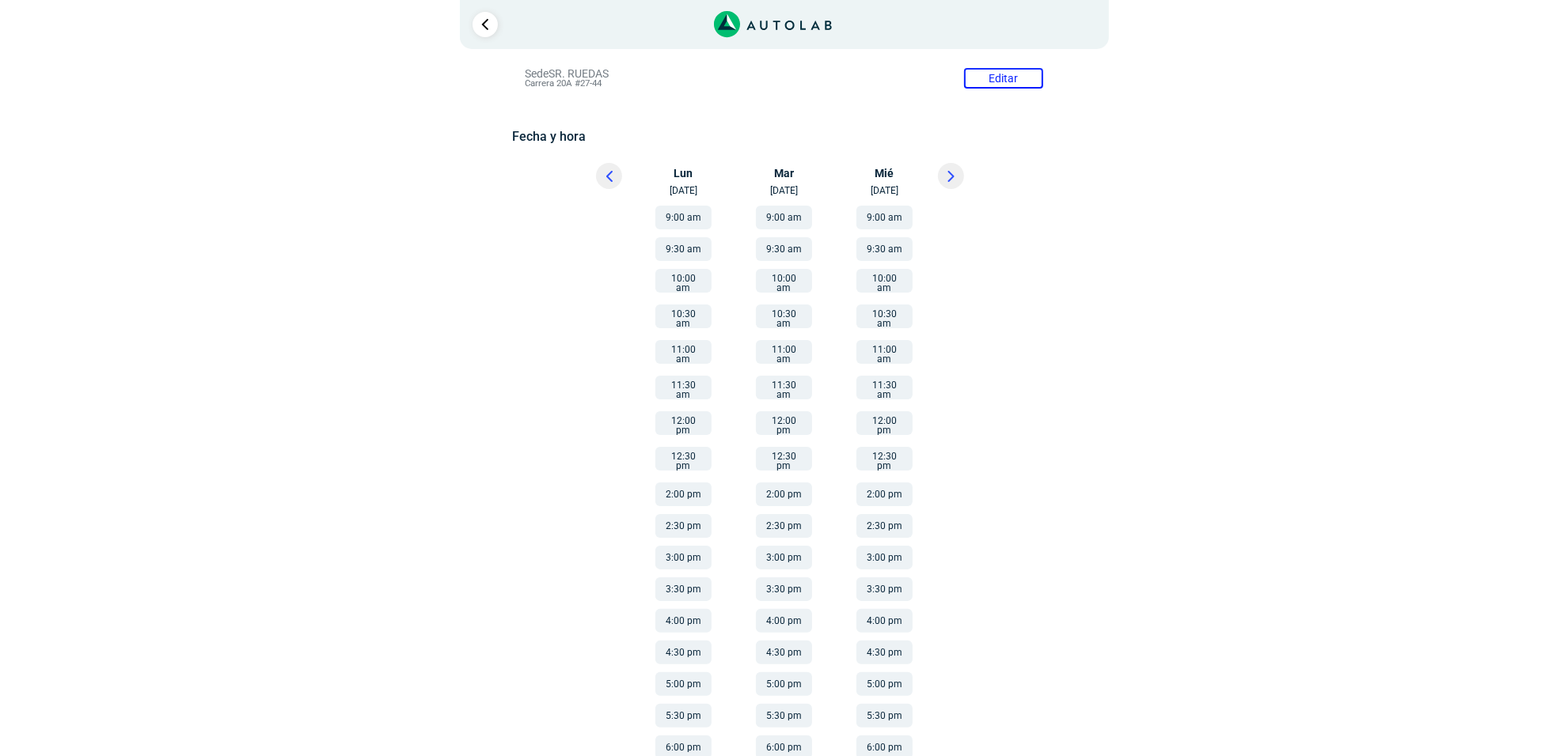
click at [687, 255] on button "9:30 am" at bounding box center [683, 249] width 56 height 24
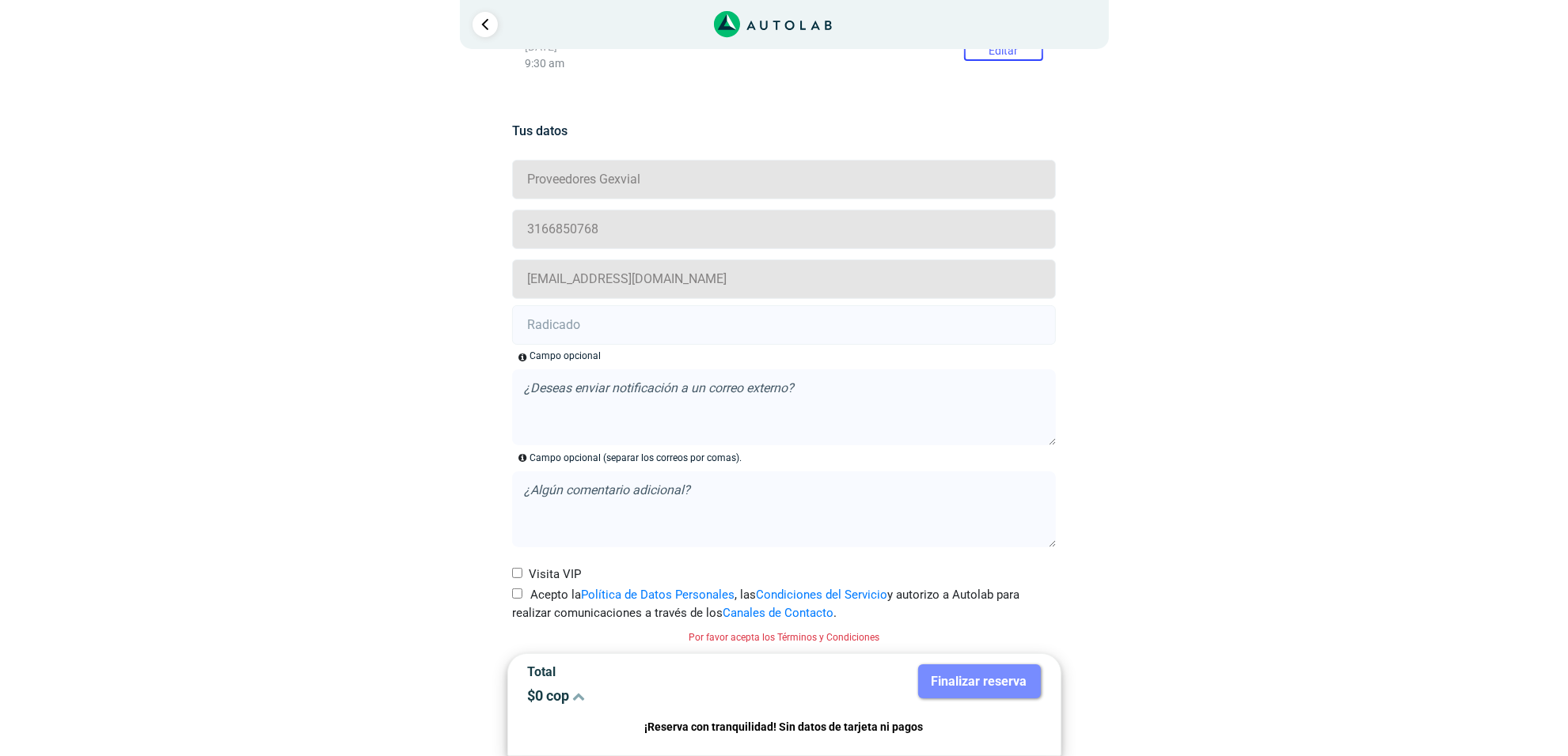
click at [517, 590] on input "Acepto la Política de Datos Personales , las Condiciones del Servicio y autoriz…" at bounding box center [517, 593] width 10 height 10
checkbox input "true"
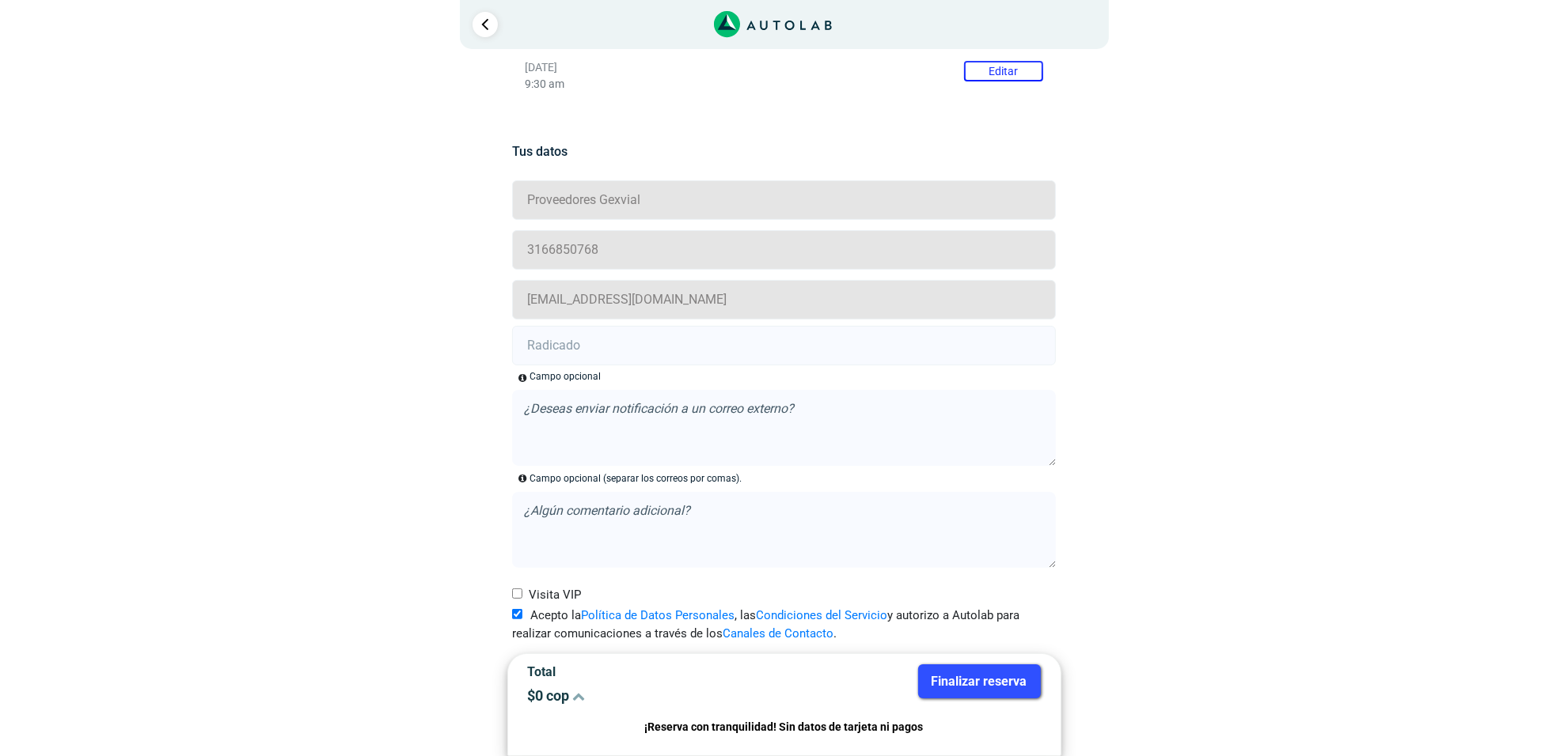
click at [578, 365] on input "text" at bounding box center [784, 346] width 544 height 39
click at [580, 345] on input "text" at bounding box center [784, 346] width 544 height 39
paste input "20914534"
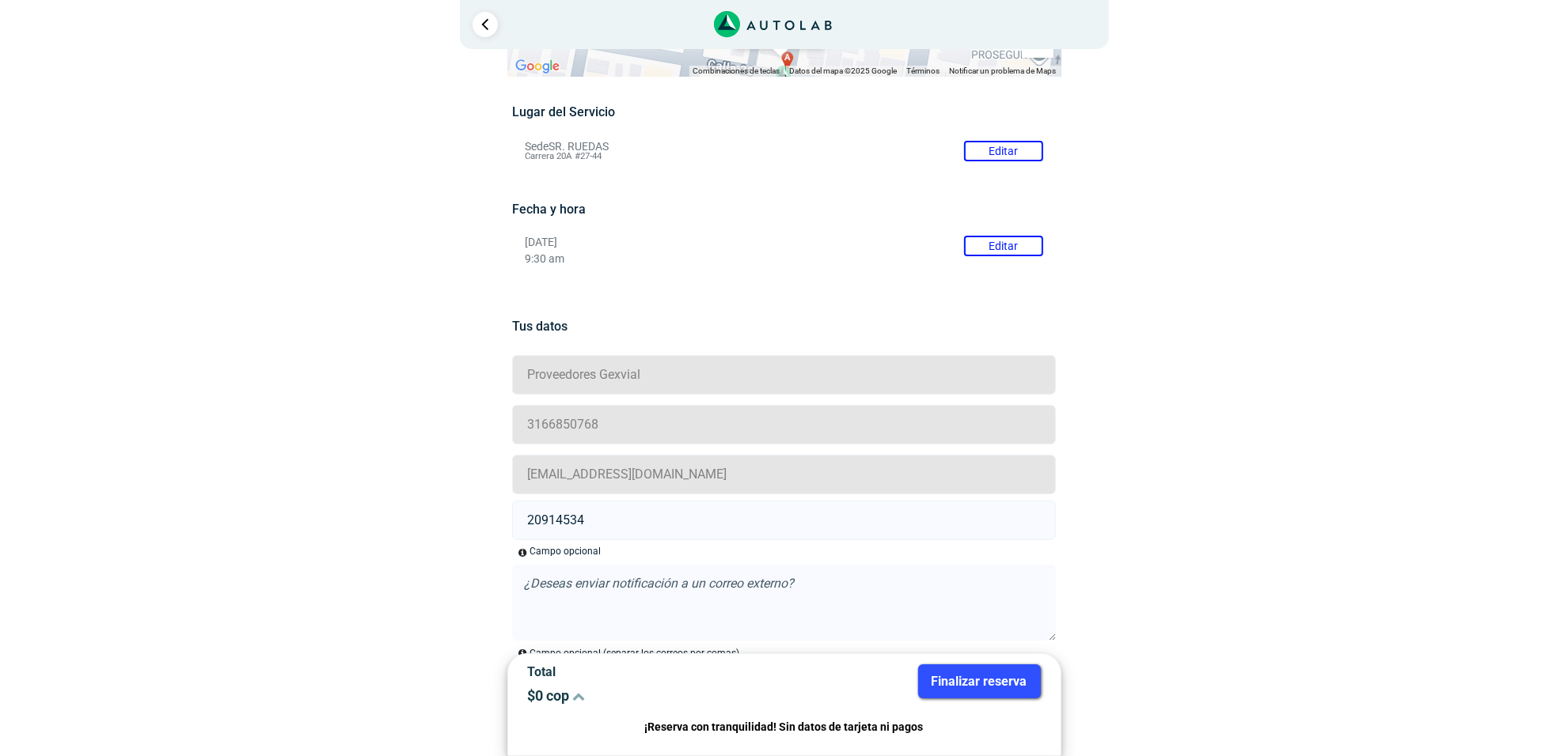
scroll to position [0, 0]
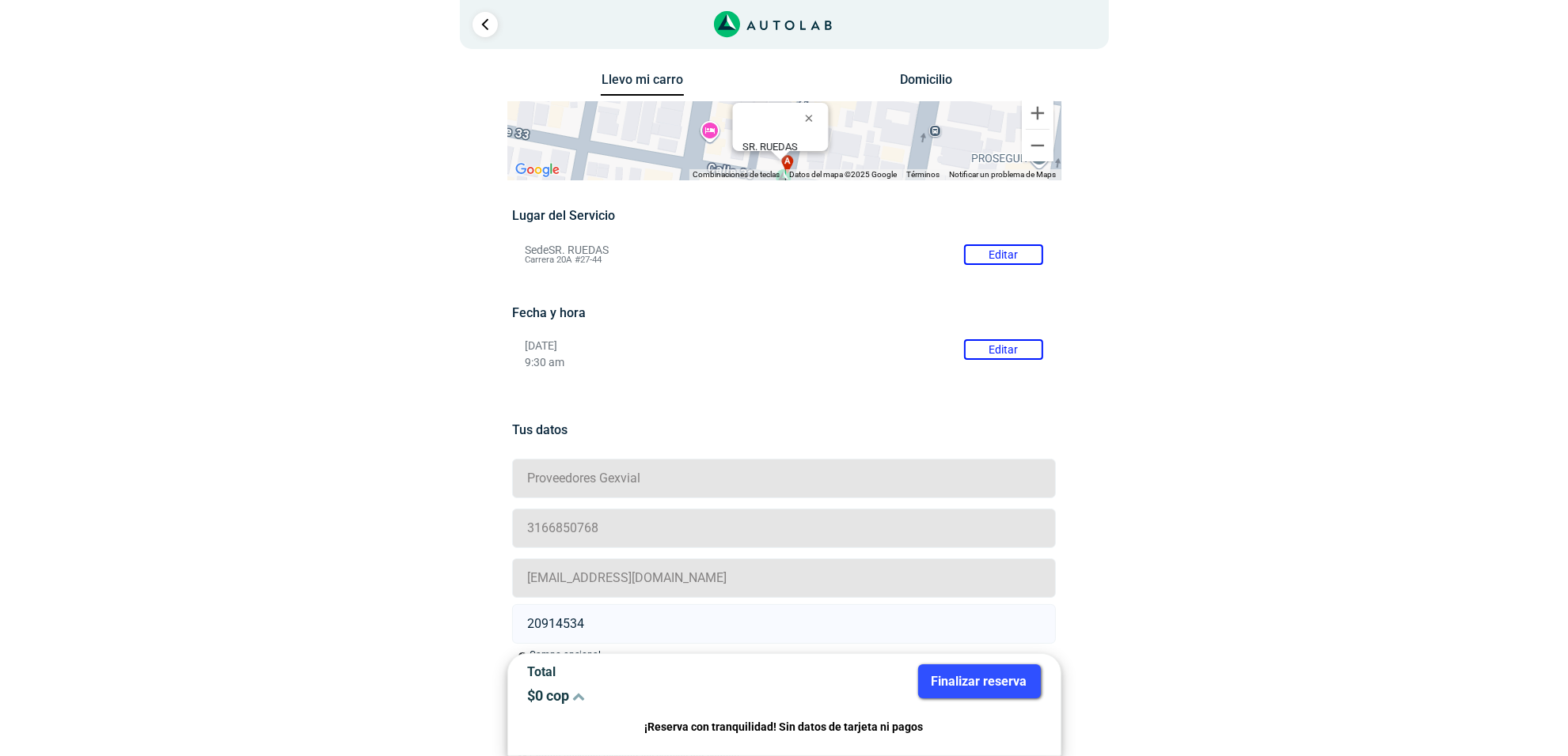
type input "20914534"
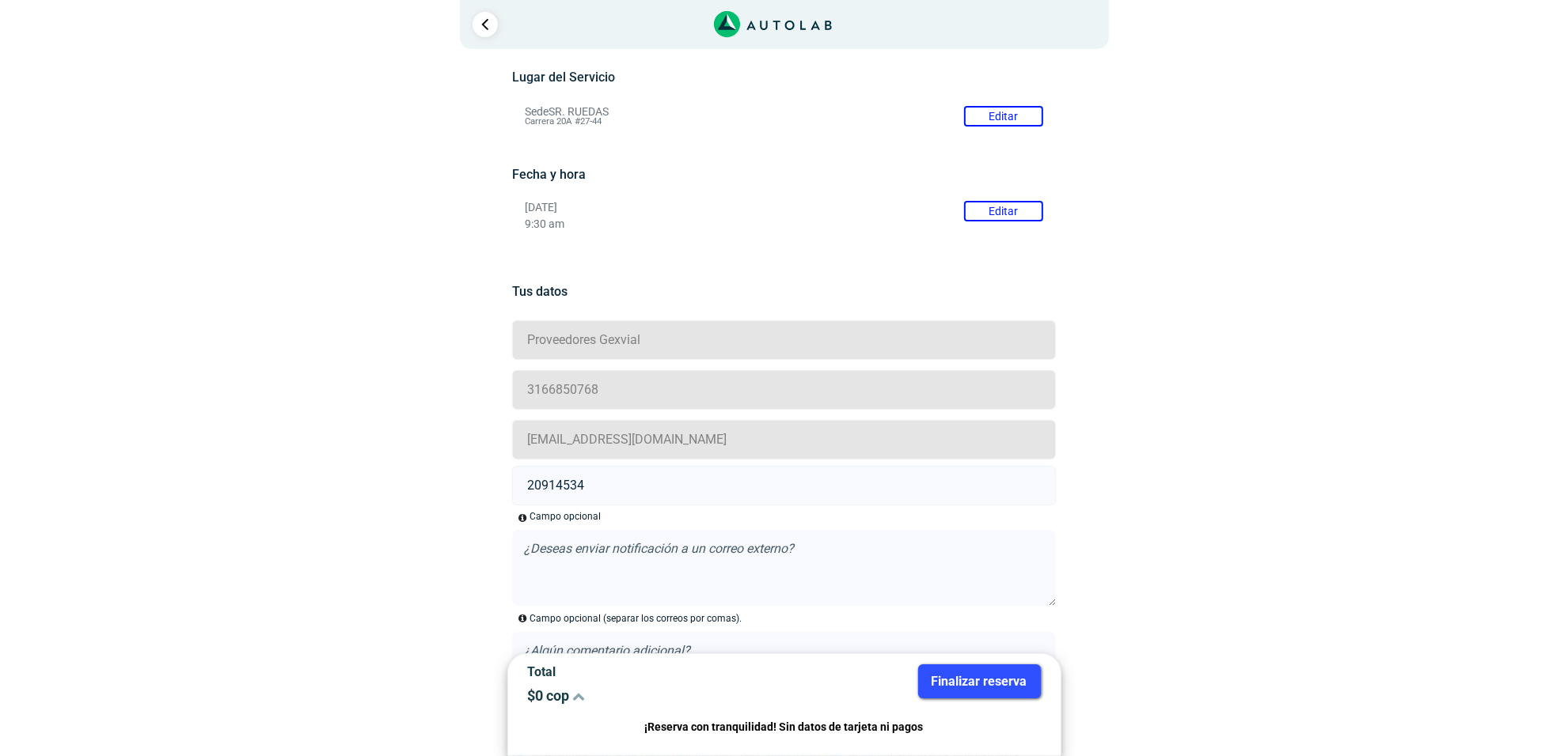
scroll to position [278, 0]
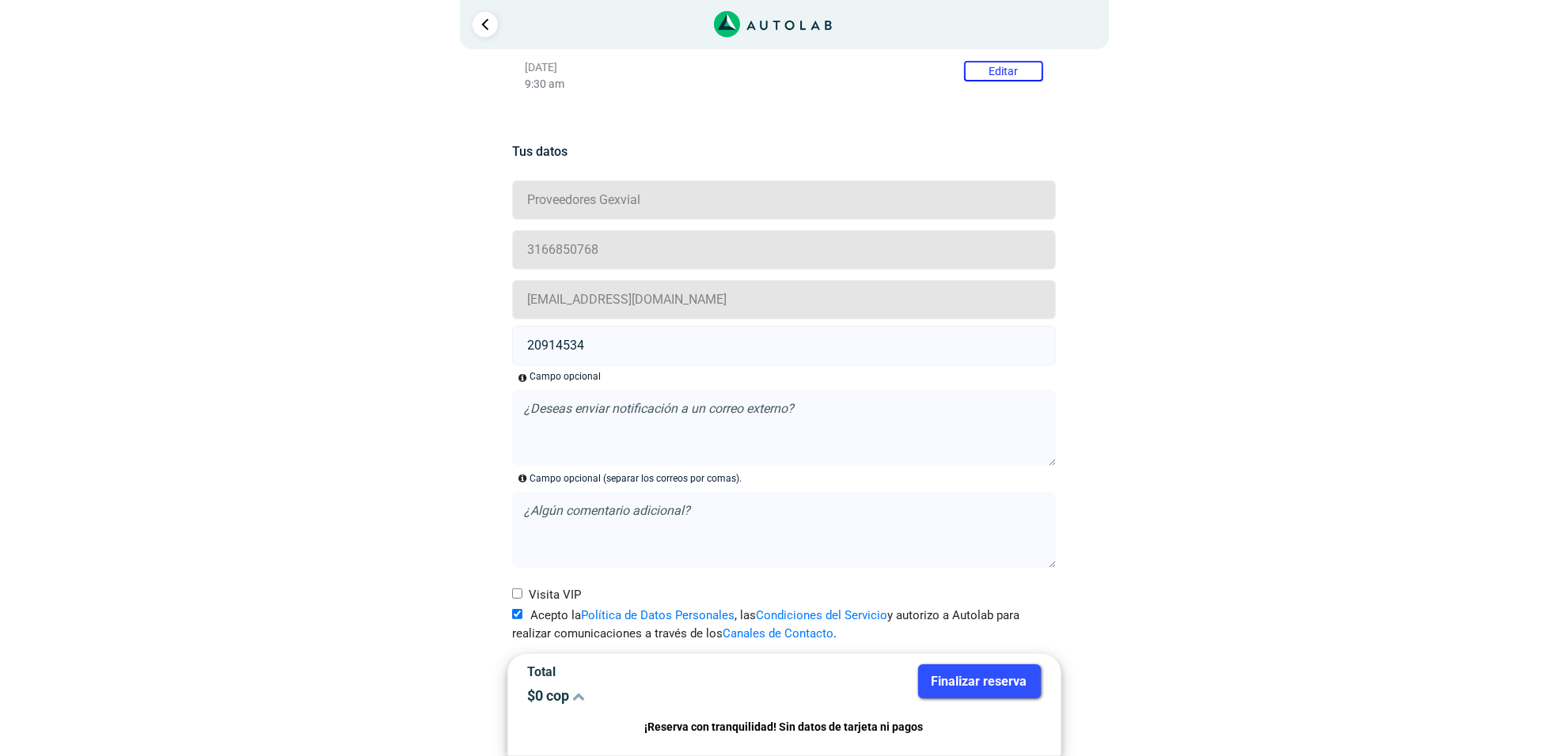
drag, startPoint x: 1003, startPoint y: 671, endPoint x: 667, endPoint y: 357, distance: 459.9
click at [1003, 671] on button "Finalizar reserva" at bounding box center [979, 681] width 123 height 34
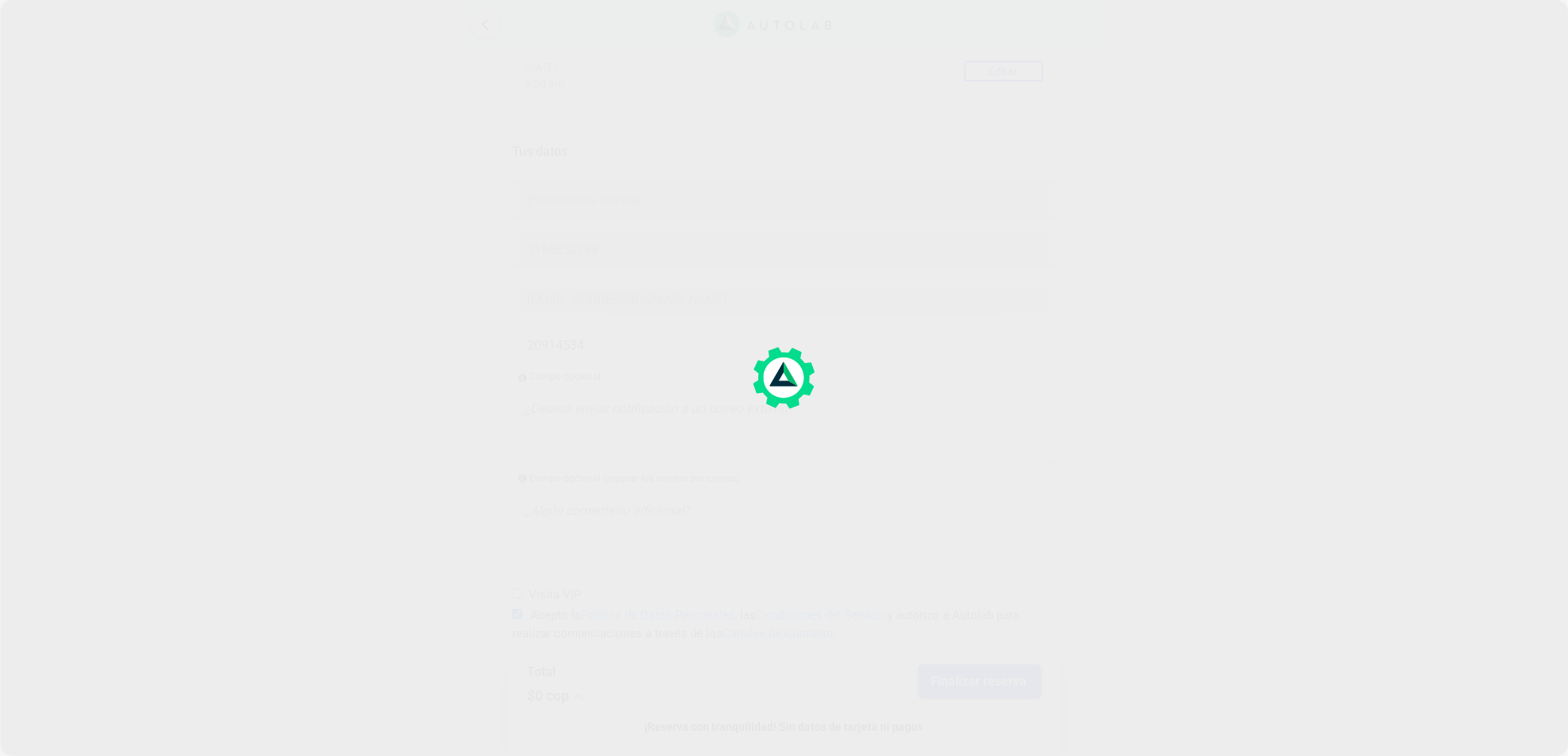
scroll to position [0, 0]
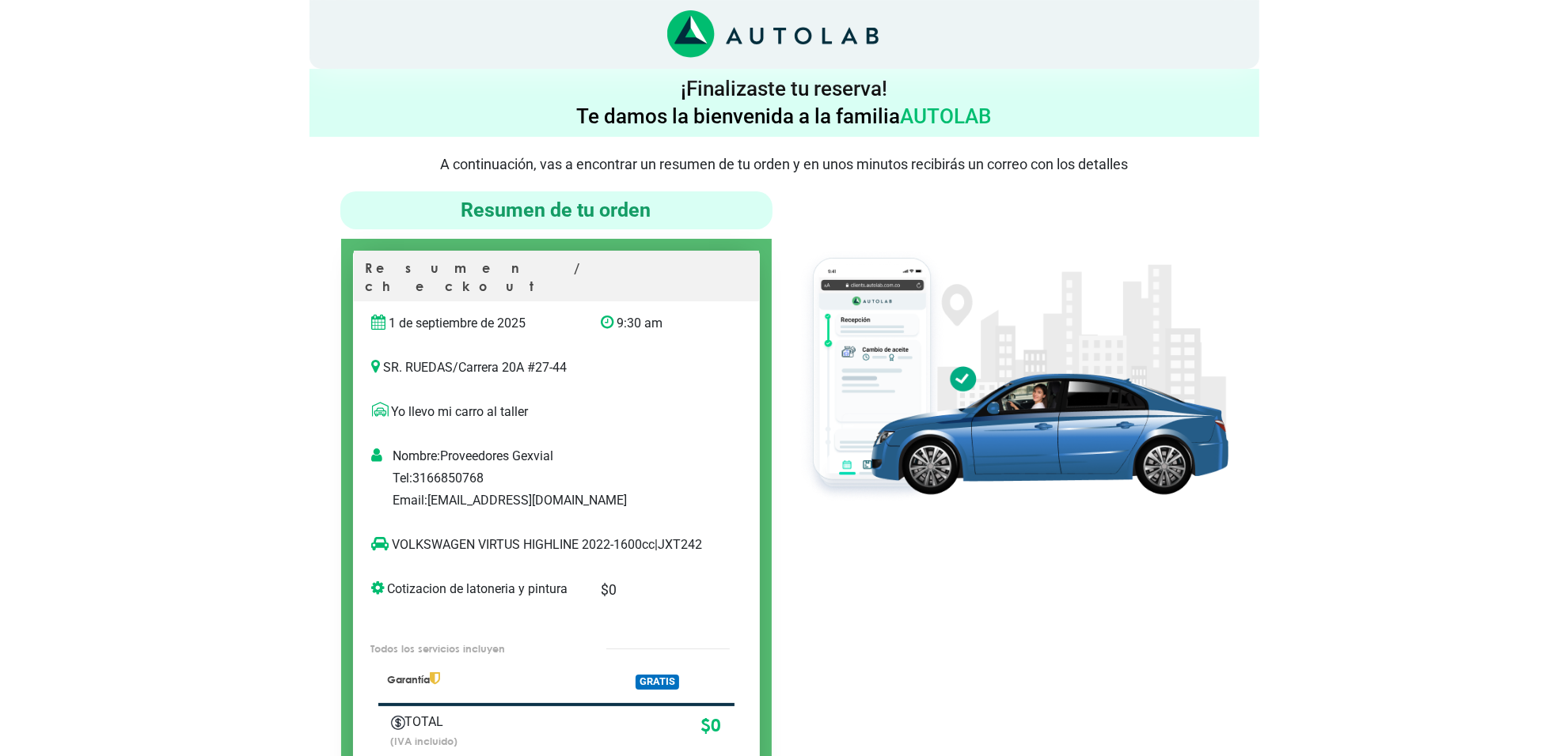
scroll to position [99, 0]
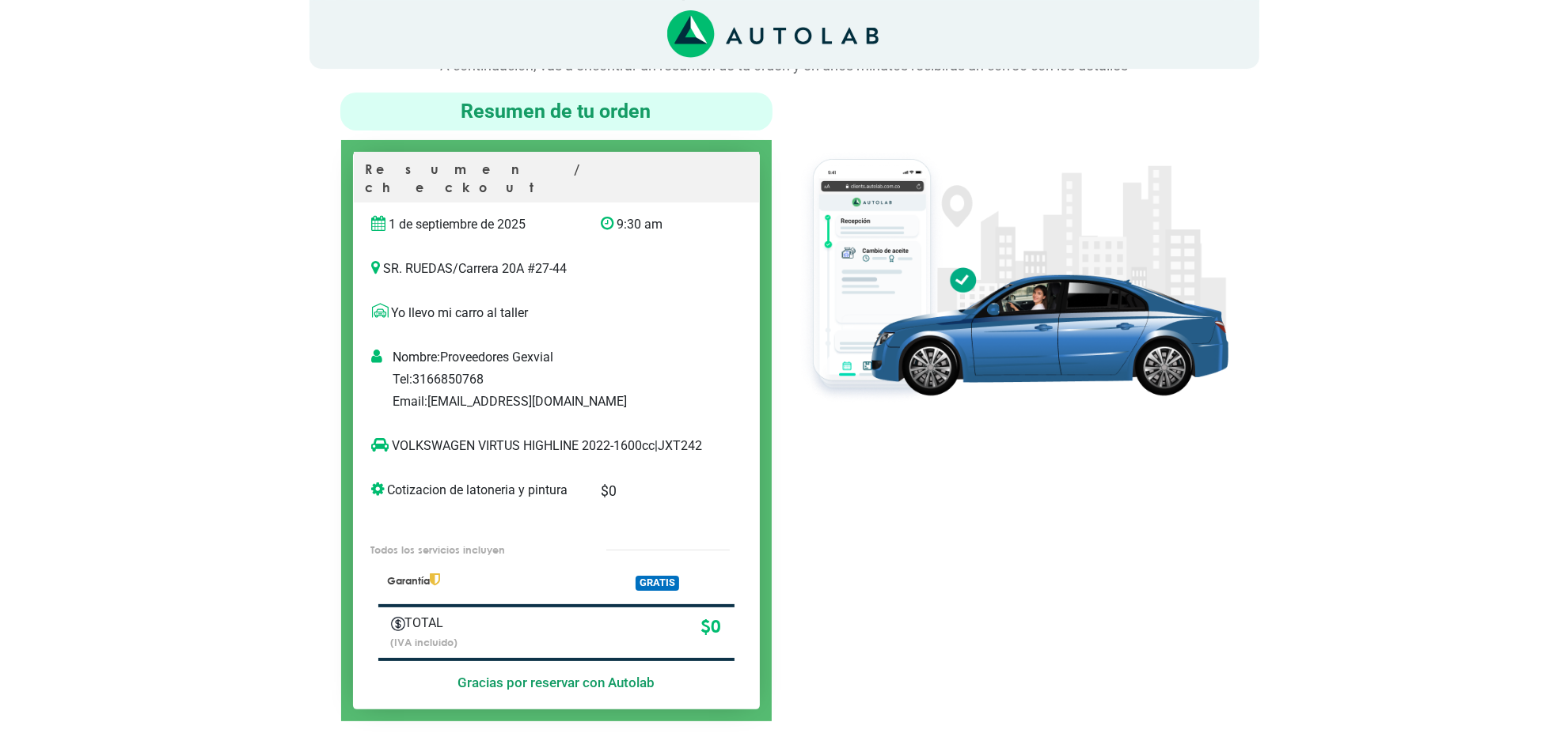
click at [391, 441] on p "VOLKSWAGEN VIRTUS HIGHLINE 2022-1600cc | JXT242" at bounding box center [540, 447] width 336 height 19
copy p "JXT242"
copy p "VOLKSWAGEN VIRTUS HIGHLINE"
drag, startPoint x: 442, startPoint y: 436, endPoint x: 552, endPoint y: 430, distance: 110.2
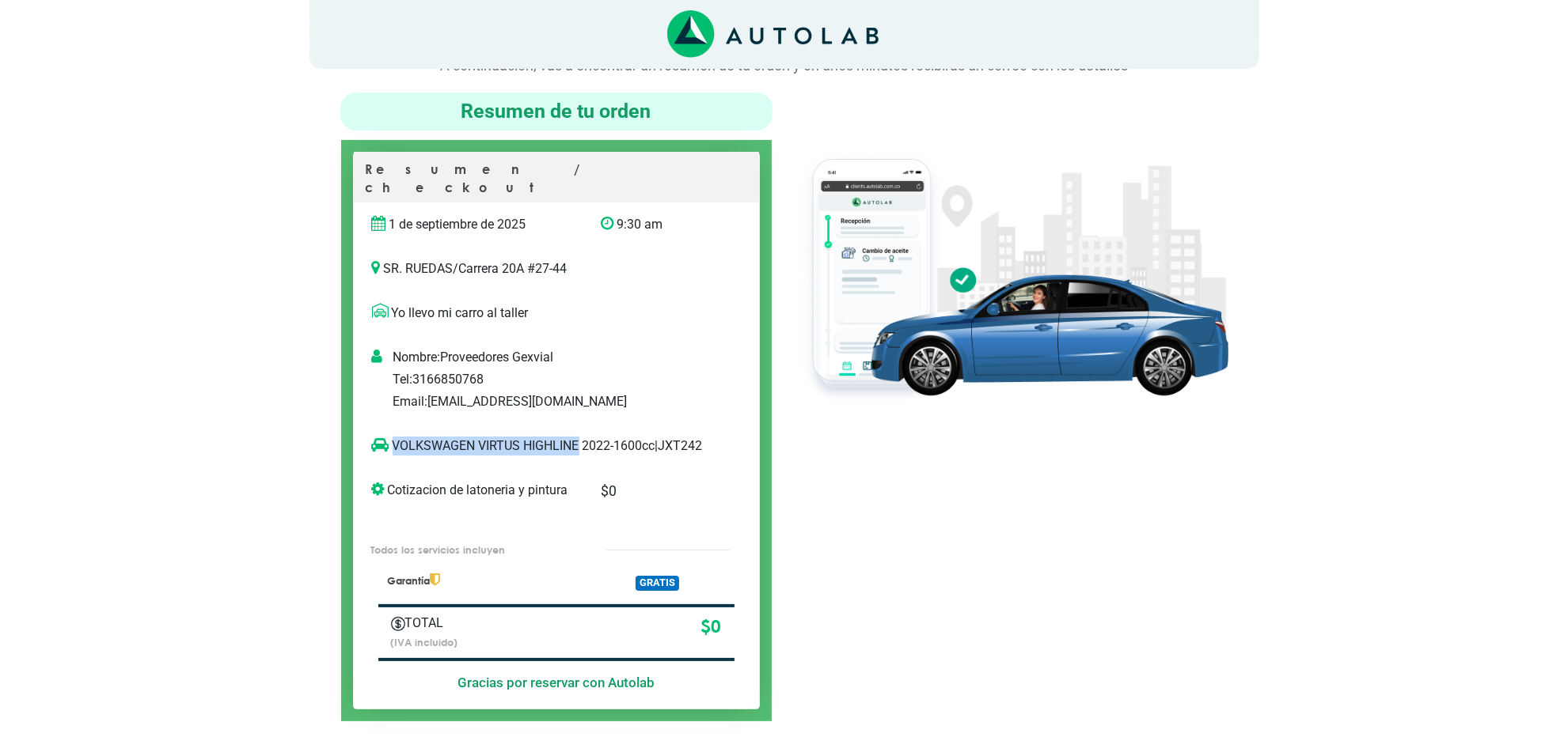
click at [575, 437] on p "VOLKSWAGEN VIRTUS HIGHLINE 2022-1600cc | JXT242" at bounding box center [540, 447] width 336 height 19
click at [410, 451] on p "VOLKSWAGEN VIRTUS HIGHLINE 2022-1600cc | JXT242" at bounding box center [540, 447] width 336 height 19
copy p "JXT242"
click at [885, 484] on div at bounding box center [1012, 406] width 456 height 629
